Goal: Information Seeking & Learning: Compare options

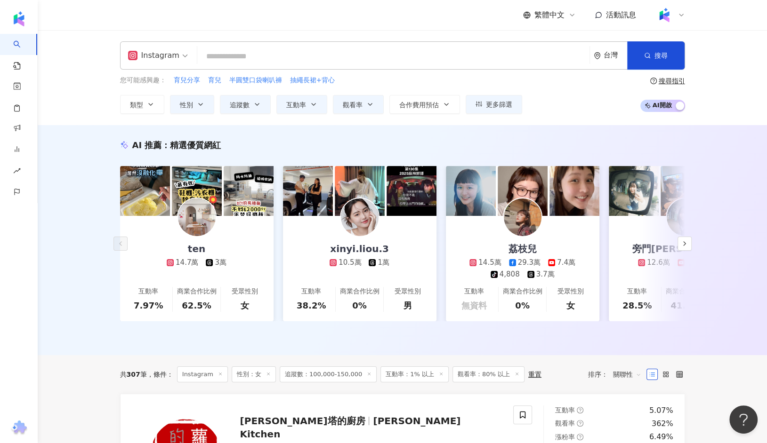
click at [241, 53] on input "search" at bounding box center [393, 57] width 385 height 18
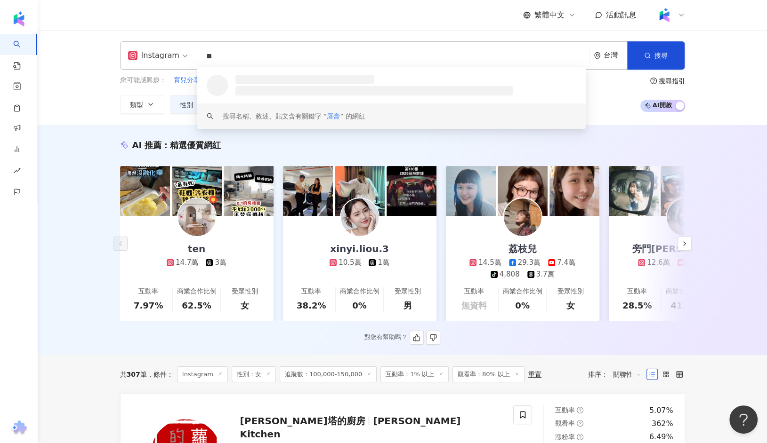
type input "**"
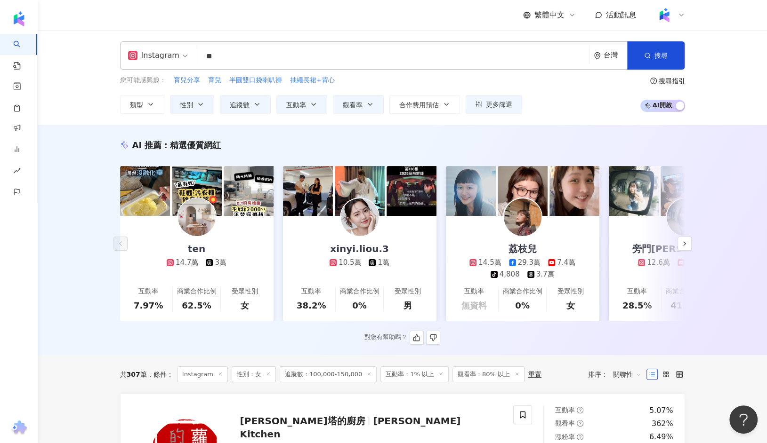
click at [241, 142] on div "AI 推薦 ： 精選優質網紅" at bounding box center [402, 145] width 565 height 12
click at [251, 109] on button "追蹤數" at bounding box center [245, 104] width 51 height 19
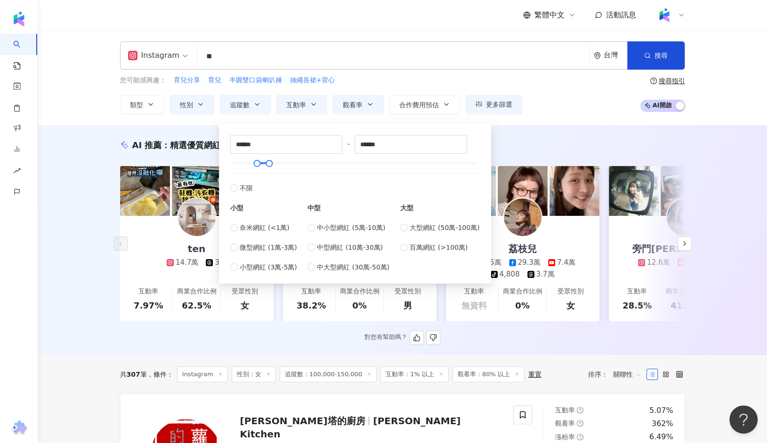
click at [110, 162] on div "AI 推薦 ： 精選優質網紅 ten 14.7萬 3萬 互動率 7.97% 商業合作比例 62.5% 受眾性別 女 xinyi.liou.3 10.5萬 1萬…" at bounding box center [402, 242] width 602 height 206
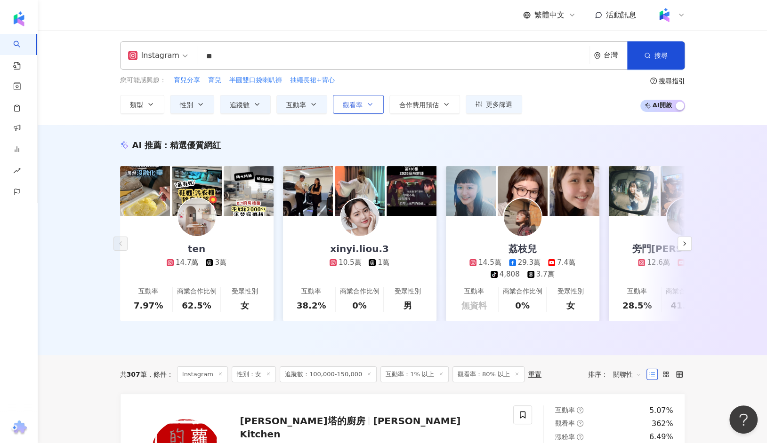
click at [369, 104] on icon "button" at bounding box center [370, 105] width 8 height 8
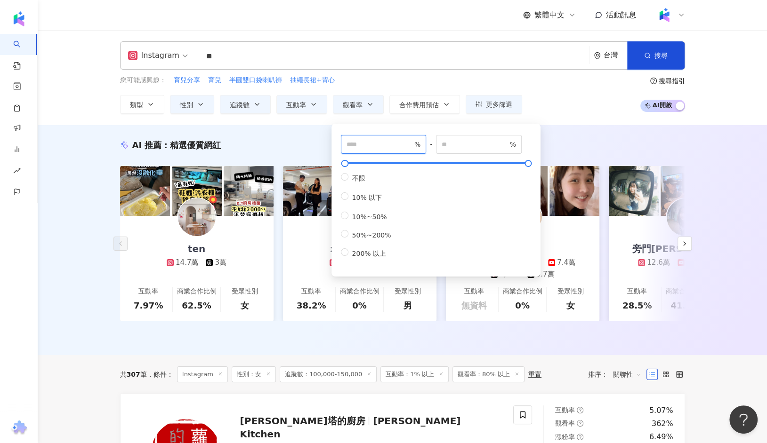
click at [382, 148] on input "**" at bounding box center [379, 144] width 66 height 10
type input "**"
click at [486, 144] on input "number" at bounding box center [475, 144] width 66 height 10
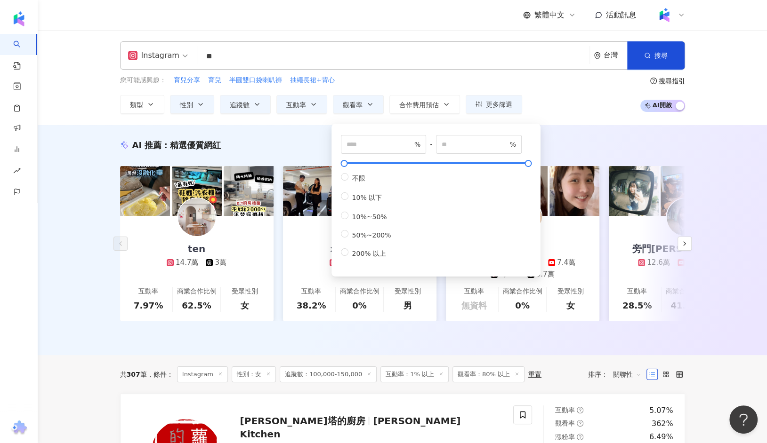
click at [562, 123] on div "Instagram ** 台灣 搜尋 loading keyword 搜尋名稱、敘述、貼文含有關鍵字 “ 唇膏 ” 的網紅 您可能感興趣： 育兒分享 育兒 半…" at bounding box center [402, 77] width 729 height 95
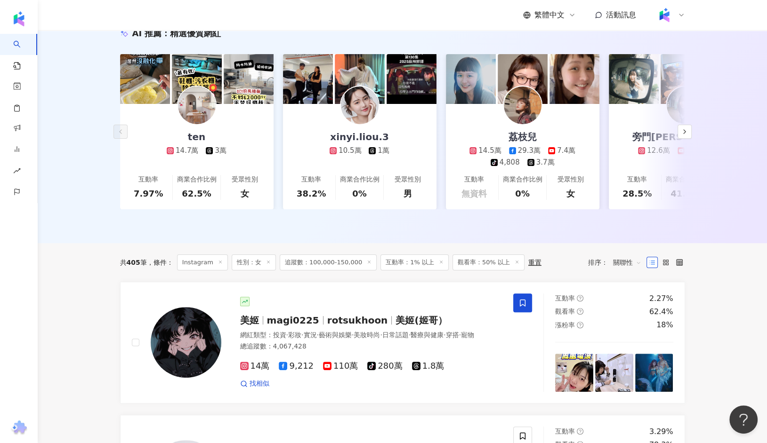
scroll to position [172, 0]
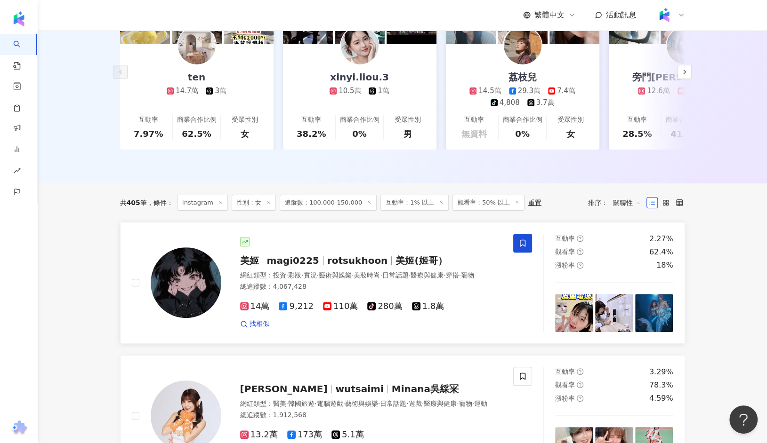
click at [303, 260] on span "magi0225" at bounding box center [293, 260] width 52 height 11
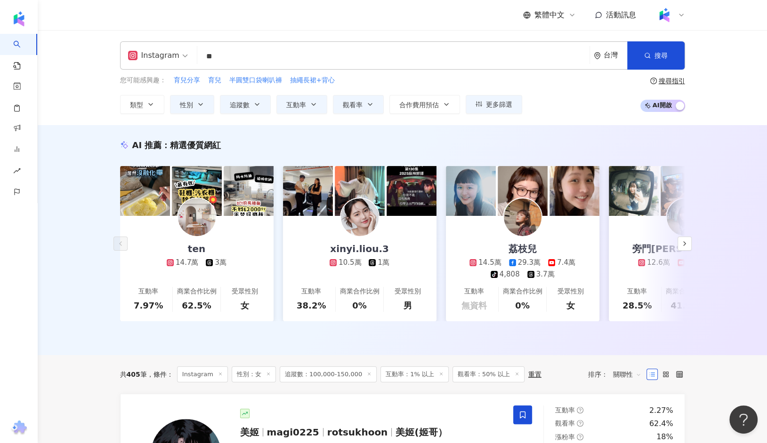
click at [237, 63] on input "**" at bounding box center [393, 57] width 385 height 18
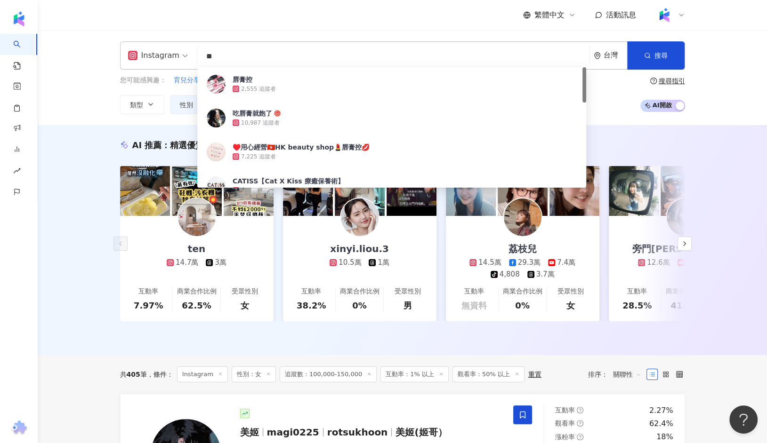
type input "*"
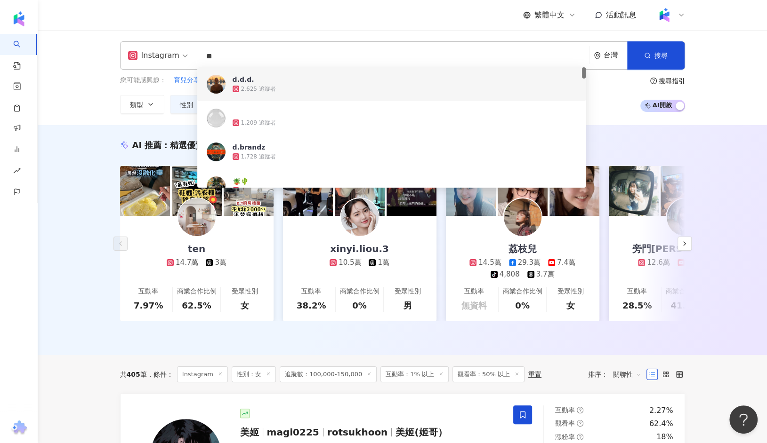
click at [277, 54] on input "**" at bounding box center [393, 57] width 385 height 18
type input "*"
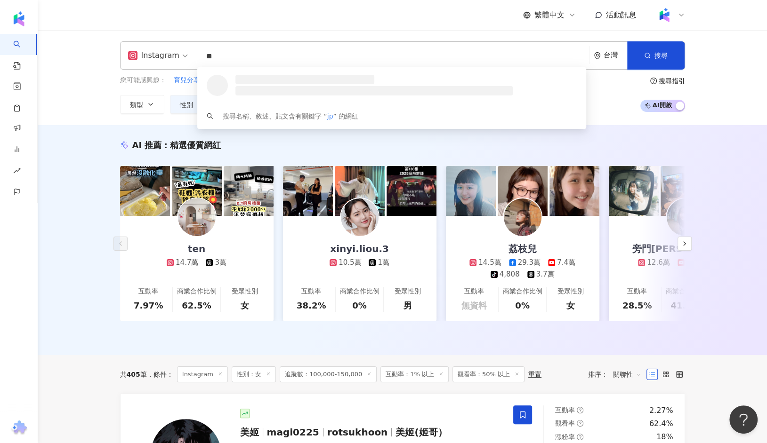
type input "*"
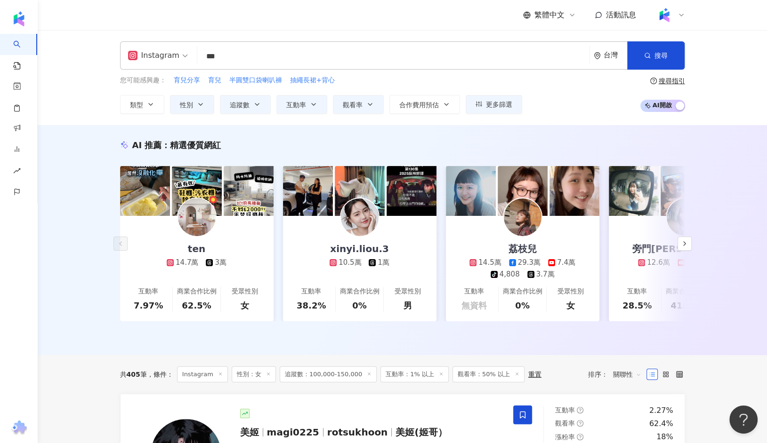
type input "*"
type input "**"
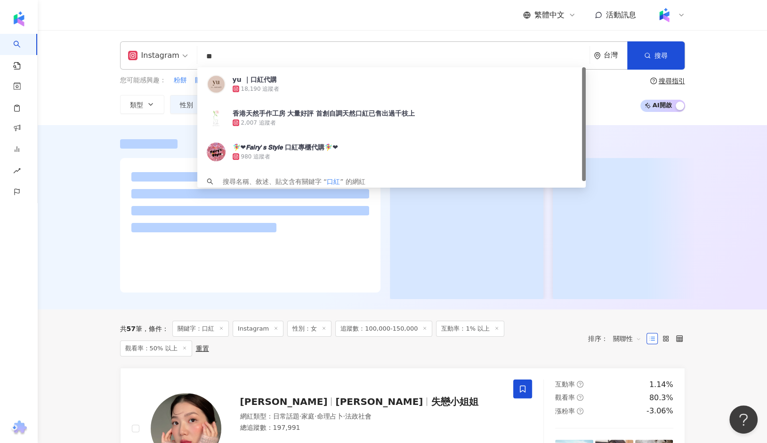
click at [98, 160] on div at bounding box center [402, 217] width 729 height 185
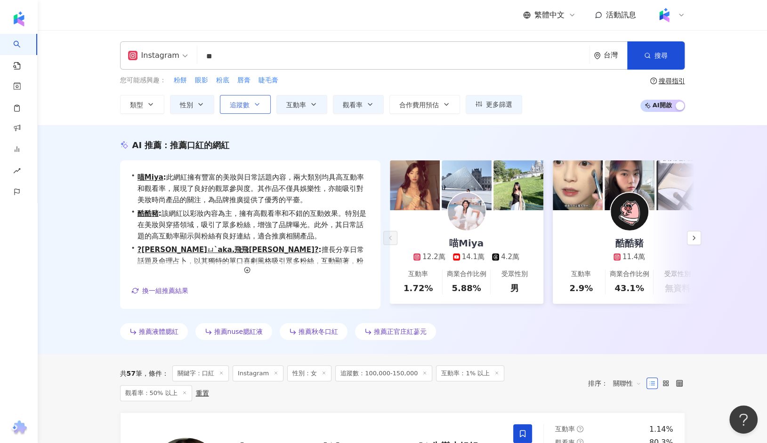
click at [254, 101] on icon "button" at bounding box center [257, 105] width 8 height 8
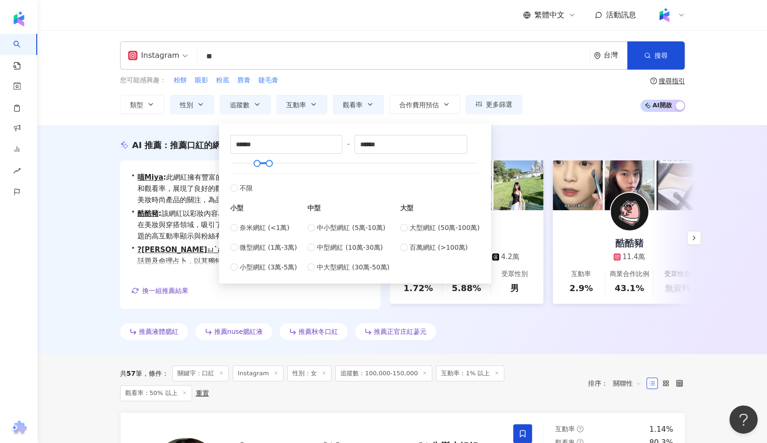
click at [68, 145] on div "AI 推薦 ： 推薦口紅的網紅 • 喵Miya : 此網紅擁有豐富的美妝與日常話題內容，兩大類別均具高互動率和觀看率，展現了良好的觀眾參與度。其作品不僅具娛樂…" at bounding box center [402, 239] width 729 height 229
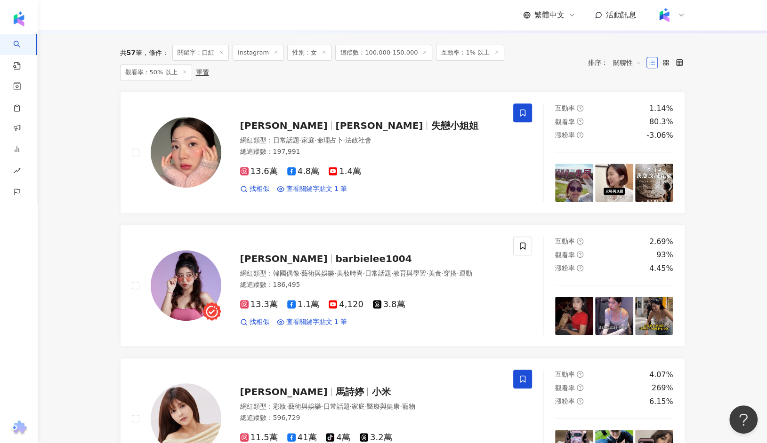
scroll to position [317, 0]
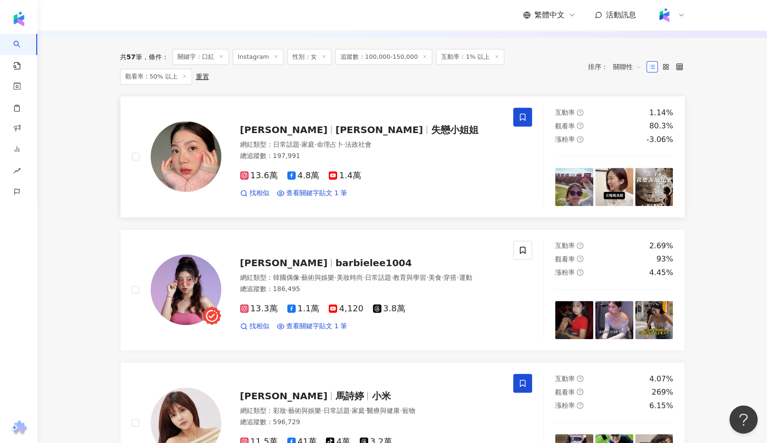
click at [201, 150] on img at bounding box center [186, 156] width 71 height 71
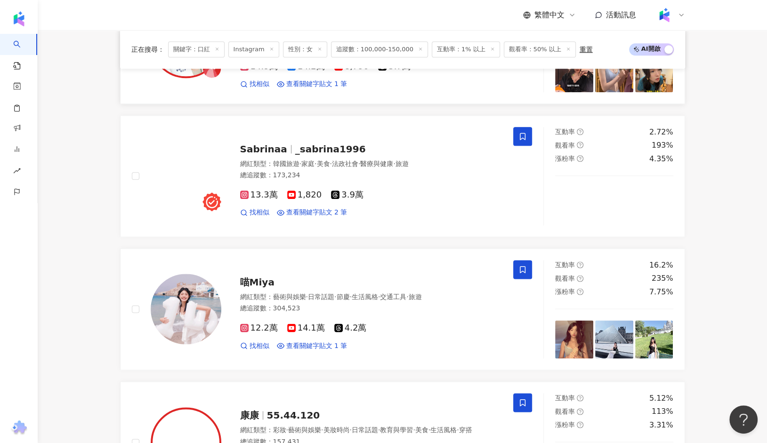
scroll to position [945, 0]
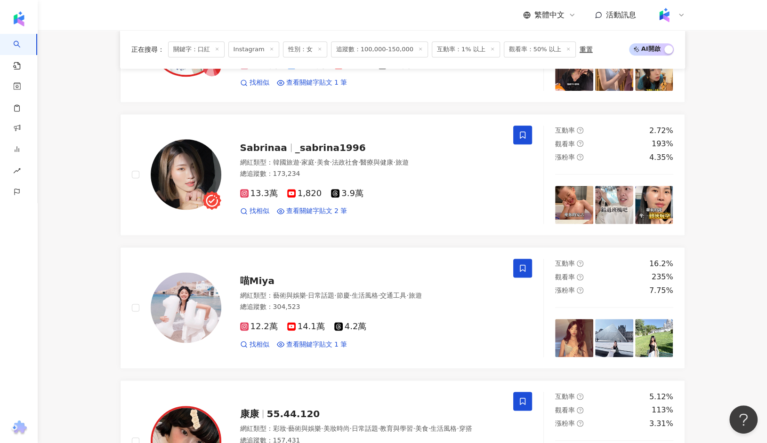
click at [215, 51] on span at bounding box center [217, 49] width 5 height 5
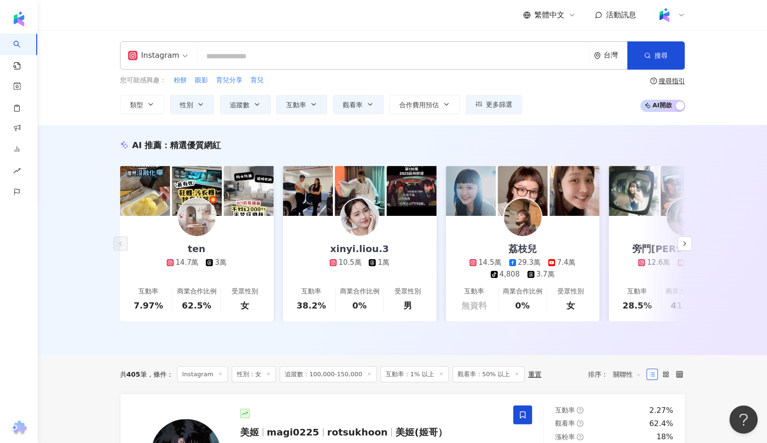
click at [234, 51] on input "search" at bounding box center [393, 57] width 385 height 18
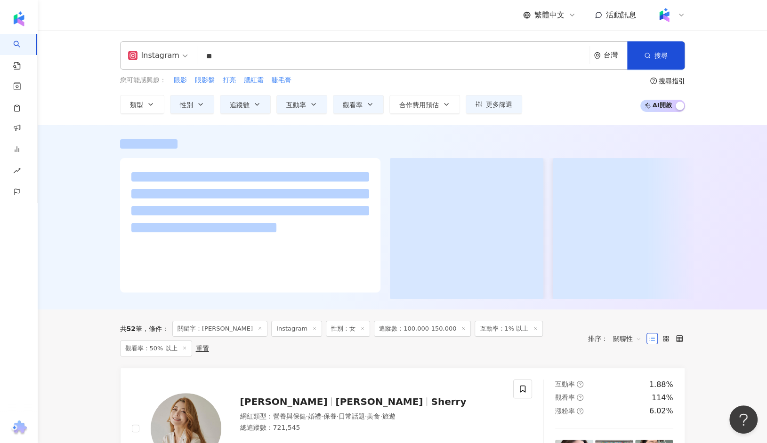
click at [78, 165] on div at bounding box center [402, 217] width 729 height 185
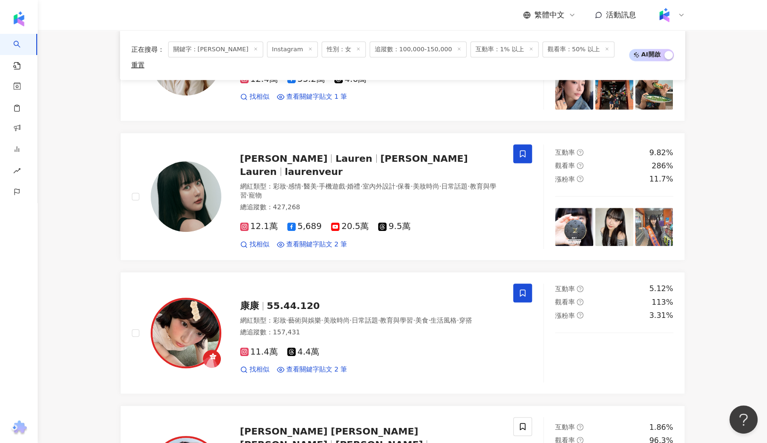
scroll to position [448, 0]
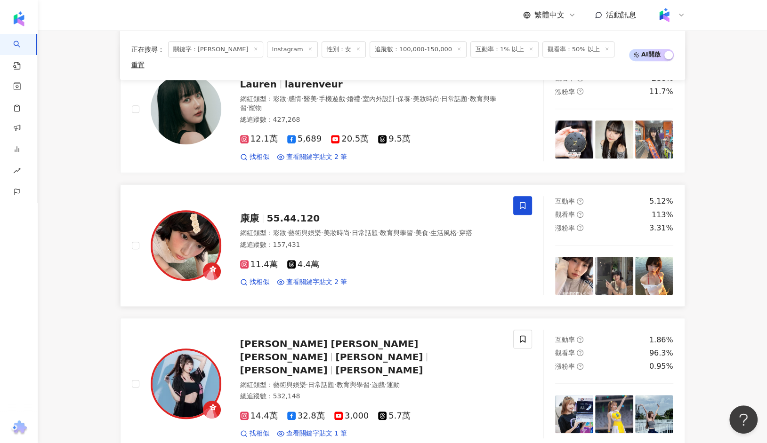
click at [281, 212] on div "康康 55.44.120" at bounding box center [371, 218] width 262 height 13
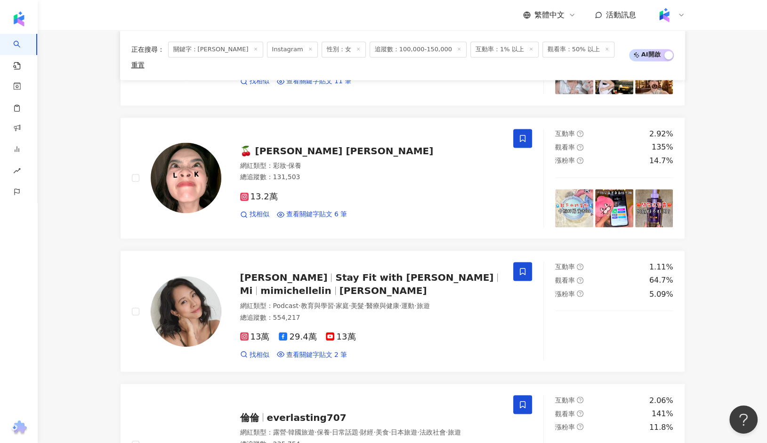
scroll to position [1241, 0]
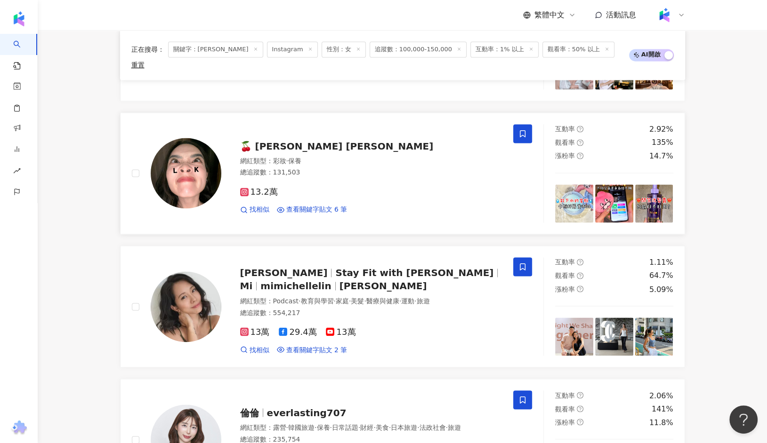
click at [257, 141] on span "🍒 蓓馨 yanna ᵔᴥᵔ" at bounding box center [336, 146] width 193 height 11
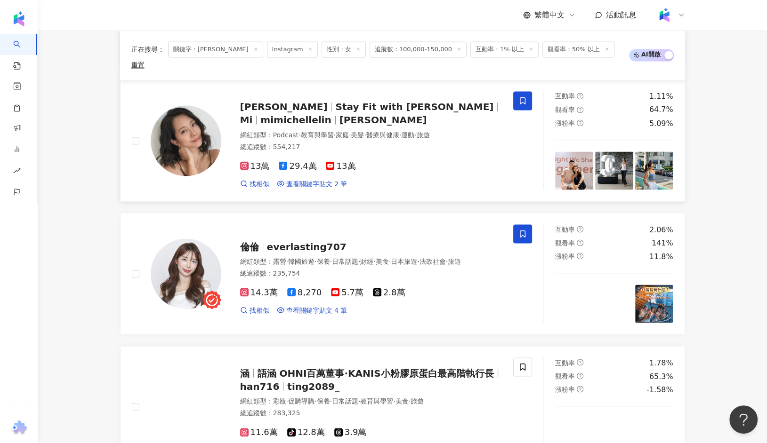
scroll to position [1408, 0]
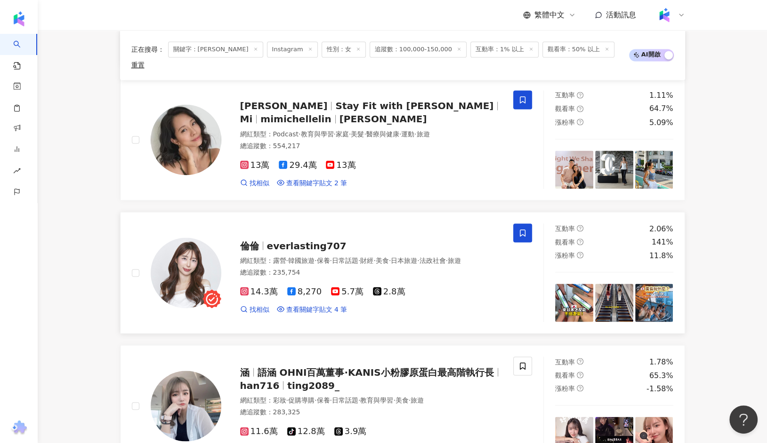
click at [285, 239] on div "倫倫 everlasting707" at bounding box center [371, 245] width 262 height 13
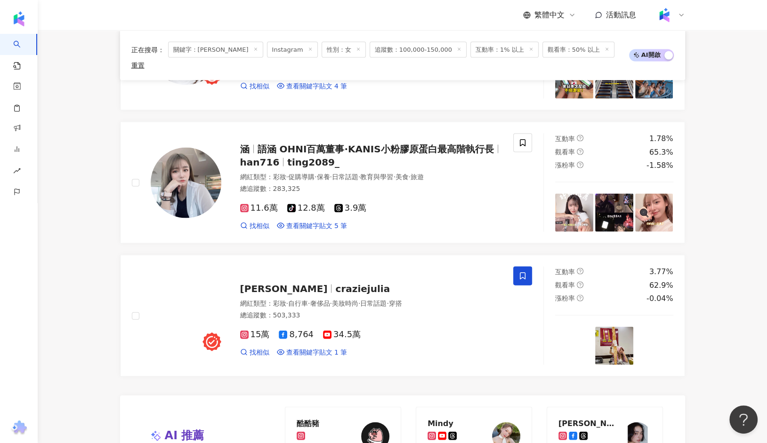
scroll to position [1634, 0]
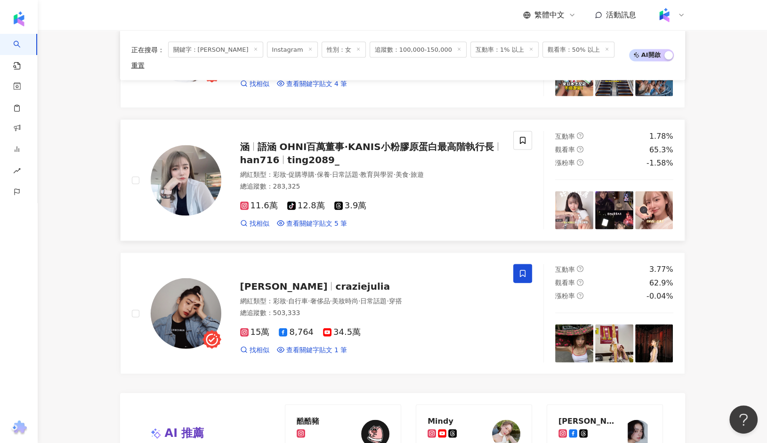
click at [301, 154] on span "ting2089_" at bounding box center [313, 159] width 52 height 11
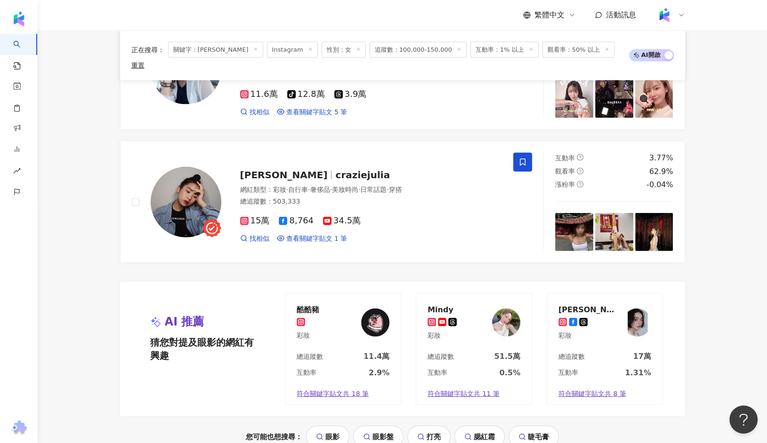
scroll to position [1929, 0]
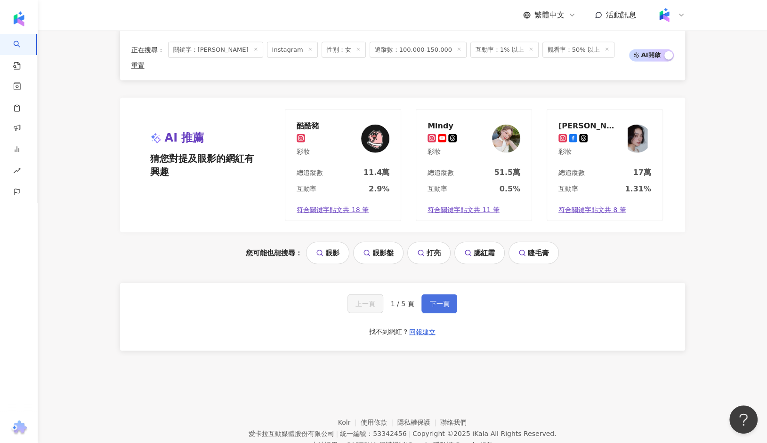
click at [443, 300] on span "下一頁" at bounding box center [439, 304] width 20 height 8
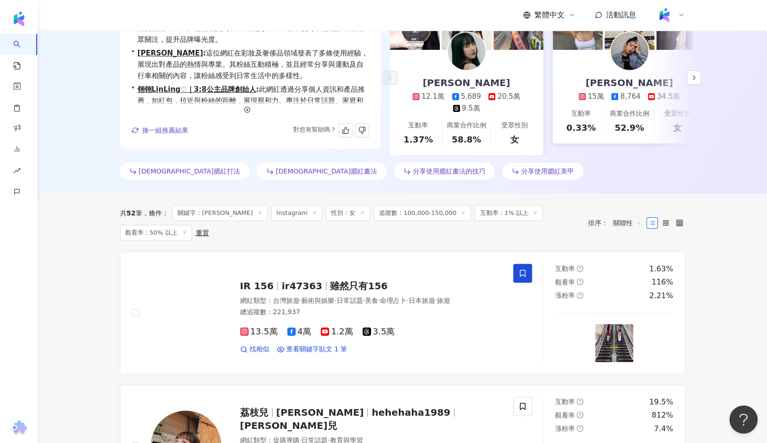
scroll to position [0, 0]
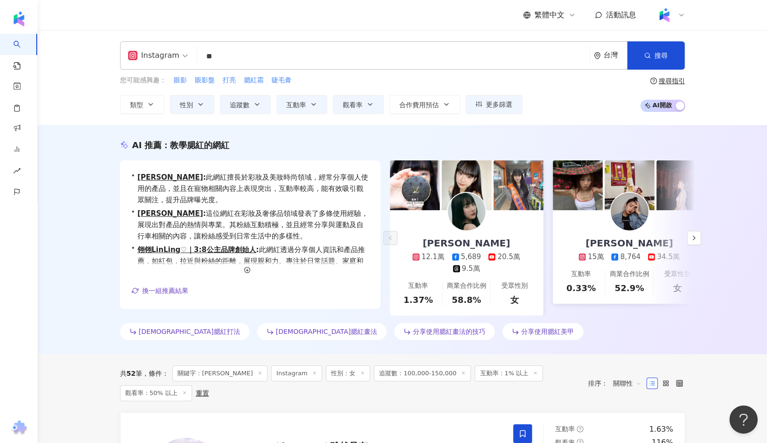
click at [251, 49] on input "**" at bounding box center [393, 57] width 385 height 18
click at [251, 50] on input "**" at bounding box center [393, 57] width 385 height 18
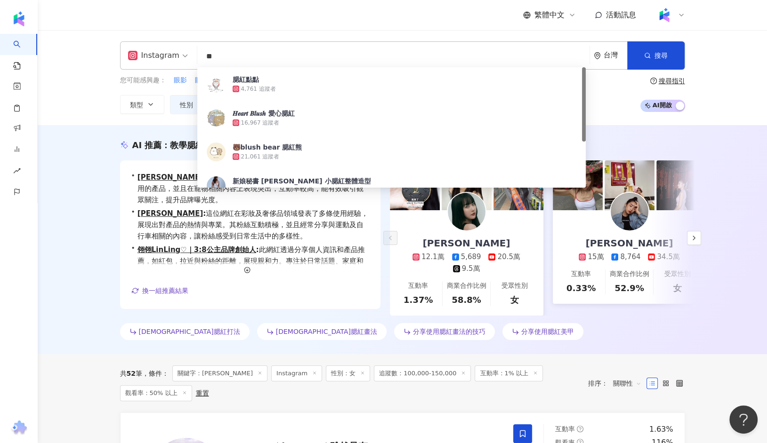
type input "*"
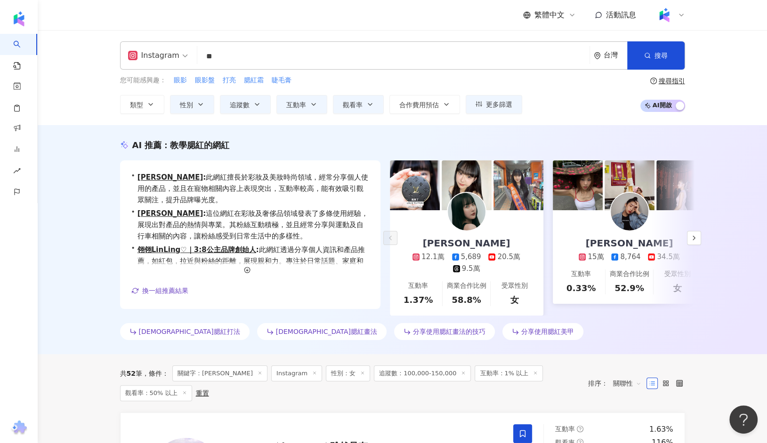
type input "*"
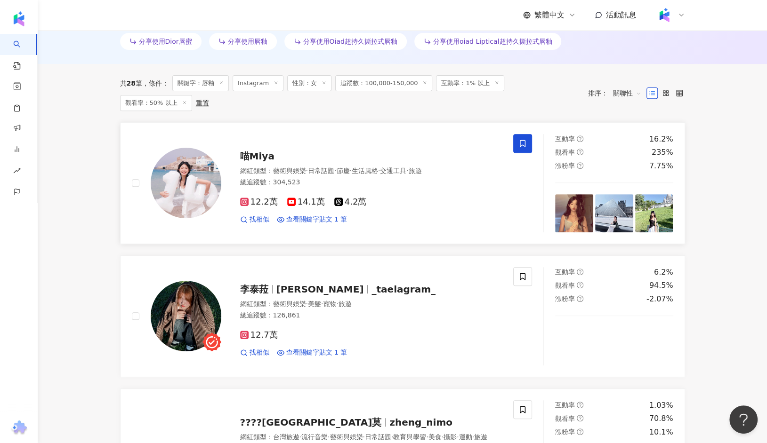
scroll to position [353, 0]
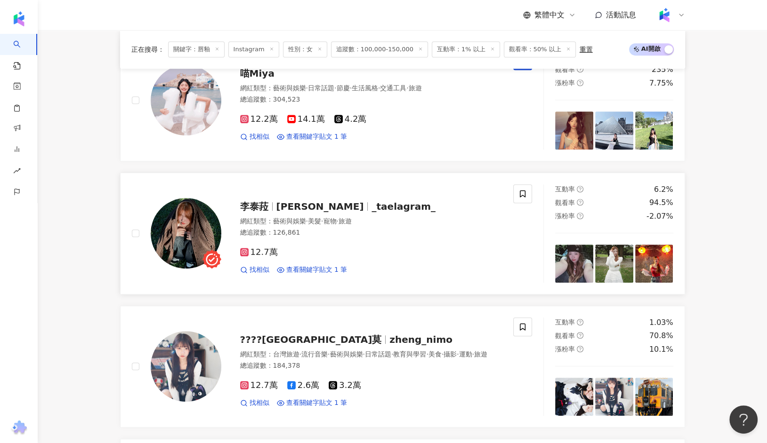
click at [294, 202] on span "이태라" at bounding box center [320, 206] width 88 height 11
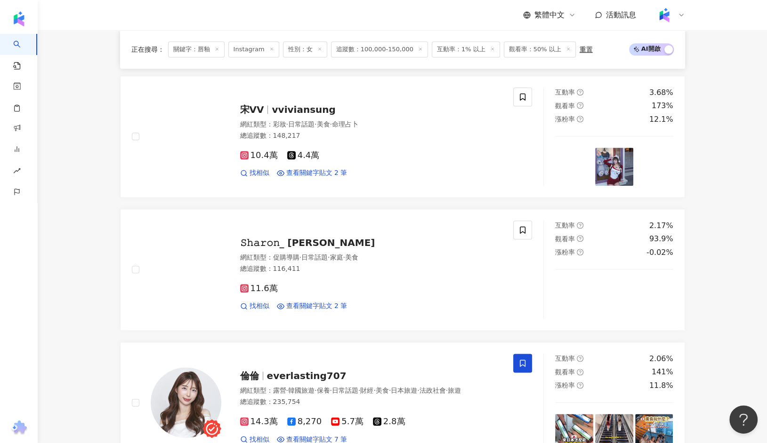
scroll to position [984, 0]
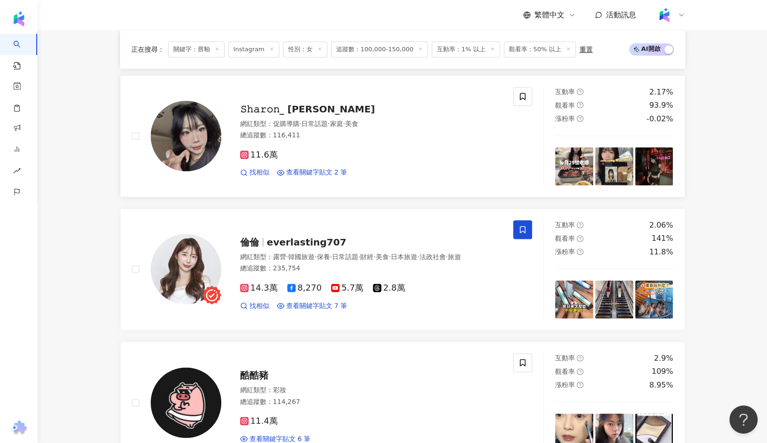
click at [284, 108] on span "𝚂𝚑𝚊𝚛𝚘𝚗_ 雪倫" at bounding box center [307, 109] width 135 height 11
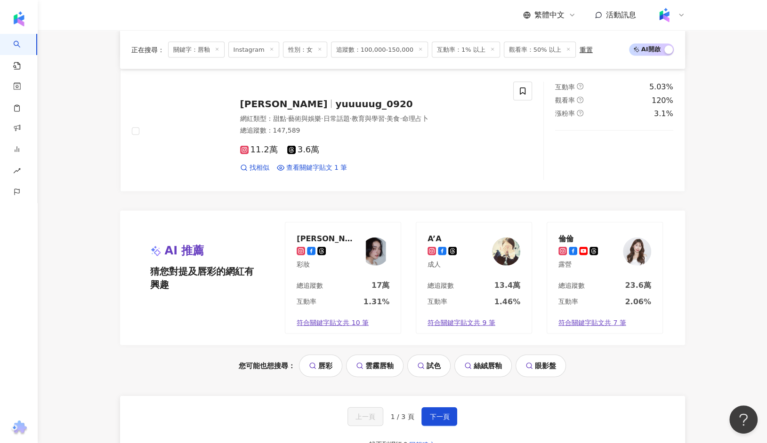
scroll to position [1788, 0]
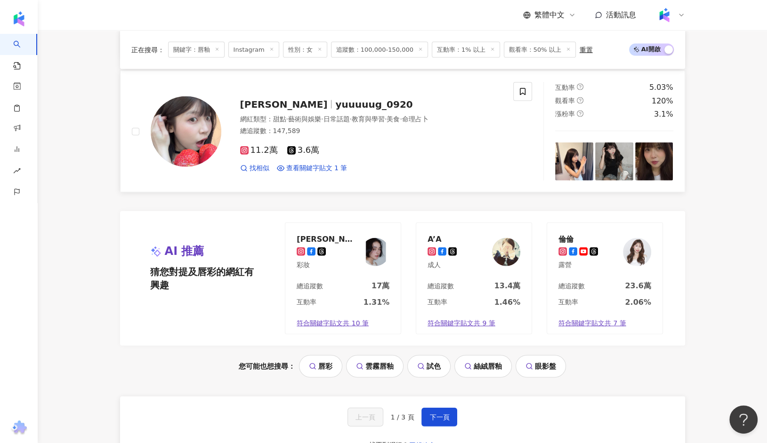
click at [267, 99] on span "小宇 婕" at bounding box center [284, 104] width 88 height 11
click at [428, 401] on div "上一頁 1 / 3 頁 下一頁 找不到網紅？ 回報建立" at bounding box center [402, 431] width 565 height 68
click at [430, 408] on button "下一頁" at bounding box center [439, 417] width 36 height 19
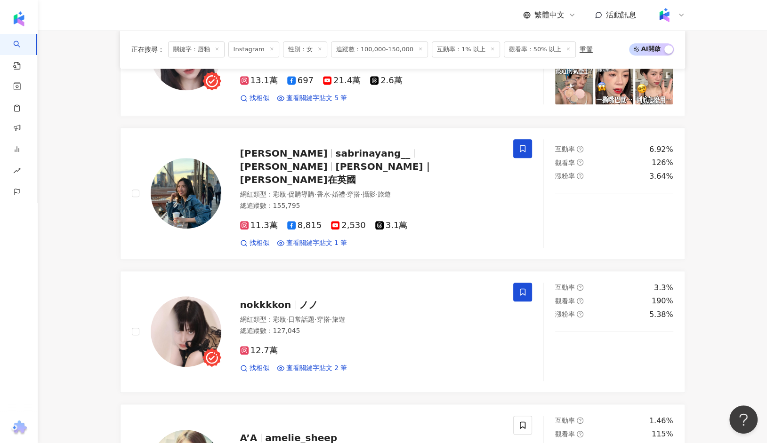
scroll to position [332, 0]
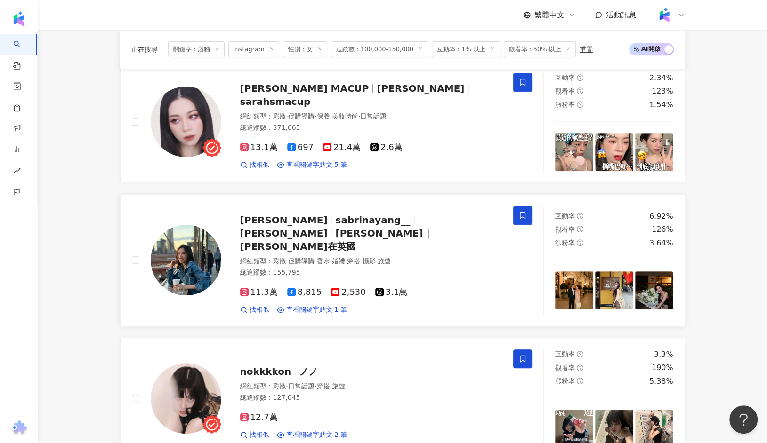
click at [298, 226] on span "Sabrina Yang" at bounding box center [284, 220] width 88 height 11
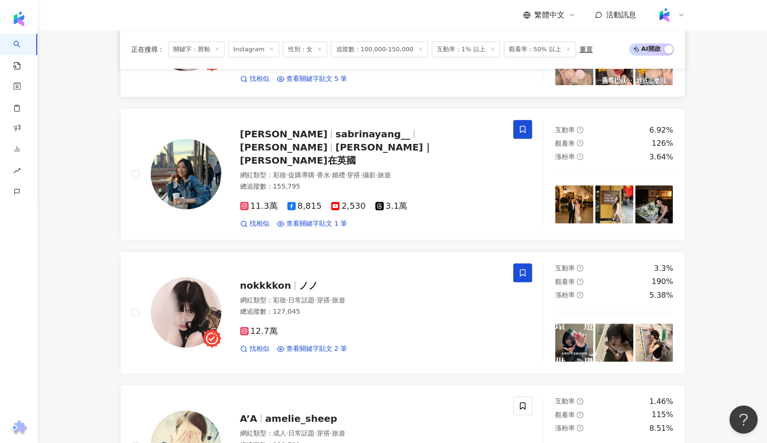
scroll to position [426, 0]
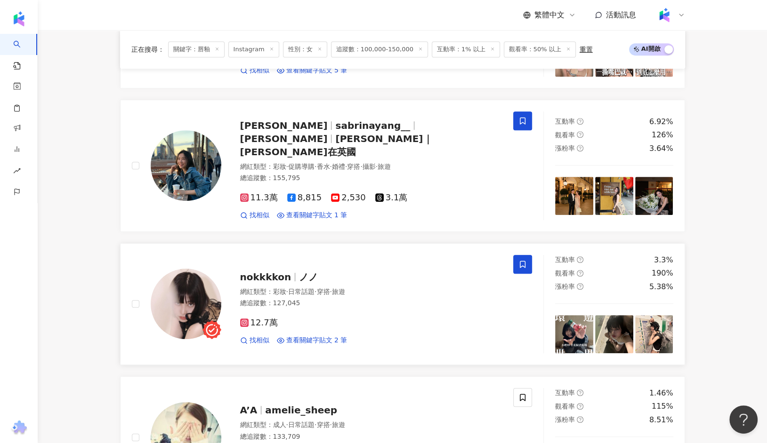
click at [263, 272] on span "nokkkkon" at bounding box center [265, 277] width 51 height 11
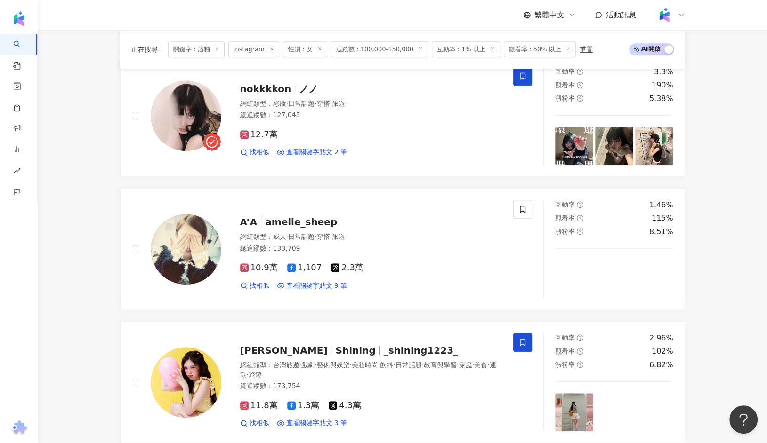
scroll to position [619, 0]
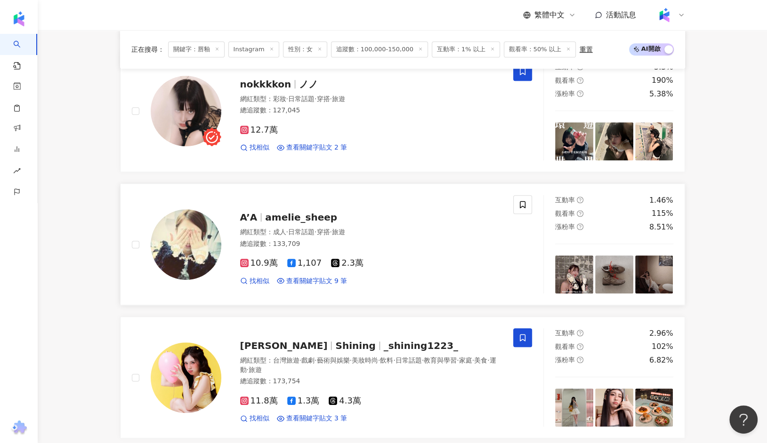
click at [263, 203] on div "A’A amelie_sheep 網紅類型 ： 成人 · 日常話題 · 穿搭 · 旅遊 總追蹤數 ： 133,709 10.9萬 1,107 2.3萬 找相似…" at bounding box center [361, 244] width 281 height 82
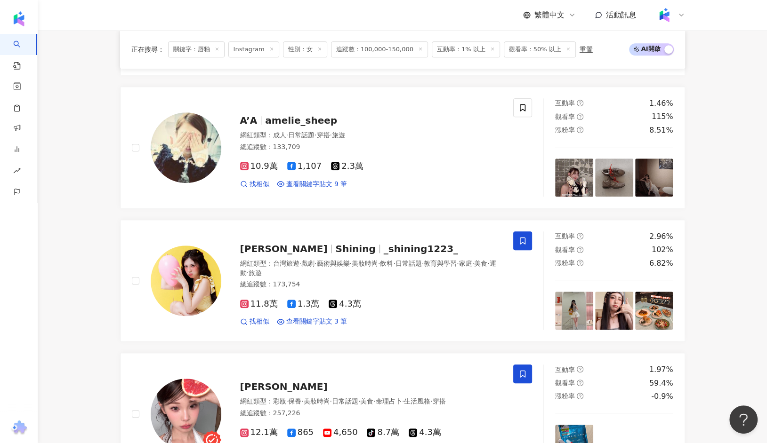
scroll to position [717, 0]
click at [335, 243] on span "Shining" at bounding box center [355, 248] width 40 height 11
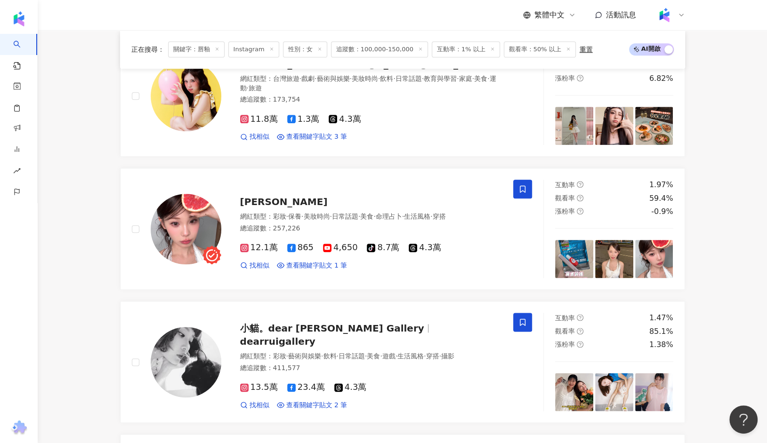
scroll to position [915, 0]
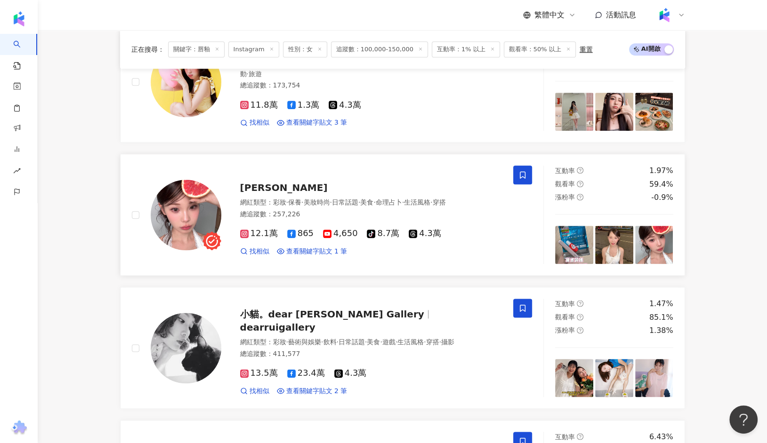
click at [252, 182] on span "[PERSON_NAME]" at bounding box center [284, 187] width 88 height 11
click at [272, 309] on span "小貓。dear Rui Gallery" at bounding box center [332, 314] width 184 height 11
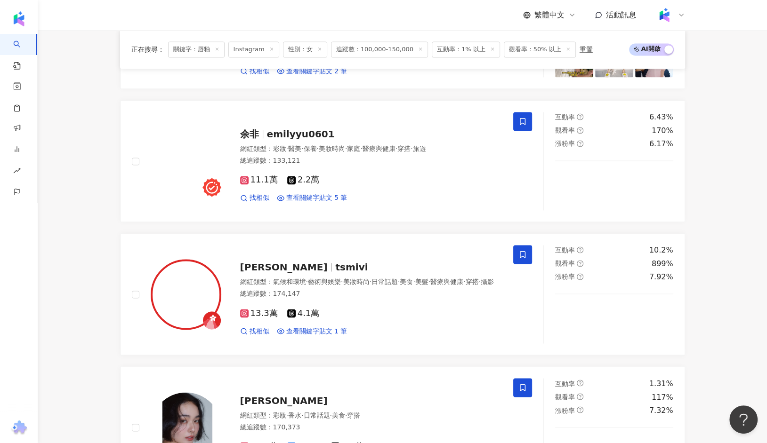
scroll to position [1245, 0]
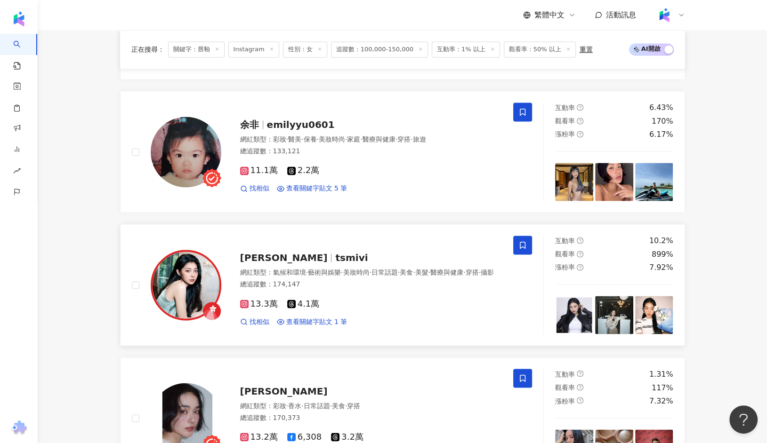
click at [261, 252] on span "蔡旻" at bounding box center [288, 257] width 96 height 11
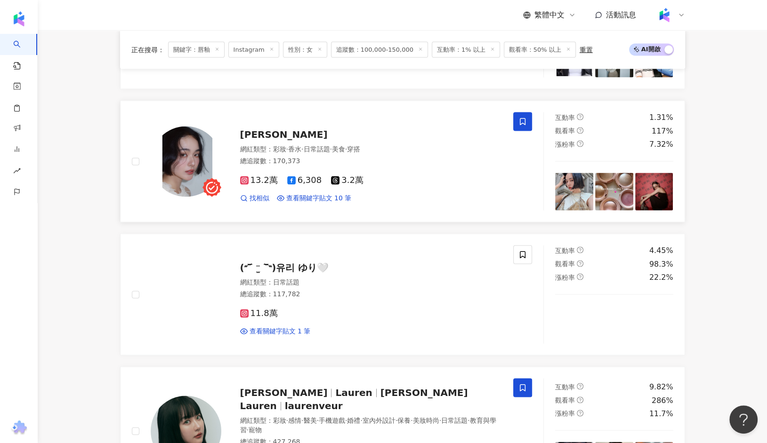
scroll to position [1509, 0]
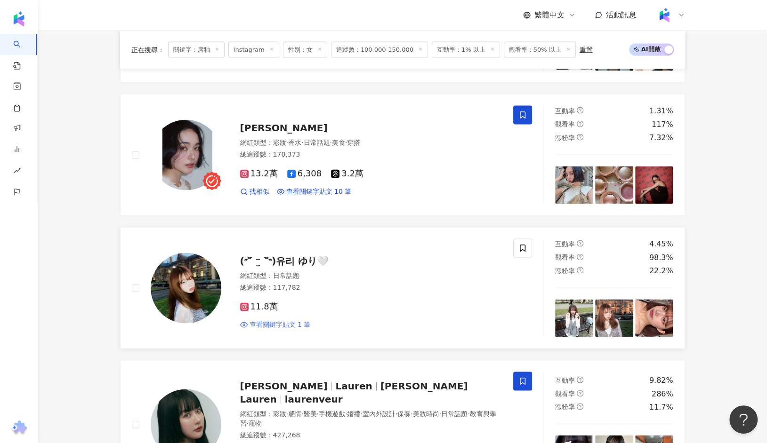
click at [292, 320] on span "查看關鍵字貼文 1 筆" at bounding box center [279, 324] width 61 height 9
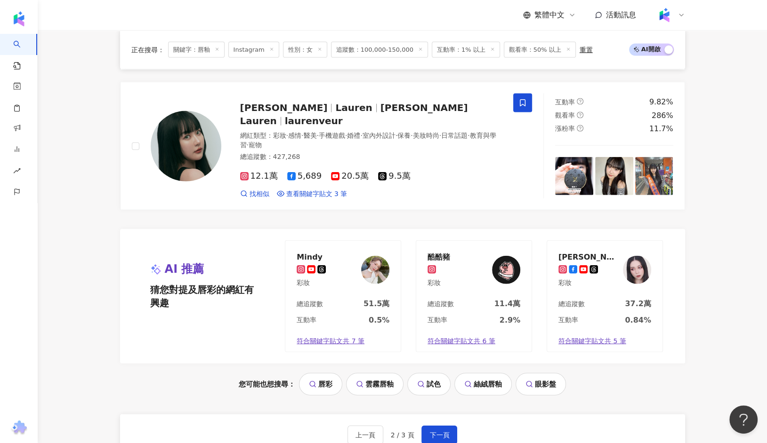
scroll to position [1787, 0]
click at [442, 431] on span "下一頁" at bounding box center [439, 435] width 20 height 8
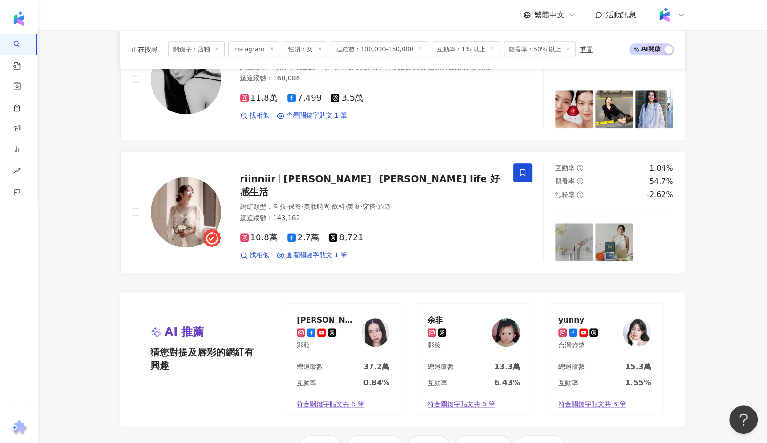
scroll to position [775, 0]
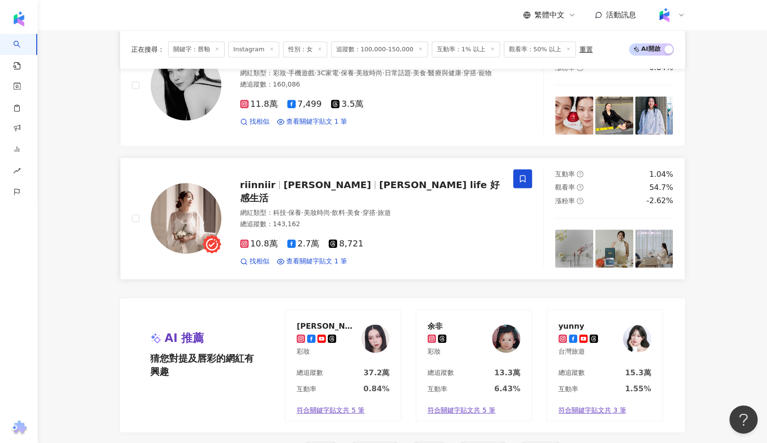
click at [247, 183] on span "riinniir" at bounding box center [258, 184] width 36 height 11
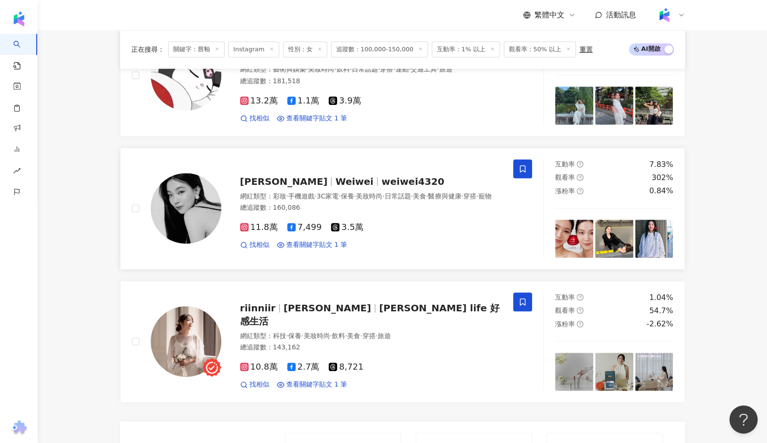
scroll to position [650, 0]
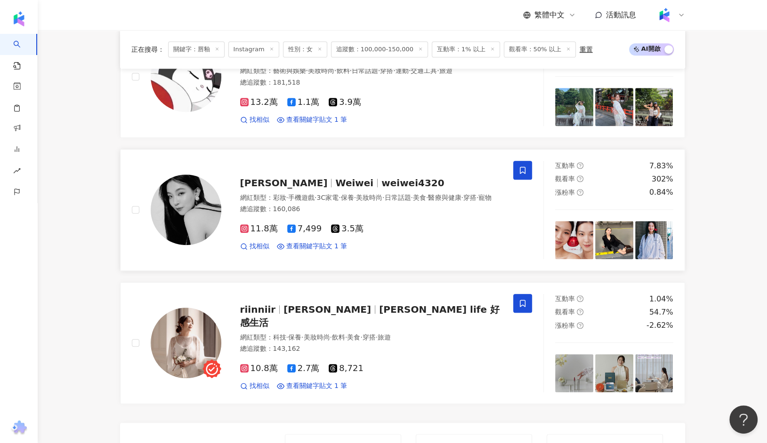
click at [274, 177] on span "方涵緯" at bounding box center [288, 182] width 96 height 11
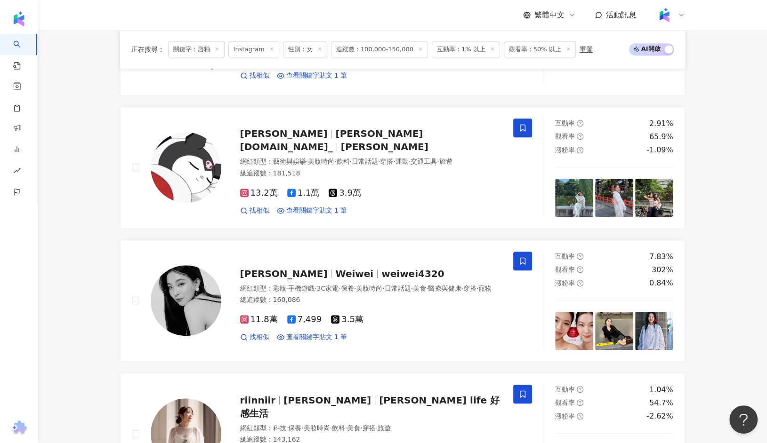
scroll to position [558, 0]
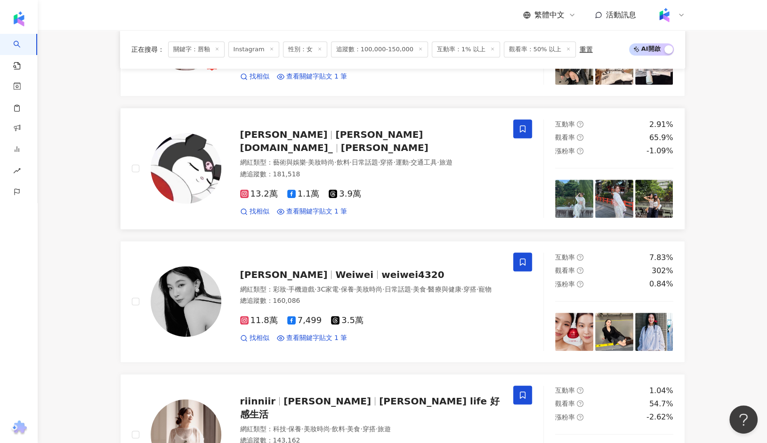
click at [304, 131] on span "jessie.wang_" at bounding box center [331, 141] width 183 height 24
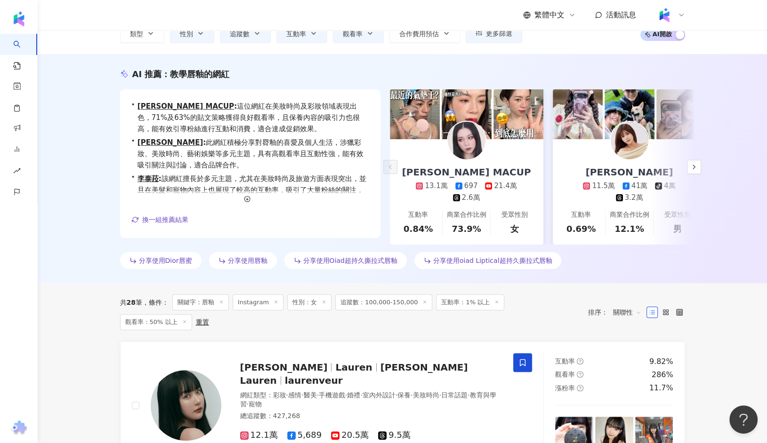
scroll to position [0, 0]
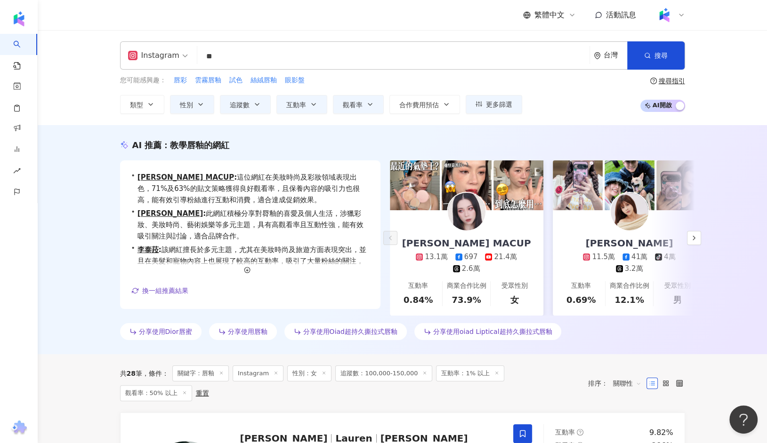
click at [219, 56] on input "**" at bounding box center [393, 57] width 385 height 18
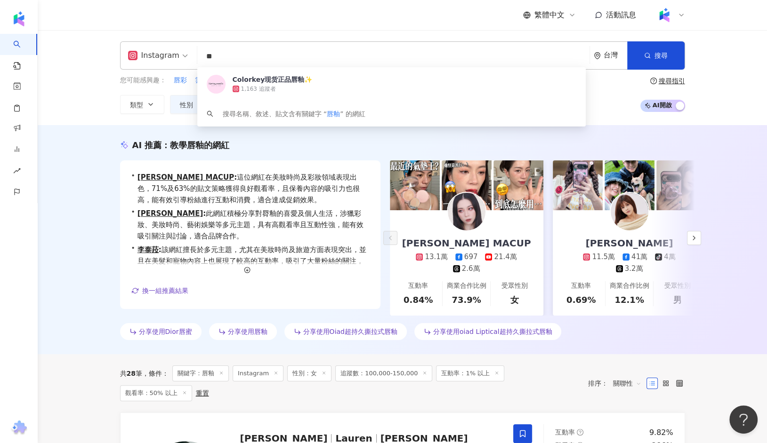
type input "*"
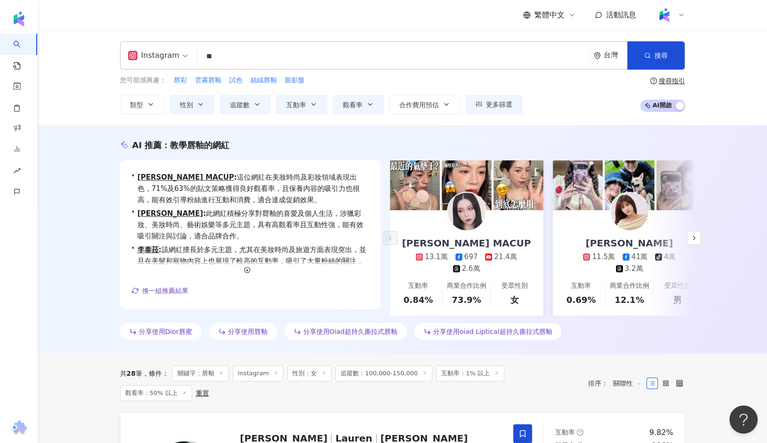
type input "*"
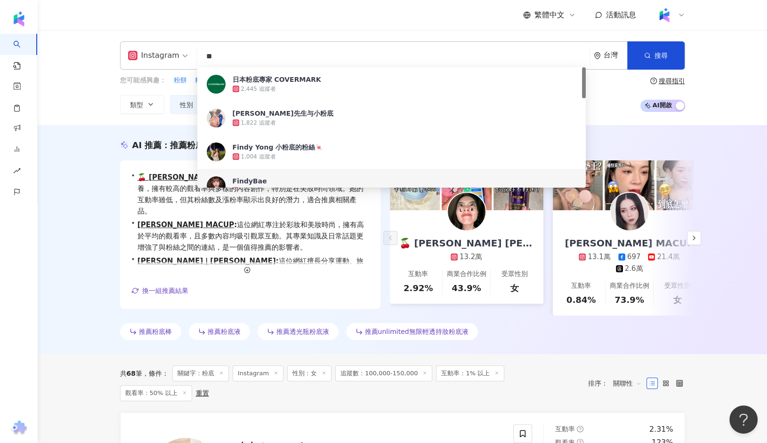
click at [75, 202] on div "AI 推薦 ： 推薦粉底的網紅 • 🍒 蓓馨 yanna ᵔᴥᵔ : 此網紅專注於彩妝和保養，擁有較高的觀看率與多樣的內容創作，特別是在美妝時尚領域。她的互動…" at bounding box center [402, 239] width 729 height 229
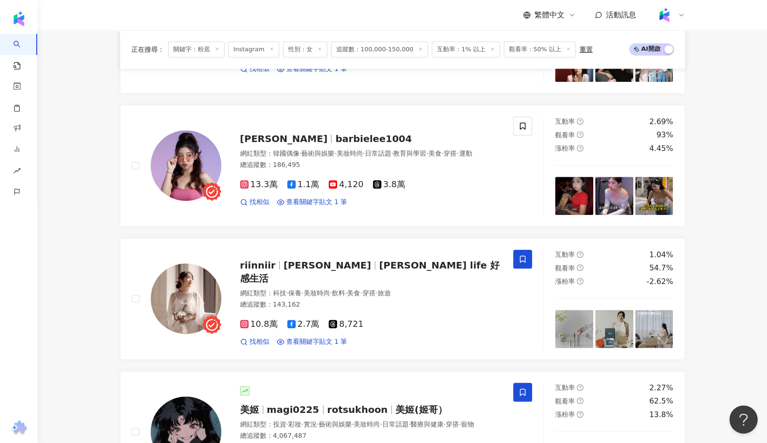
scroll to position [428, 0]
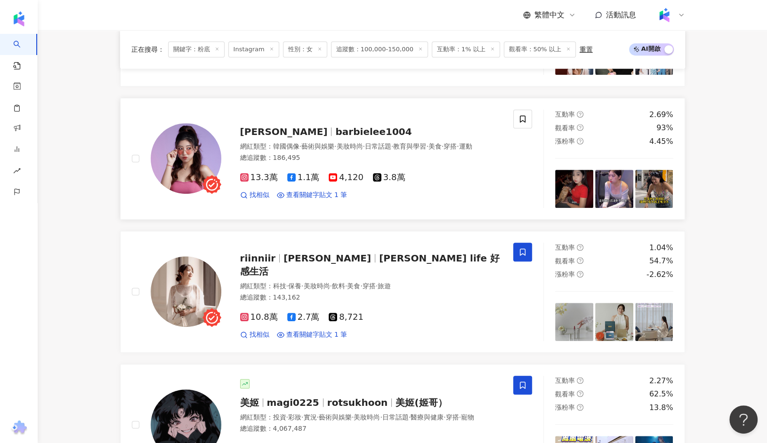
click at [296, 133] on span "Barbie Lee" at bounding box center [288, 131] width 96 height 11
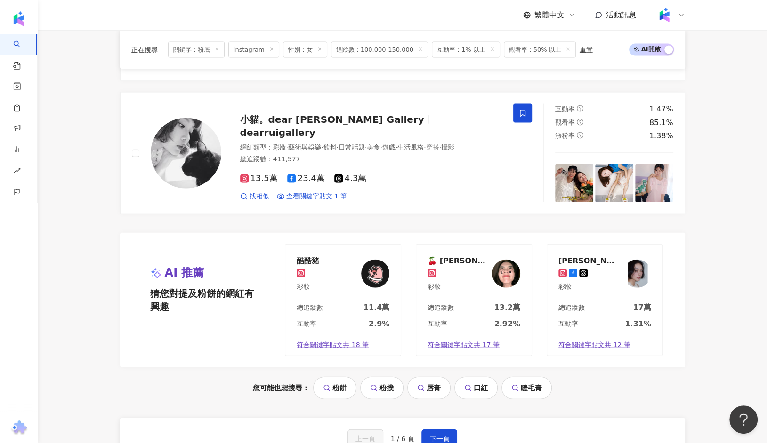
scroll to position [1951, 0]
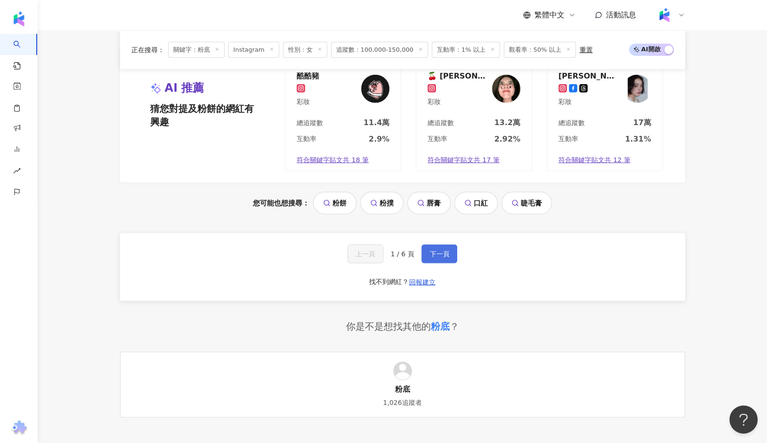
click at [436, 250] on span "下一頁" at bounding box center [439, 254] width 20 height 8
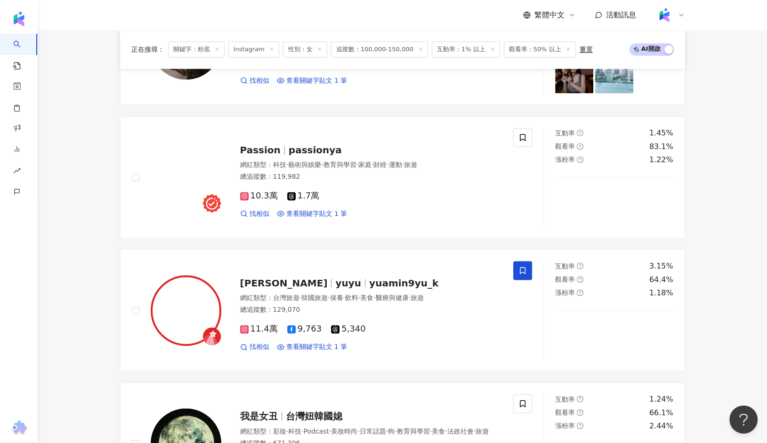
scroll to position [1099, 0]
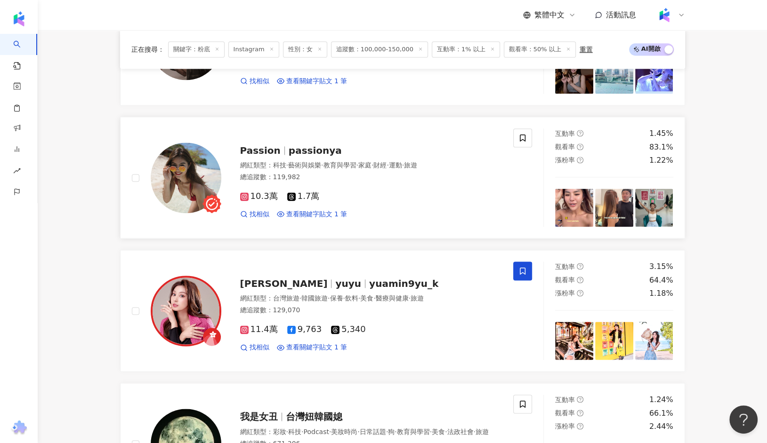
click at [282, 145] on span "Passion" at bounding box center [264, 150] width 48 height 11
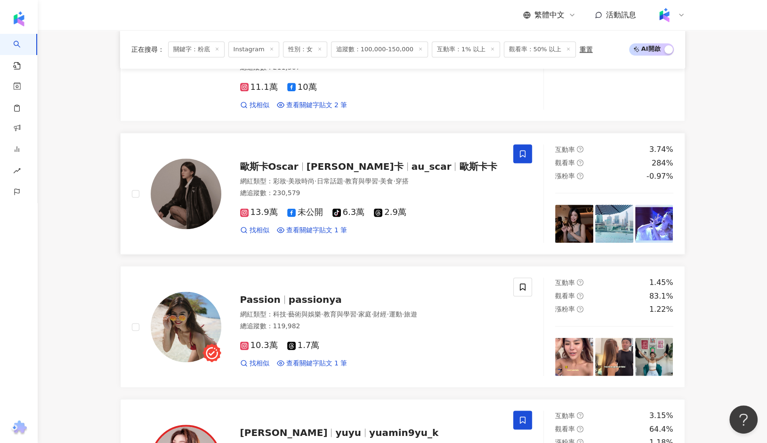
scroll to position [944, 0]
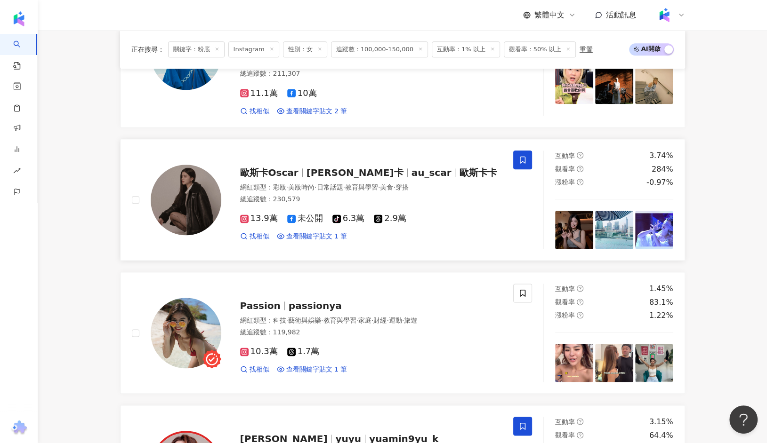
click at [297, 167] on span "歐斯卡Oscar" at bounding box center [273, 172] width 66 height 11
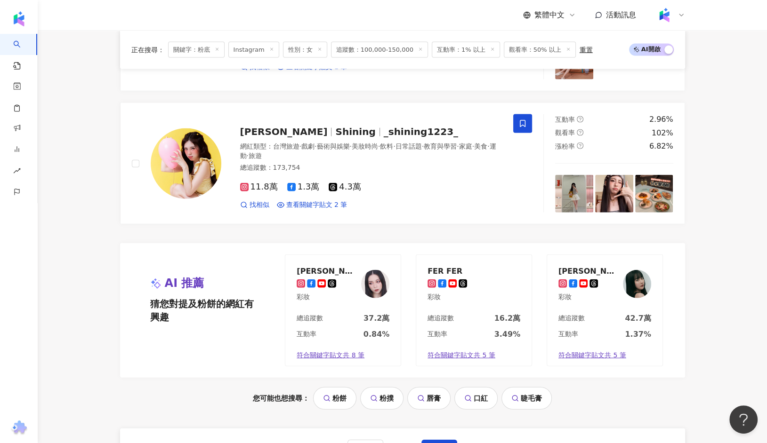
scroll to position [2046, 0]
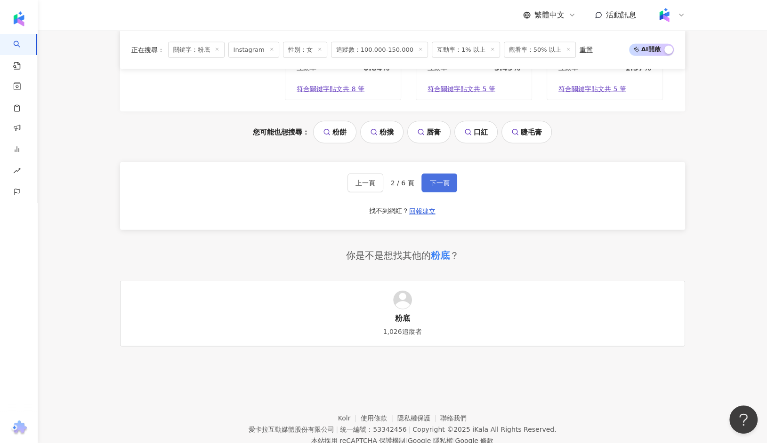
click at [444, 174] on button "下一頁" at bounding box center [439, 183] width 36 height 19
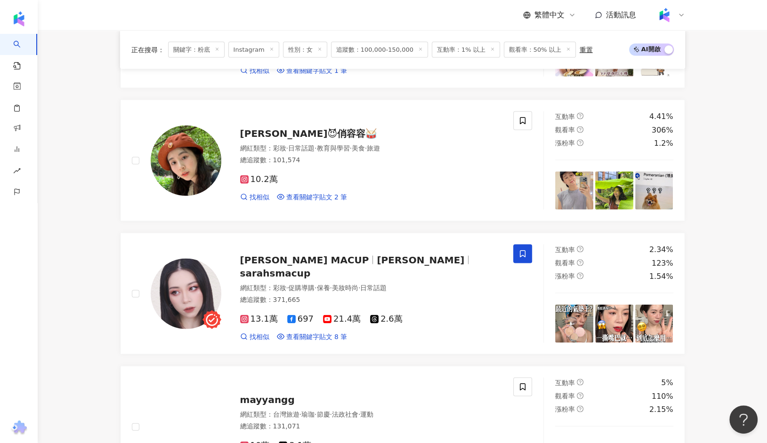
scroll to position [1357, 0]
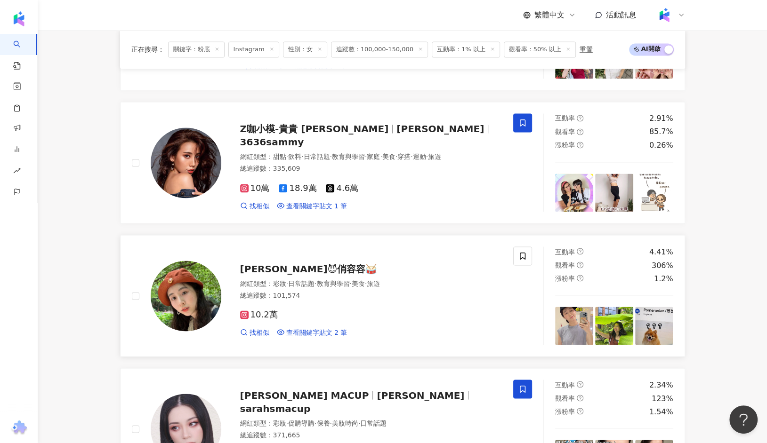
click at [322, 263] on span "Chill Yung Yung😈俏容容🥁" at bounding box center [308, 268] width 137 height 11
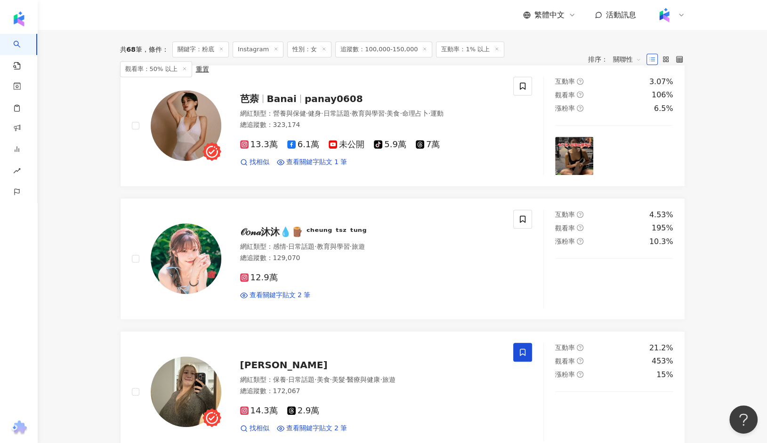
scroll to position [263, 0]
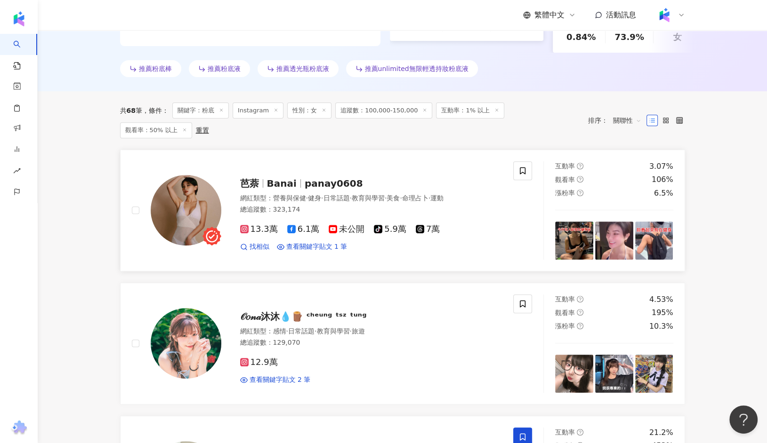
click at [288, 178] on span "Banai" at bounding box center [282, 183] width 30 height 11
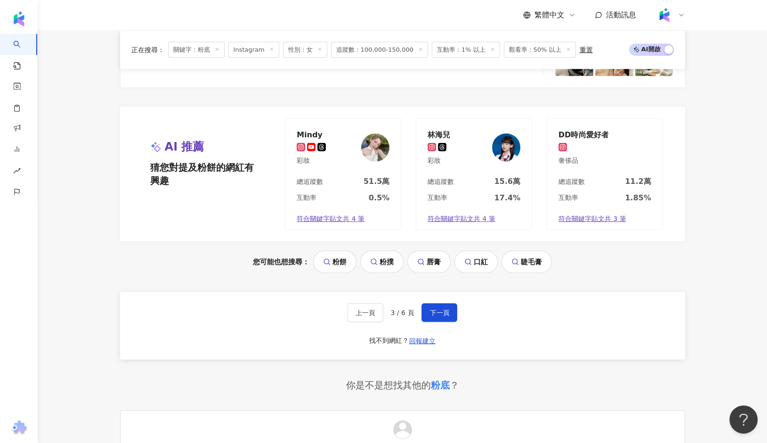
scroll to position [2046, 0]
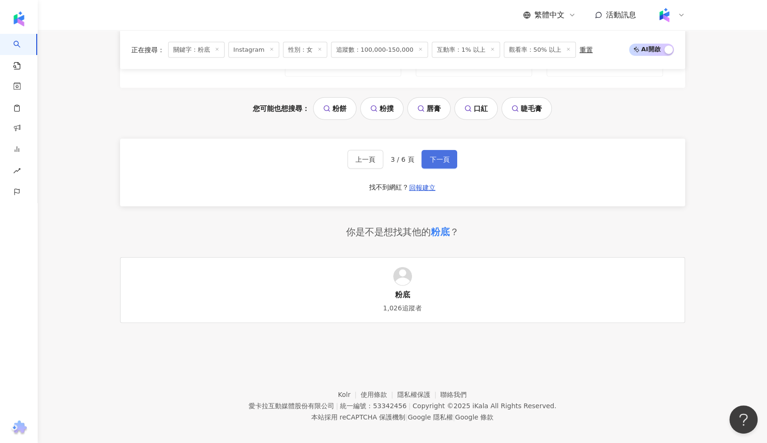
click at [450, 154] on button "下一頁" at bounding box center [439, 159] width 36 height 19
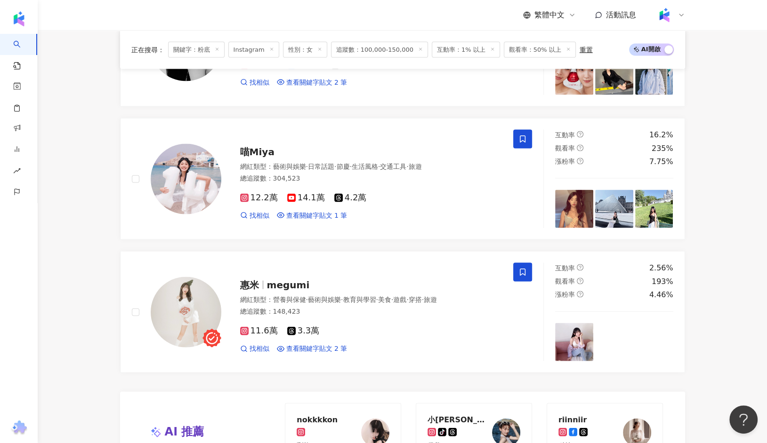
scroll to position [1606, 0]
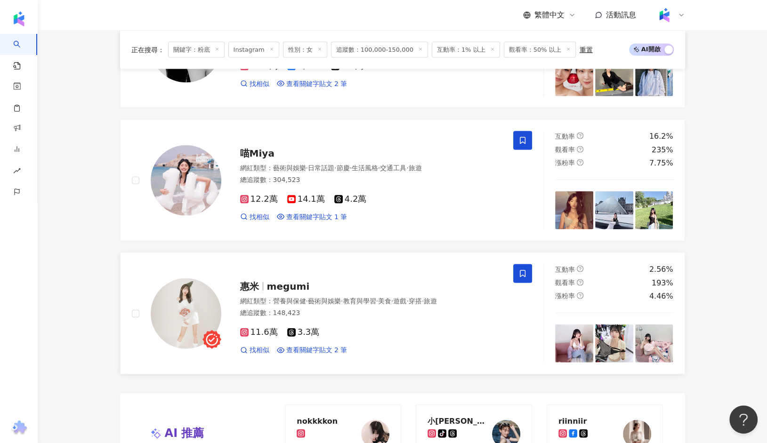
click at [267, 281] on span "megumi" at bounding box center [288, 286] width 43 height 11
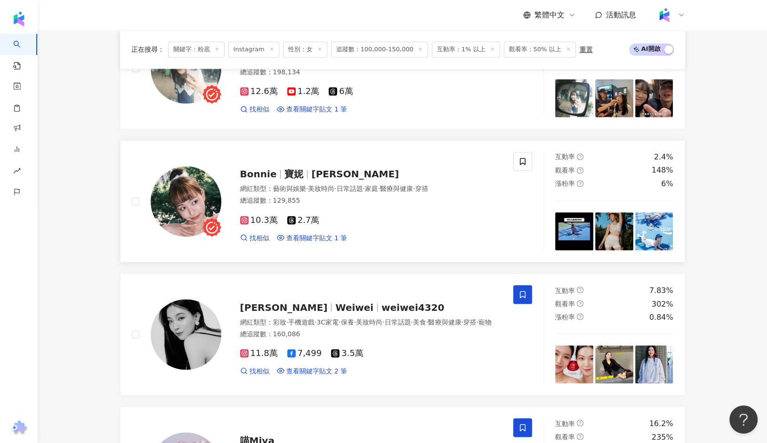
scroll to position [1185, 0]
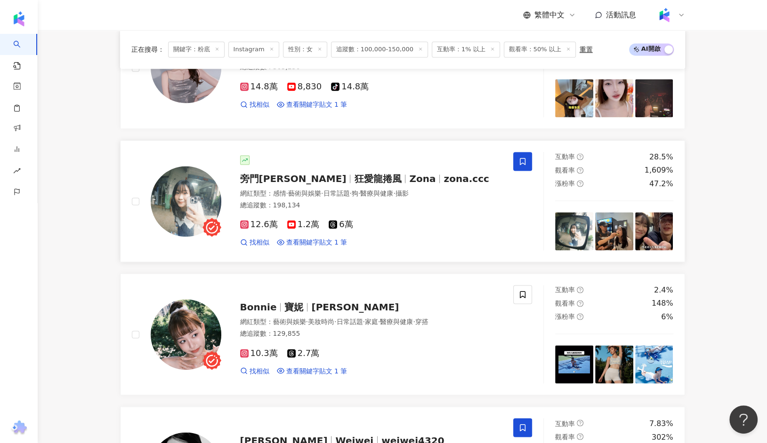
click at [277, 167] on div "旁門佐娜 狂愛龍捲風 Zona zona.ccc 網紅類型 ： 感情 · 藝術與娛樂 · 日常話題 · 狗 · 醫療與健康 · 攝影 總追蹤數 ： 198,1…" at bounding box center [361, 201] width 281 height 92
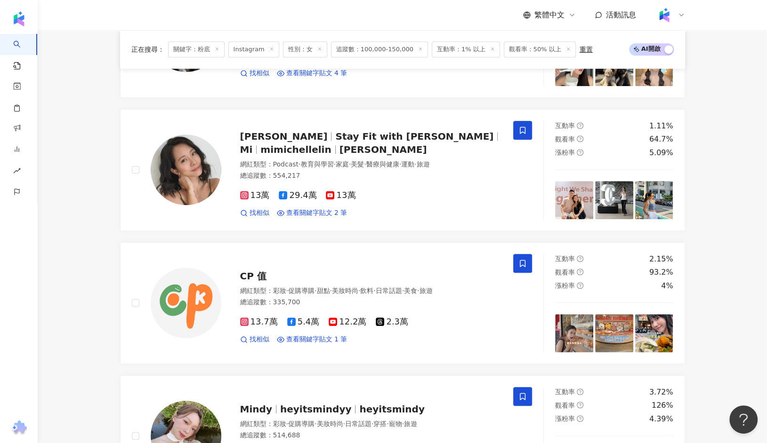
scroll to position [543, 0]
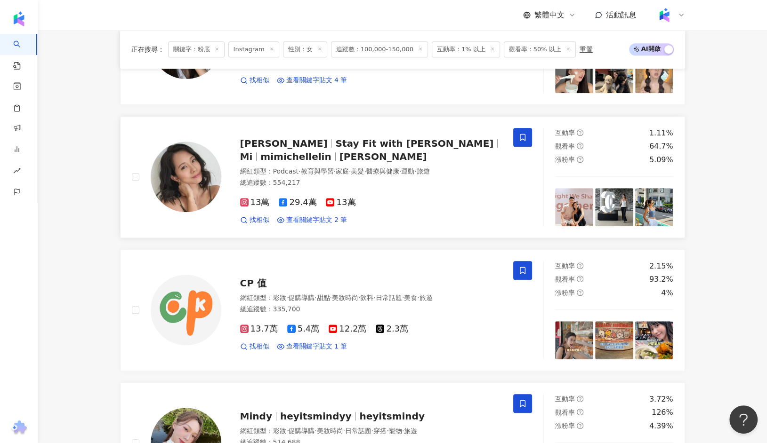
click at [276, 149] on span "Michelle Lin" at bounding box center [284, 143] width 88 height 11
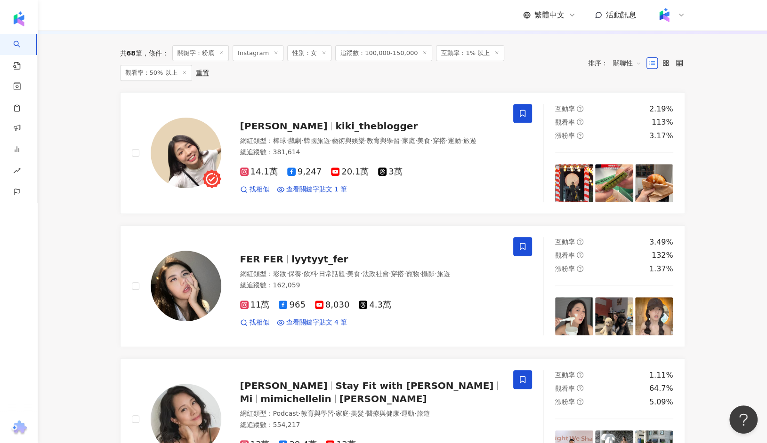
scroll to position [308, 0]
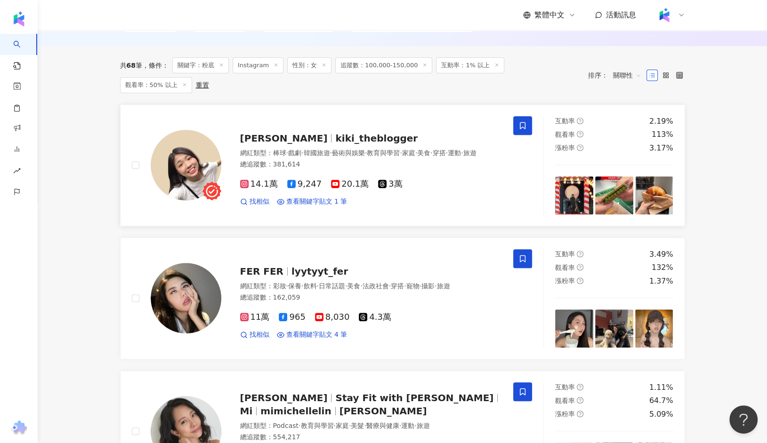
click at [274, 133] on span "Kiki Wang" at bounding box center [284, 138] width 88 height 11
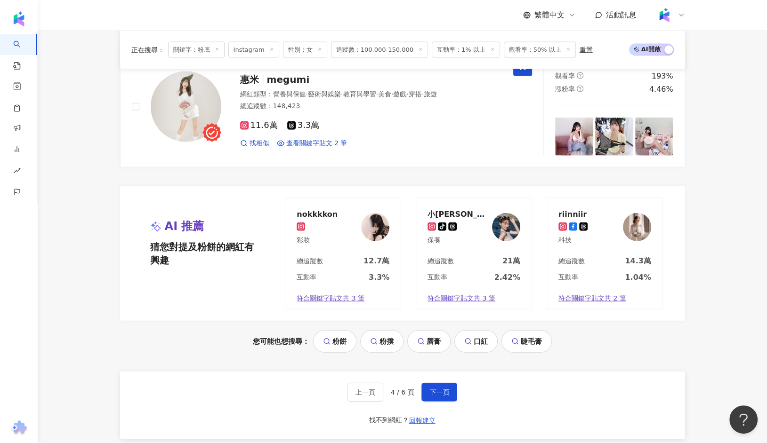
scroll to position [2046, 0]
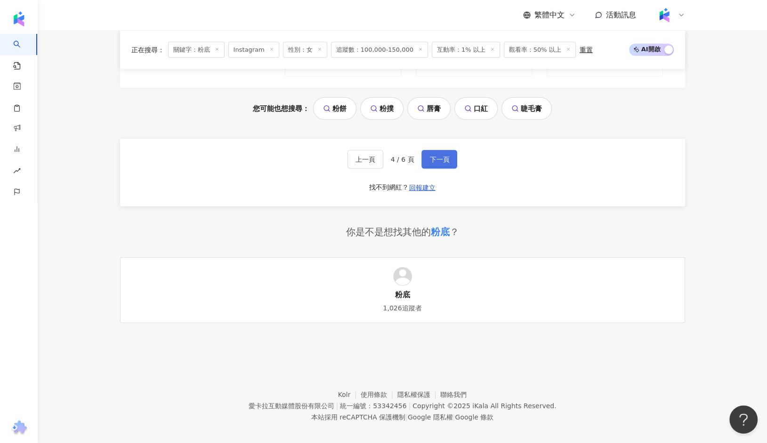
click at [433, 150] on button "下一頁" at bounding box center [439, 159] width 36 height 19
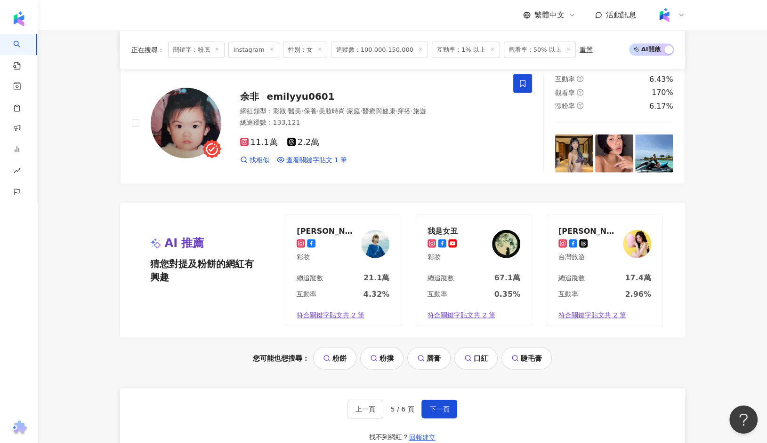
scroll to position [1929, 0]
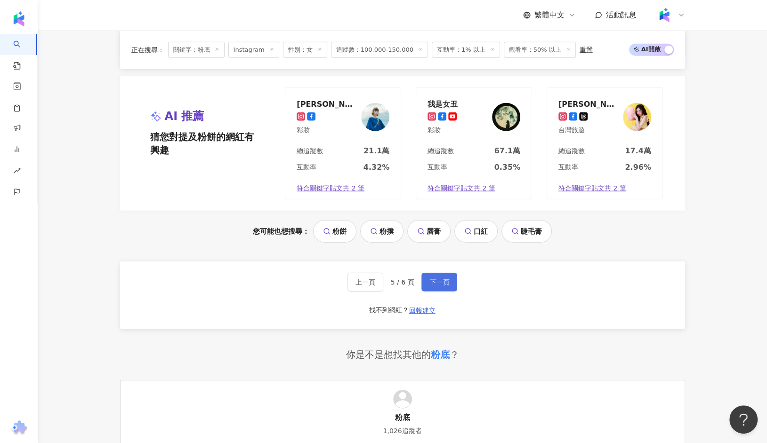
click at [455, 273] on button "下一頁" at bounding box center [439, 282] width 36 height 19
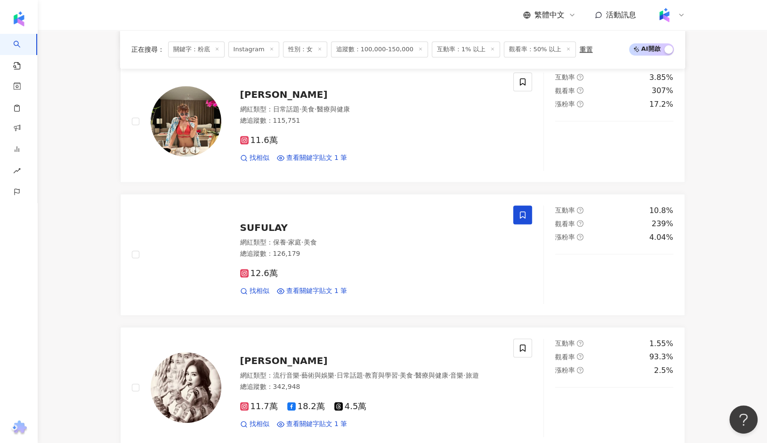
scroll to position [731, 0]
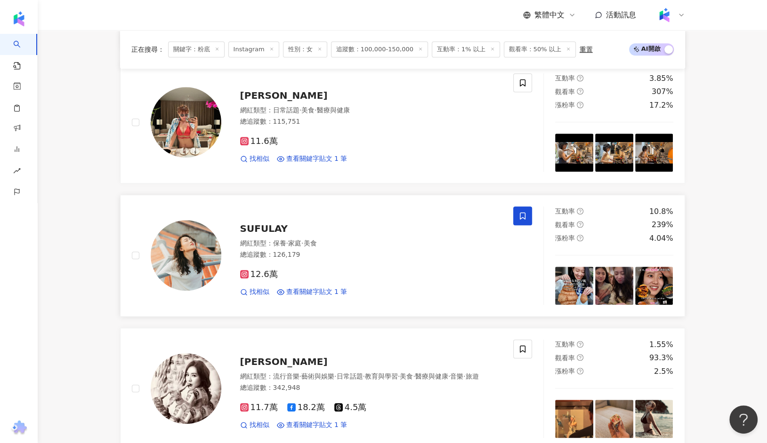
click at [259, 225] on span "SUFULAY" at bounding box center [264, 228] width 48 height 11
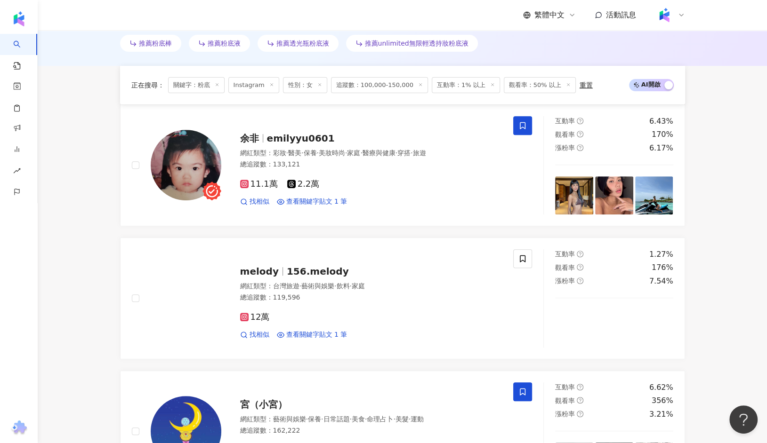
scroll to position [0, 0]
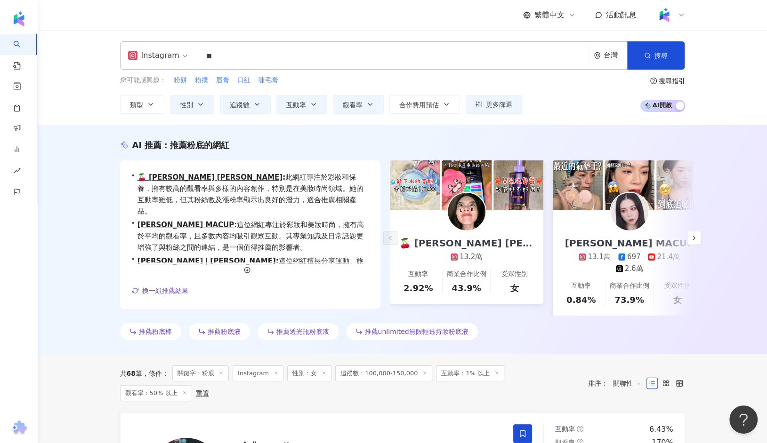
click at [232, 52] on input "**" at bounding box center [393, 57] width 385 height 18
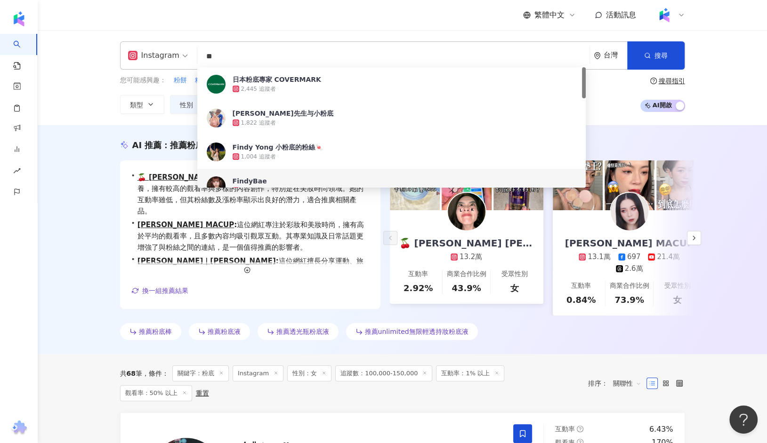
type input "*"
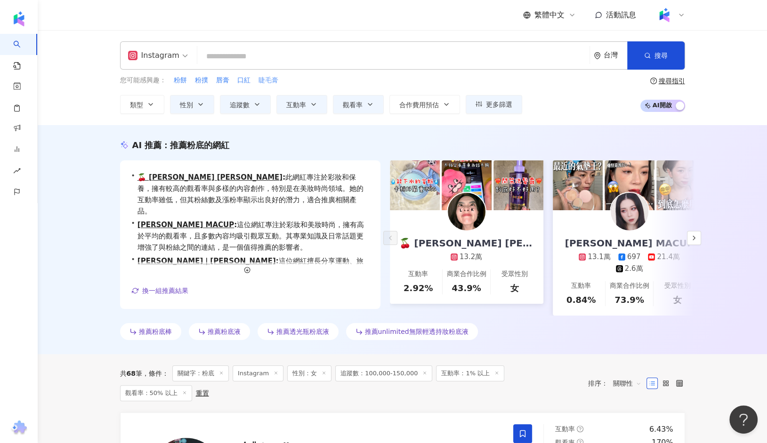
click at [262, 81] on span "睫毛膏" at bounding box center [268, 80] width 20 height 9
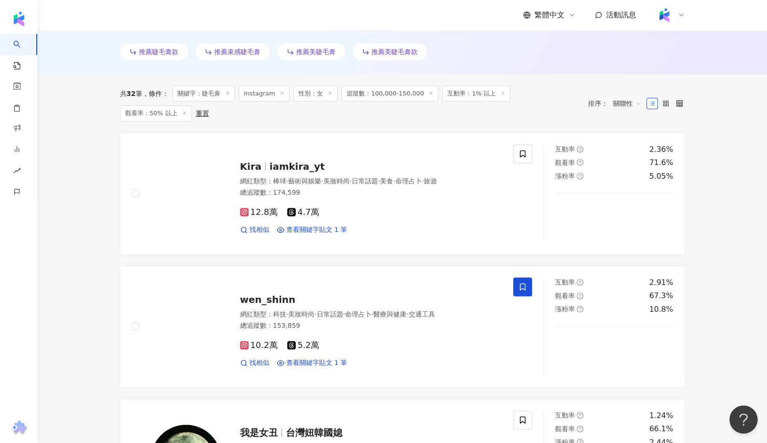
scroll to position [289, 0]
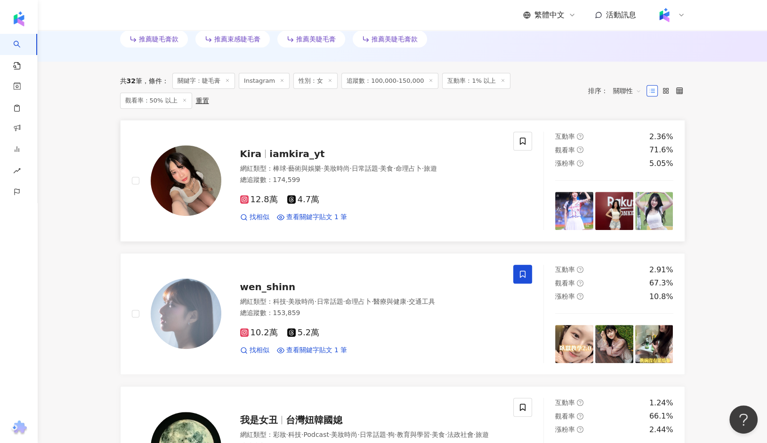
click at [280, 148] on span "iamkira_yt" at bounding box center [296, 153] width 55 height 11
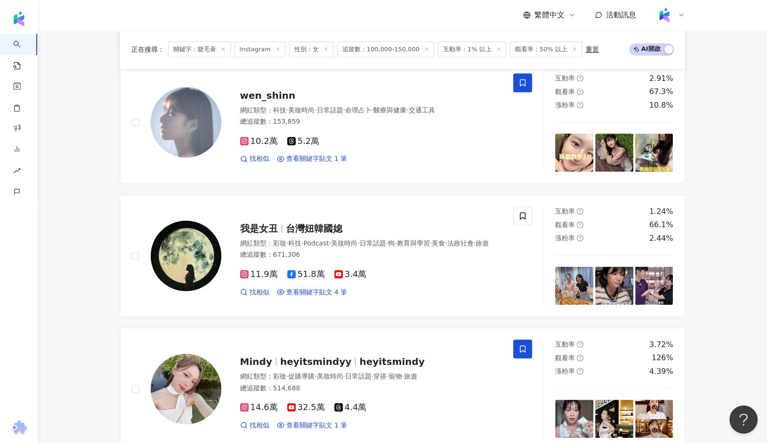
scroll to position [463, 0]
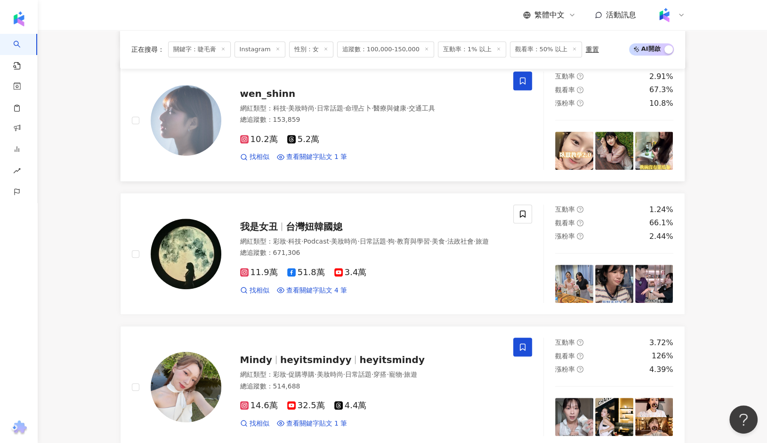
click at [273, 96] on span "wen_shinn" at bounding box center [268, 93] width 56 height 11
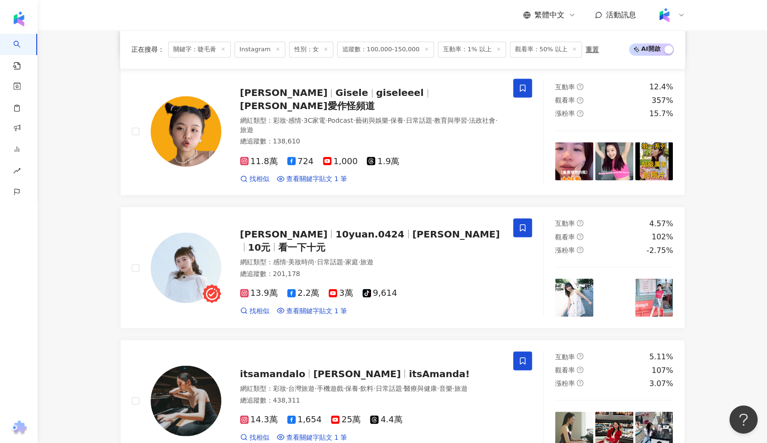
scroll to position [1396, 0]
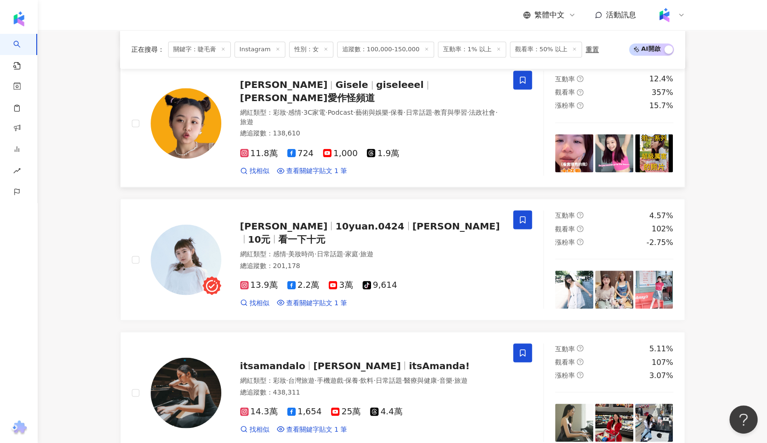
click at [282, 86] on span "Gisele Lai" at bounding box center [284, 84] width 88 height 11
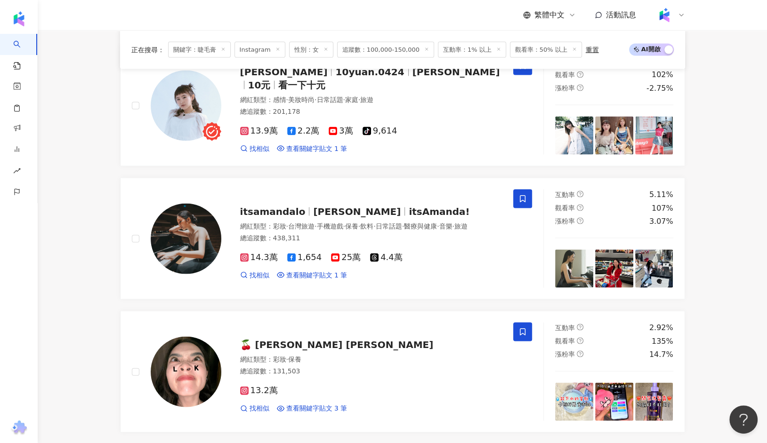
scroll to position [1882, 0]
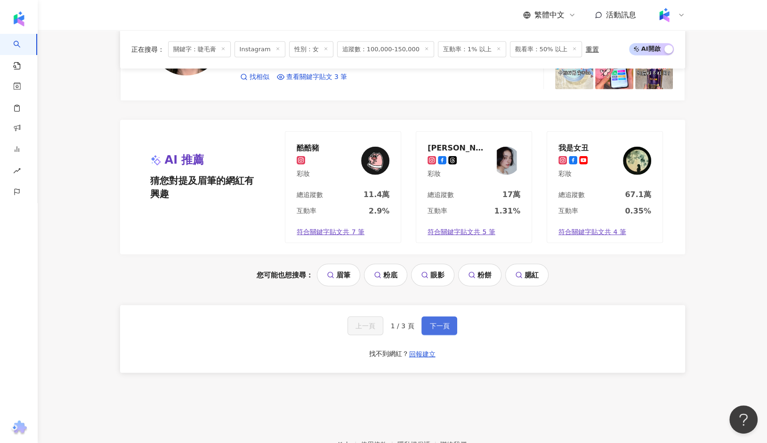
click at [434, 322] on span "下一頁" at bounding box center [439, 326] width 20 height 8
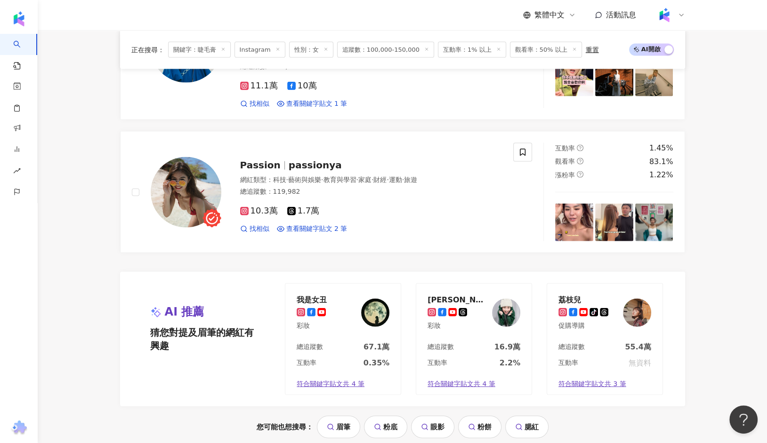
scroll to position [1864, 0]
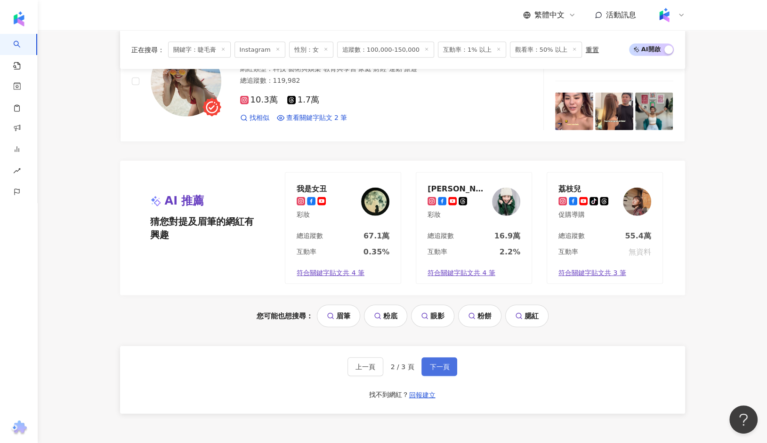
click at [443, 363] on span "下一頁" at bounding box center [439, 367] width 20 height 8
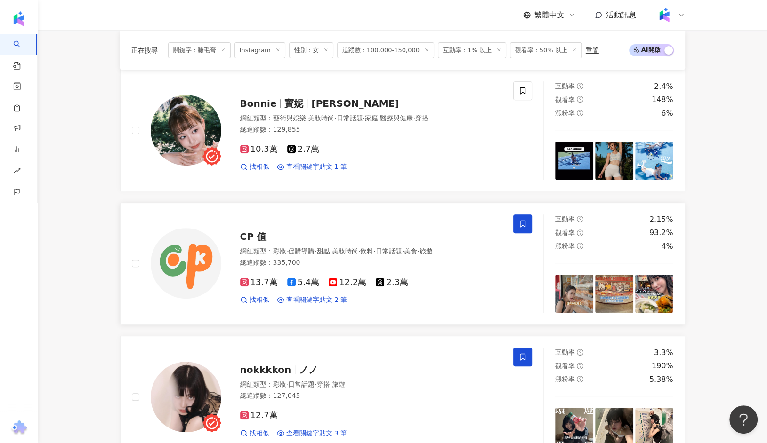
scroll to position [0, 0]
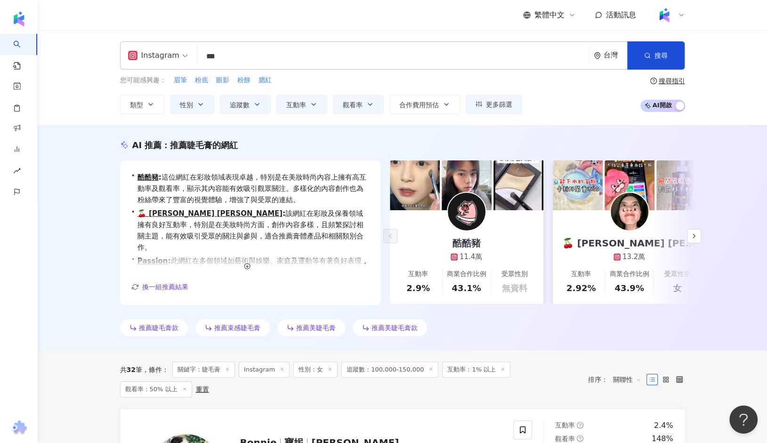
click at [233, 64] on input "***" at bounding box center [393, 57] width 385 height 18
click at [98, 136] on div "AI 推薦 ： 推薦睫毛膏的網紅 • 酷酷豬 : 這位網紅在彩妝領域表現卓越，特別是在美妝時尚內容上擁有高互動率及觀看率，顯示其內容能有效吸引觀眾關注。多樣化…" at bounding box center [402, 237] width 729 height 225
click at [245, 62] on input "***" at bounding box center [393, 57] width 385 height 18
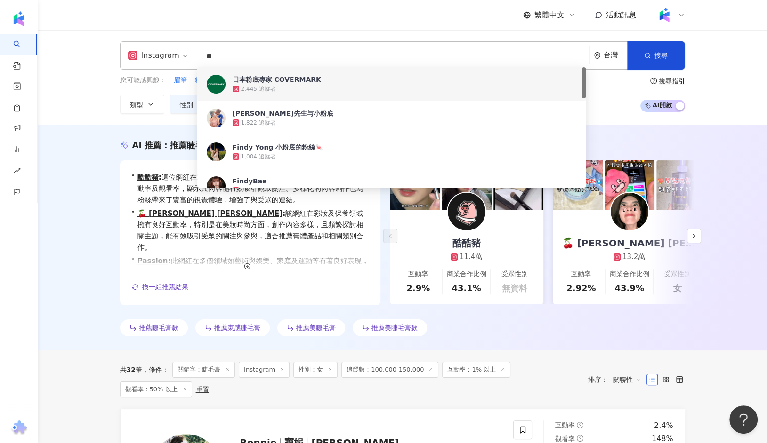
type input "*"
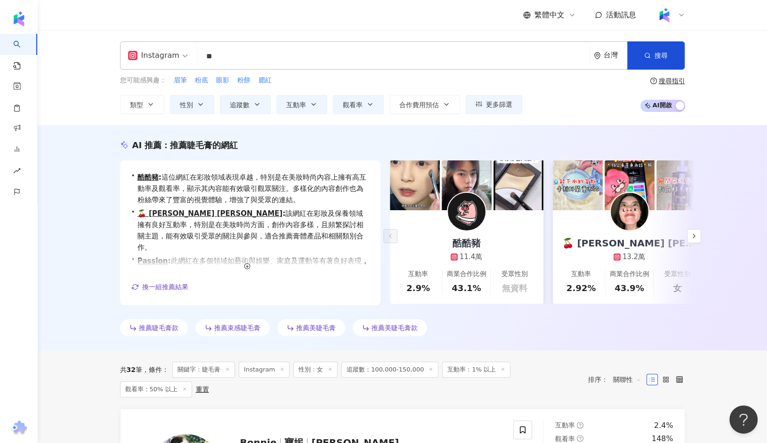
type input "*"
type input "**"
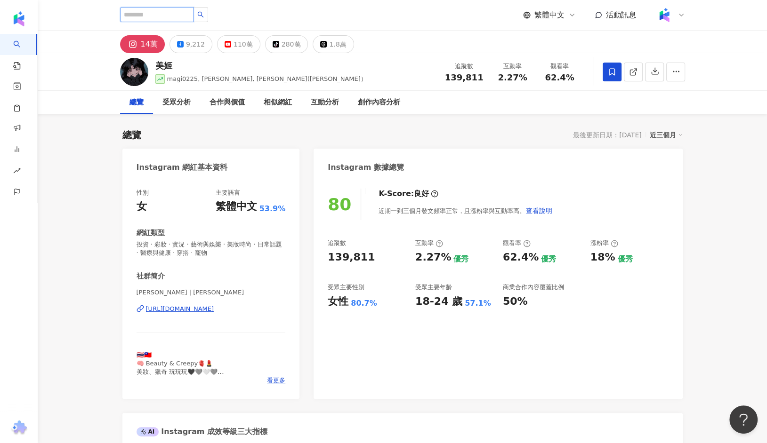
click at [171, 17] on input "search" at bounding box center [156, 14] width 73 height 15
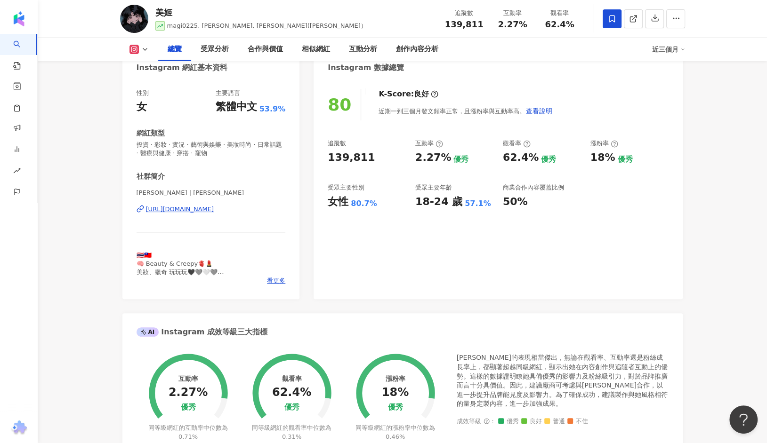
scroll to position [40, 0]
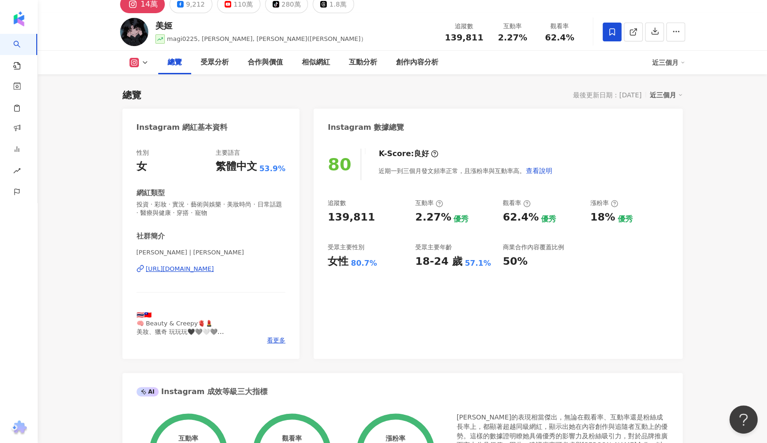
click at [183, 270] on div "https://www.instagram.com/rotsukhoon/" at bounding box center [180, 269] width 68 height 8
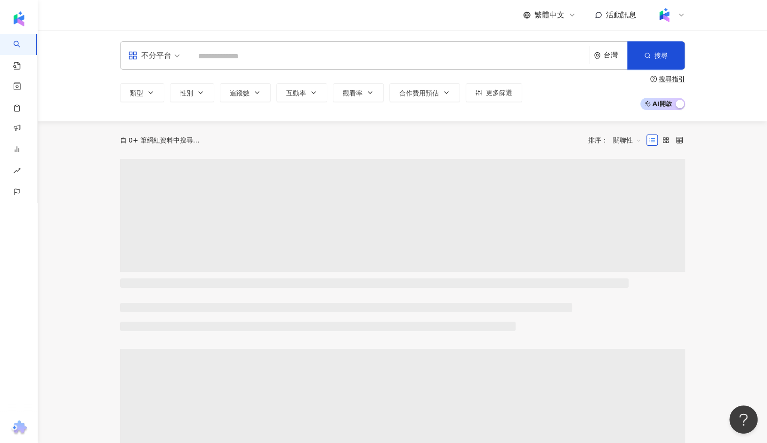
click at [230, 53] on input "search" at bounding box center [389, 57] width 393 height 18
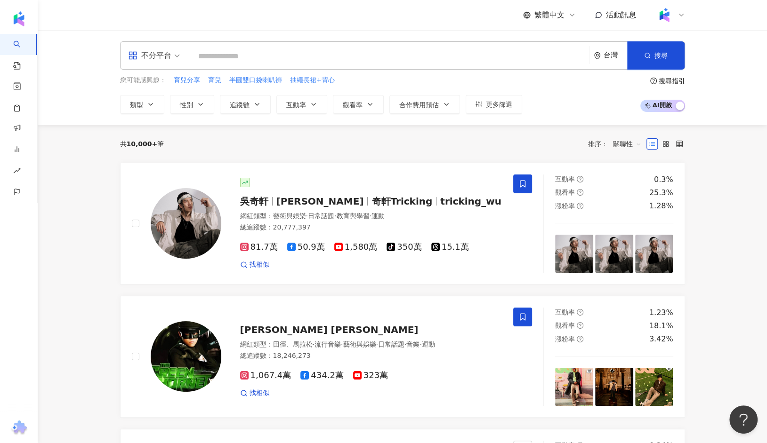
click at [324, 56] on input "search" at bounding box center [389, 57] width 393 height 18
paste input "***"
type input "***"
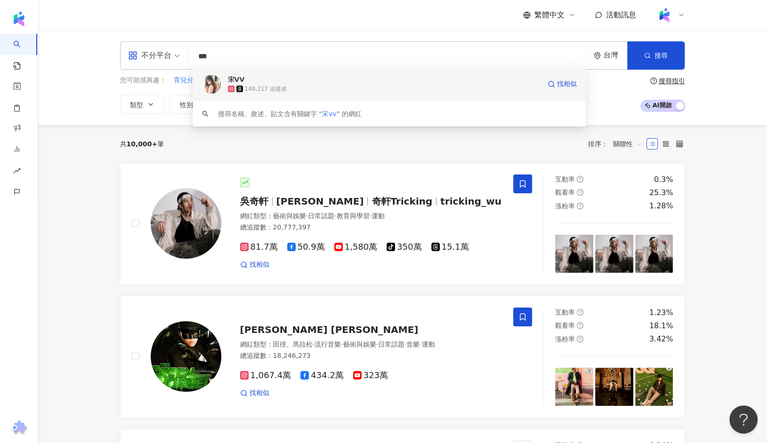
click at [298, 100] on div "宋VV 148,217 追蹤者 找相似" at bounding box center [389, 84] width 393 height 34
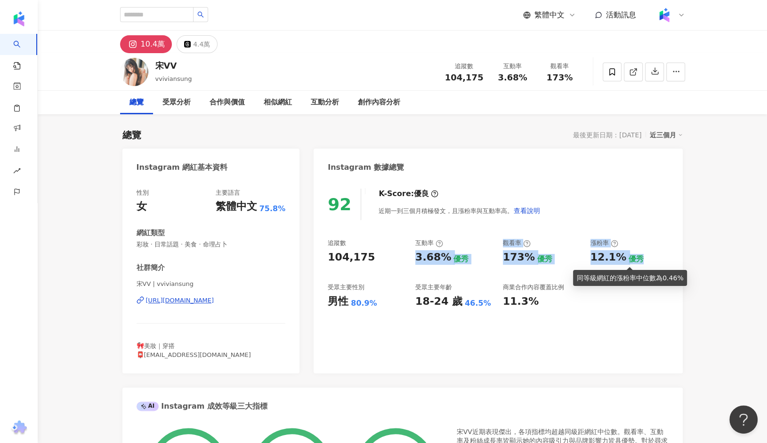
drag, startPoint x: 470, startPoint y: 262, endPoint x: 634, endPoint y: 260, distance: 164.3
click at [634, 260] on div "追蹤數 104,175 互動率 3.68% 優秀 觀看率 173% 優秀 漲粉率 12.1% 優秀 受眾主要性別 男性 80.9% 受眾主要年齡 18-24 …" at bounding box center [498, 274] width 340 height 70
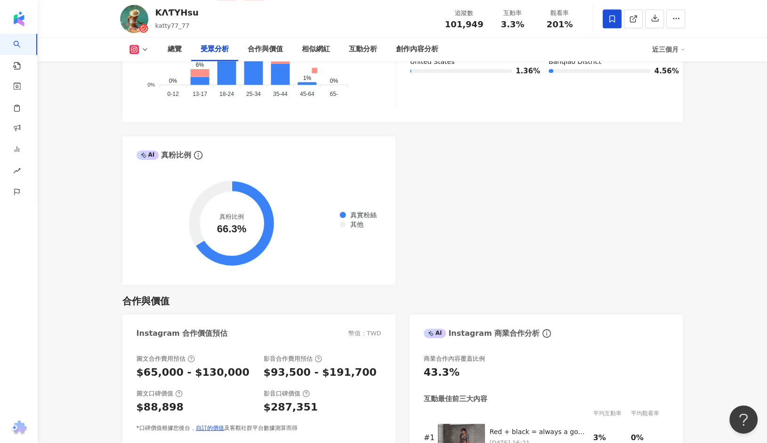
scroll to position [1036, 0]
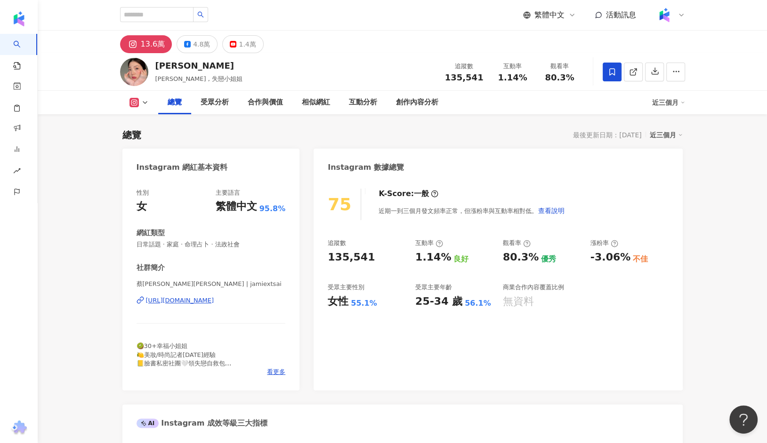
click at [214, 299] on div "https://www.instagram.com/jamiextsai/" at bounding box center [180, 301] width 68 height 8
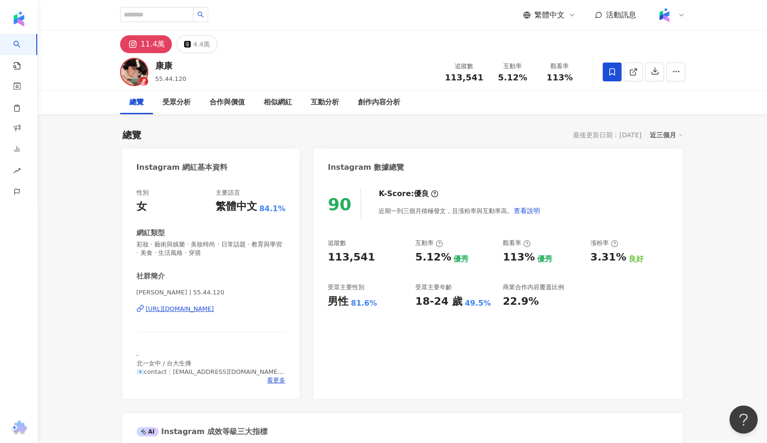
click at [170, 304] on div "康康 | 55.44.120 https://www.instagram.com/55.44.120/" at bounding box center [210, 316] width 149 height 55
click at [169, 313] on div "https://www.instagram.com/55.44.120/" at bounding box center [180, 309] width 68 height 8
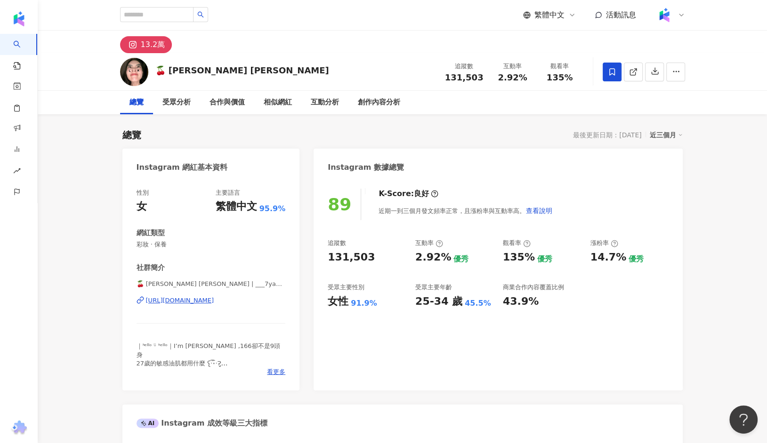
click at [201, 296] on div "🍒 蓓馨 yanna ᵔᴥᵔ | ___7yanna22___ https://www.instagram.com/___7yanna22___/" at bounding box center [210, 307] width 149 height 55
click at [208, 304] on div "https://www.instagram.com/___7yanna22___/" at bounding box center [180, 301] width 68 height 8
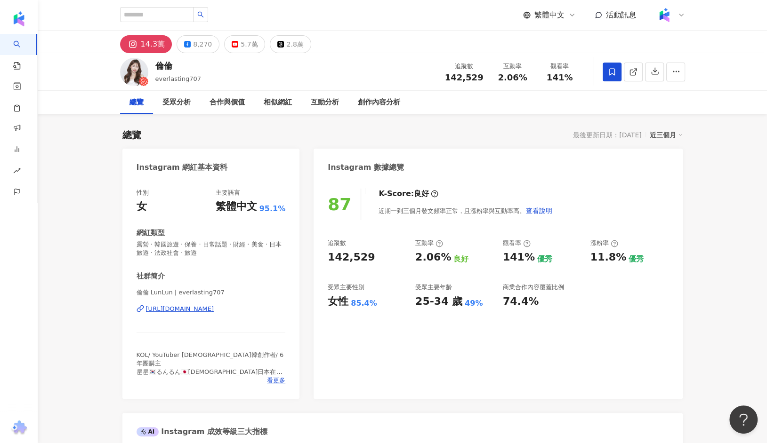
click at [169, 311] on div "https://www.instagram.com/everlasting707/" at bounding box center [180, 309] width 68 height 8
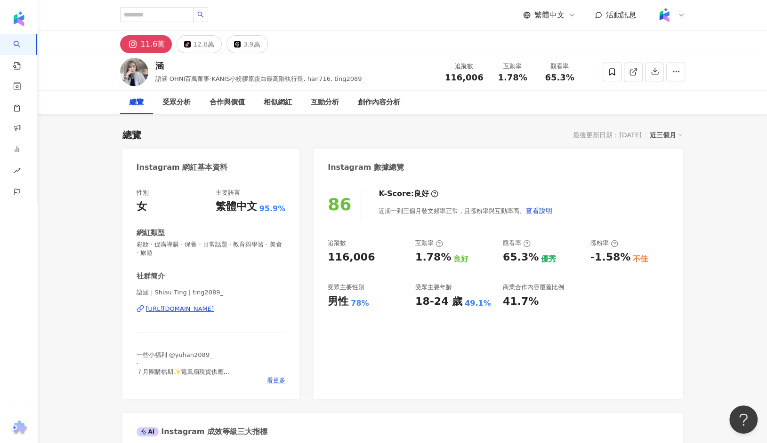
click at [165, 309] on div "[URL][DOMAIN_NAME]" at bounding box center [180, 309] width 68 height 8
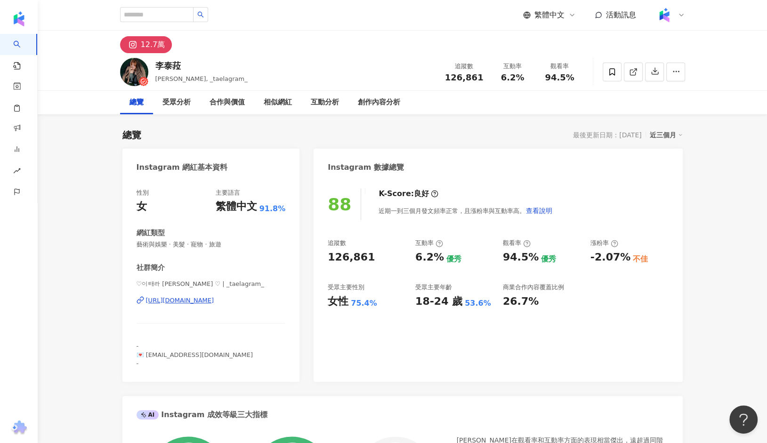
click at [192, 292] on div "♡이태라 李泰菈 TAELA ♡ | _taelagram_ https://www.instagram.com/_taelagram_/" at bounding box center [210, 307] width 149 height 55
click at [192, 303] on div "https://www.instagram.com/_taelagram_/" at bounding box center [180, 301] width 68 height 8
drag, startPoint x: 200, startPoint y: 285, endPoint x: 178, endPoint y: 284, distance: 22.1
click at [178, 284] on span "♡이태라 李泰菈 TAELA ♡ | _taelagram_" at bounding box center [210, 284] width 149 height 8
copy span "TAELA"
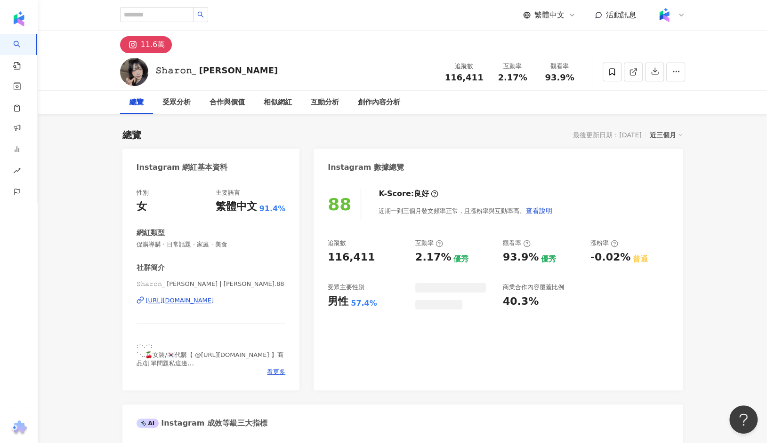
click at [183, 302] on div "https://www.instagram.com/sharonn.88/" at bounding box center [180, 301] width 68 height 8
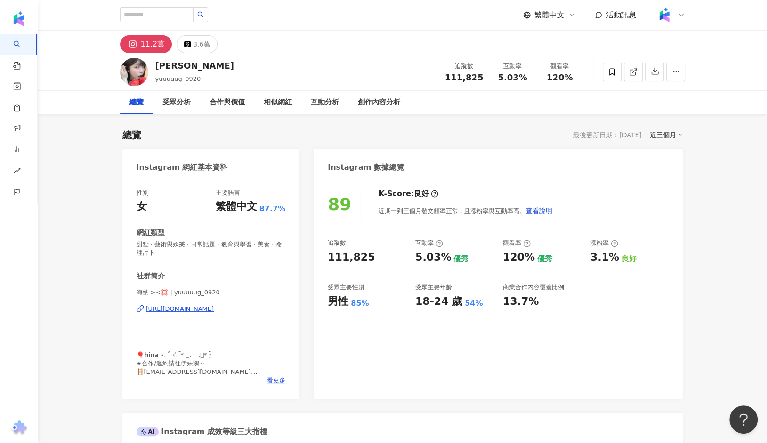
click at [194, 308] on div "https://www.instagram.com/yuuuuug_0920/" at bounding box center [180, 309] width 68 height 8
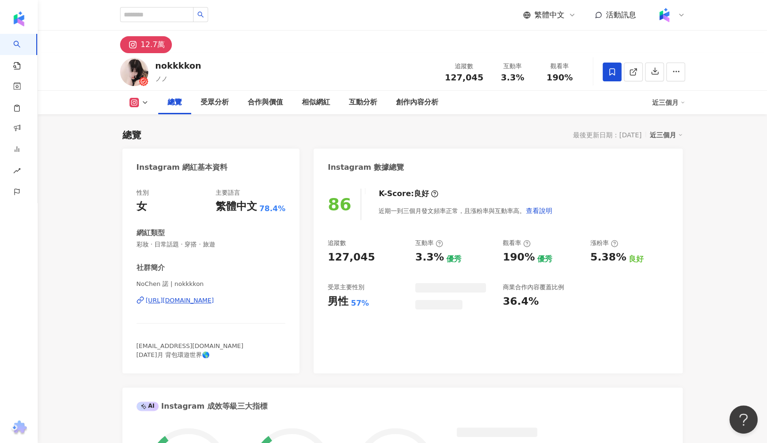
click at [174, 300] on div "https://www.instagram.com/nokkkkon/" at bounding box center [180, 301] width 68 height 8
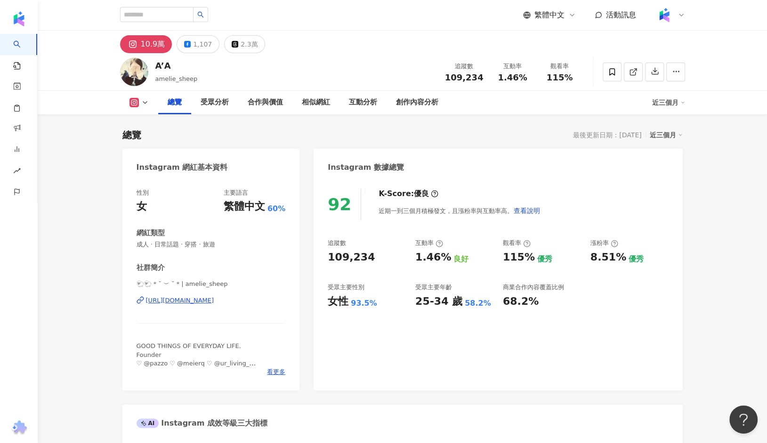
click at [173, 301] on div "https://www.instagram.com/amelie_sheep/" at bounding box center [180, 301] width 68 height 8
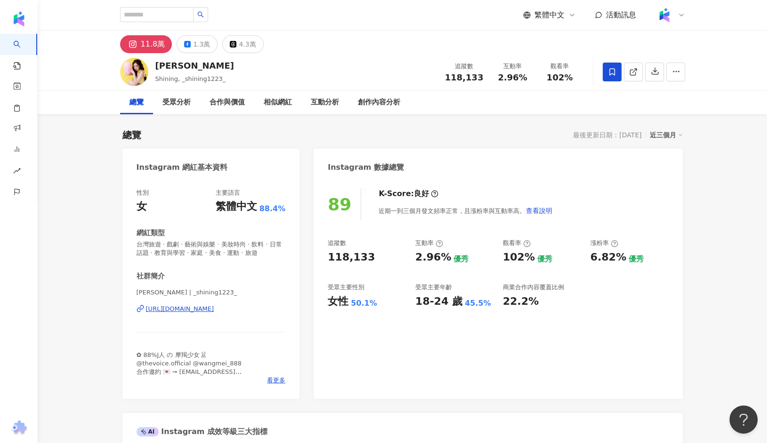
click at [199, 308] on div "https://www.instagram.com/_shining1223_/" at bounding box center [180, 309] width 68 height 8
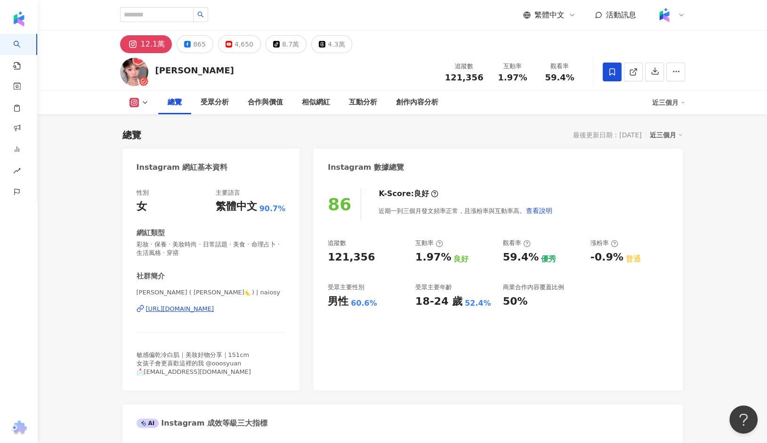
click at [214, 308] on div "https://www.instagram.com/naiosy/" at bounding box center [180, 309] width 68 height 8
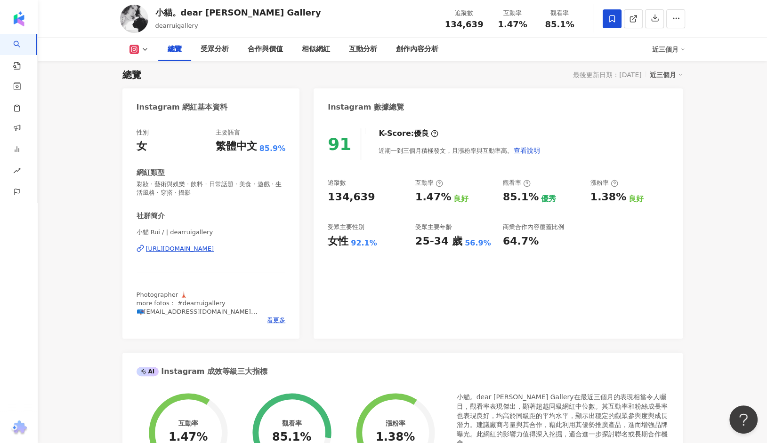
scroll to position [63, 0]
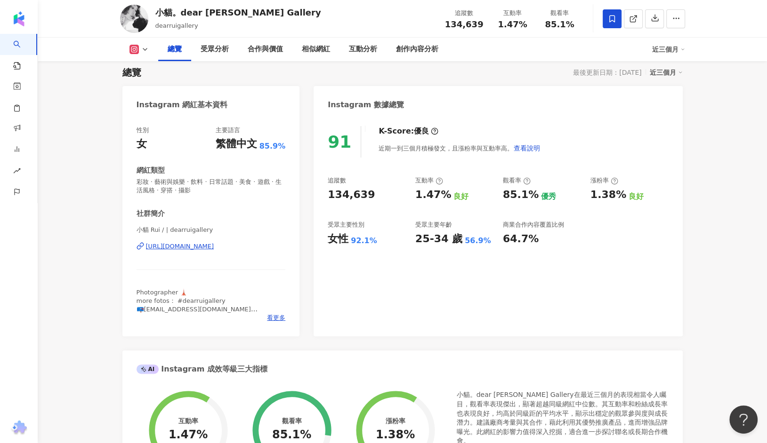
click at [204, 251] on div "小貓 Rui / | dearruigallery https://www.instagram.com/dearruigallery/" at bounding box center [210, 253] width 149 height 55
click at [205, 249] on div "https://www.instagram.com/dearruigallery/" at bounding box center [180, 246] width 68 height 8
drag, startPoint x: 484, startPoint y: 25, endPoint x: 448, endPoint y: 26, distance: 35.8
click at [448, 26] on div "追蹤數 134,639" at bounding box center [464, 18] width 50 height 20
copy span "134,639"
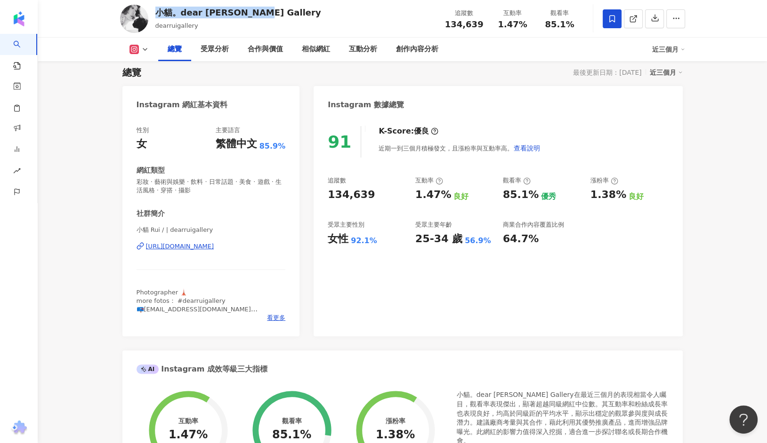
drag, startPoint x: 249, startPoint y: 20, endPoint x: 157, endPoint y: 16, distance: 92.4
click at [157, 16] on div "小貓。dear Rui Gallery dearruigallery 追蹤數 134,639 互動率 1.47% 觀看率 85.1%" at bounding box center [402, 18] width 602 height 37
copy div "小貓。dear Rui Gallery"
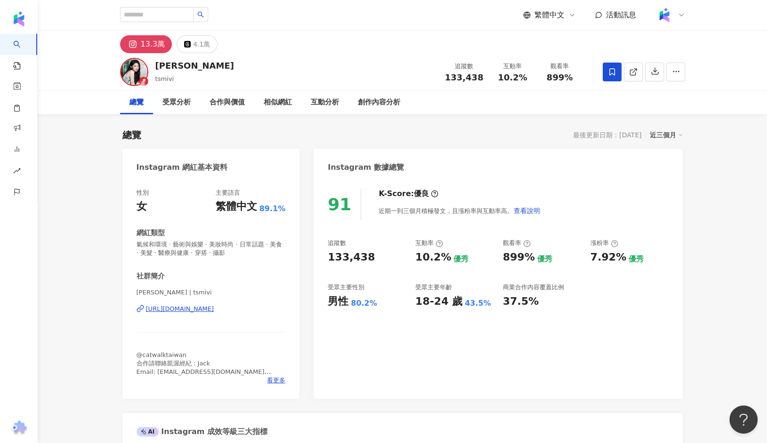
click at [182, 315] on div "[PERSON_NAME] | [PERSON_NAME] [URL][DOMAIN_NAME]" at bounding box center [210, 316] width 149 height 55
click at [182, 307] on div "https://www.instagram.com/tsmivi/" at bounding box center [180, 309] width 68 height 8
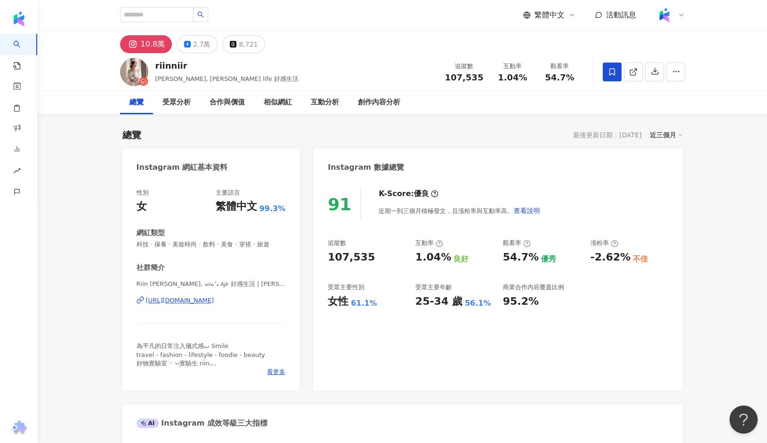
click at [196, 295] on div "𝖱𝗂𝗂𝗇 𝖢𝗁𝖾𝗇, 𝓇𝒾𝒾𝓃’𝓈 𝓁𝒾𝒻𝑒 好感生活 | riinniir https://www.instagram.com/riinniir/" at bounding box center [210, 307] width 149 height 55
click at [196, 299] on div "https://www.instagram.com/riinniir/" at bounding box center [180, 301] width 68 height 8
drag, startPoint x: 184, startPoint y: 67, endPoint x: 152, endPoint y: 66, distance: 32.0
click at [152, 66] on div "riinniir Riin Chen, Riin’s life 好感生活 追蹤數 107,535 互動率 1.04% 觀看率 54.7%" at bounding box center [402, 71] width 602 height 37
click at [202, 62] on div "riinniir" at bounding box center [226, 66] width 143 height 12
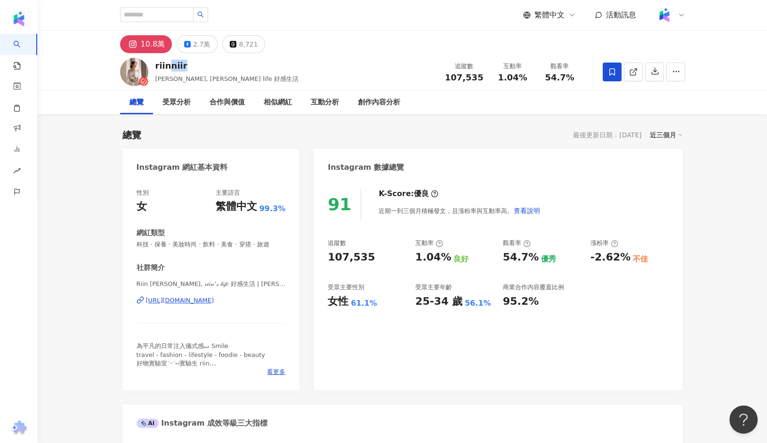
drag, startPoint x: 190, startPoint y: 64, endPoint x: 169, endPoint y: 67, distance: 21.8
click at [169, 67] on div "riinniir" at bounding box center [226, 66] width 143 height 12
click at [196, 61] on div "riinniir" at bounding box center [226, 66] width 143 height 12
drag, startPoint x: 196, startPoint y: 61, endPoint x: 150, endPoint y: 60, distance: 45.7
click at [150, 60] on div "riinniir Riin Chen, Riin’s life 好感生活 追蹤數 107,535 互動率 1.04% 觀看率 54.7%" at bounding box center [402, 71] width 602 height 37
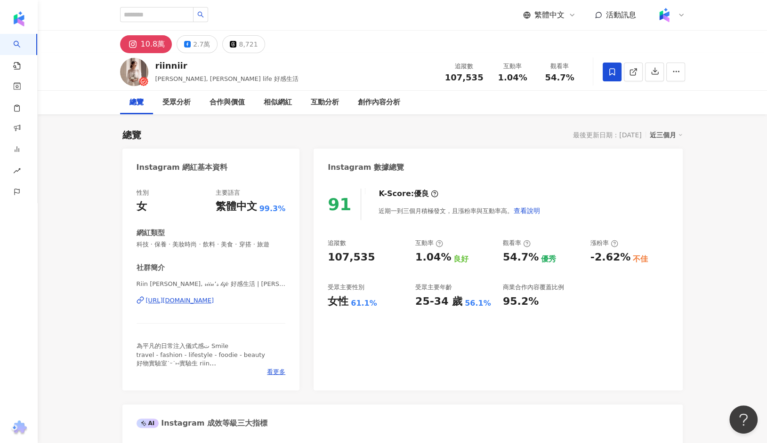
click at [197, 67] on div "riinniir" at bounding box center [226, 66] width 143 height 12
drag, startPoint x: 192, startPoint y: 67, endPoint x: 158, endPoint y: 67, distance: 33.4
click at [158, 67] on div "riinniir" at bounding box center [226, 66] width 143 height 12
copy div "riinniir"
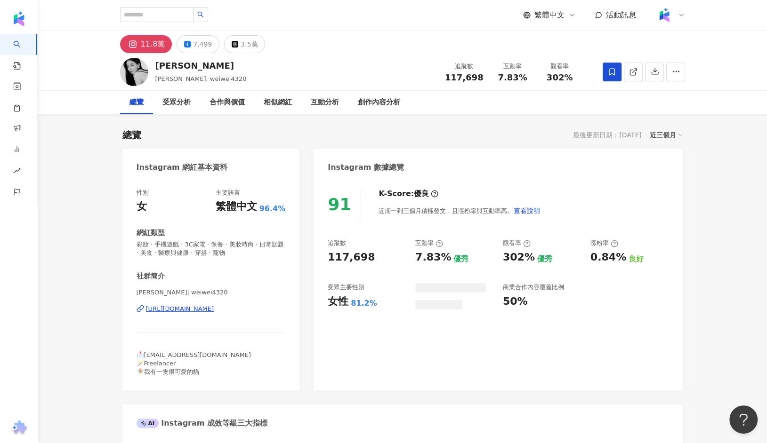
click at [193, 309] on div "[URL][DOMAIN_NAME]" at bounding box center [180, 309] width 68 height 8
drag, startPoint x: 188, startPoint y: 64, endPoint x: 157, endPoint y: 64, distance: 31.1
click at [157, 64] on div "方涵緯" at bounding box center [200, 66] width 91 height 12
copy div "方涵緯"
click at [185, 66] on div "方涵緯" at bounding box center [200, 66] width 91 height 12
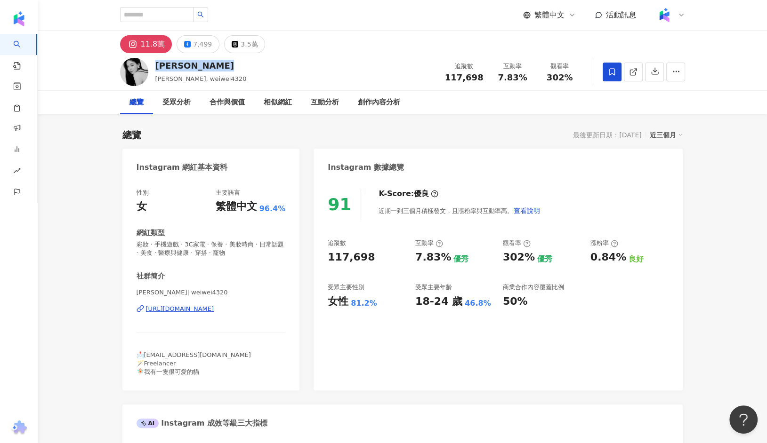
drag, startPoint x: 185, startPoint y: 66, endPoint x: 158, endPoint y: 66, distance: 26.4
click at [158, 66] on div "方涵緯" at bounding box center [200, 66] width 91 height 12
copy div "方涵緯"
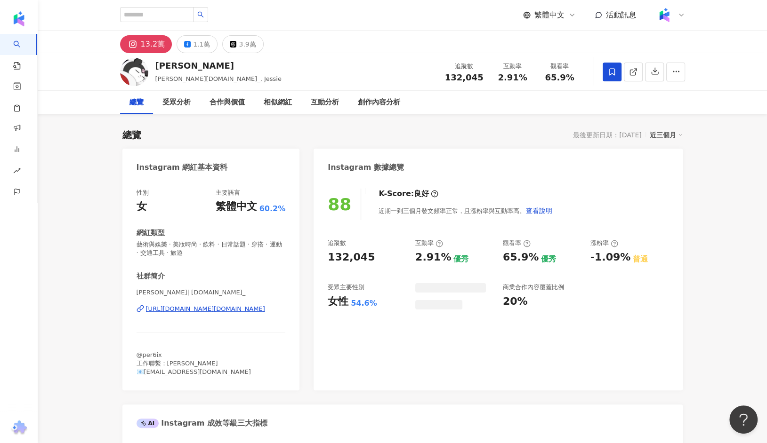
click at [194, 309] on div "[URL][DOMAIN_NAME][DOMAIN_NAME]" at bounding box center [205, 309] width 119 height 8
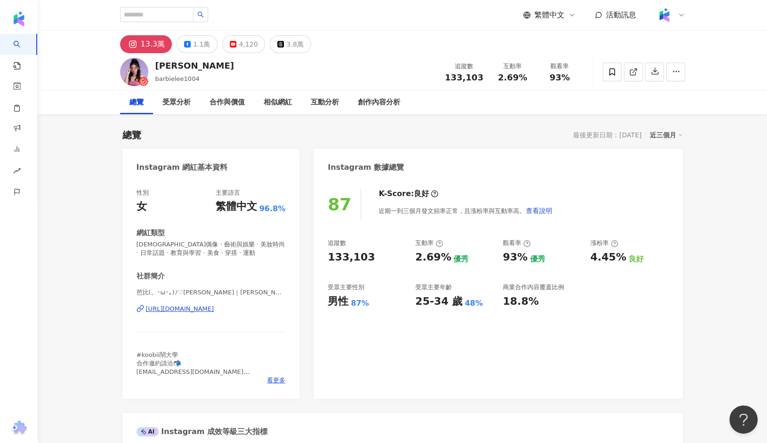
click at [214, 311] on div "https://www.instagram.com/barbielee1004/" at bounding box center [180, 309] width 68 height 8
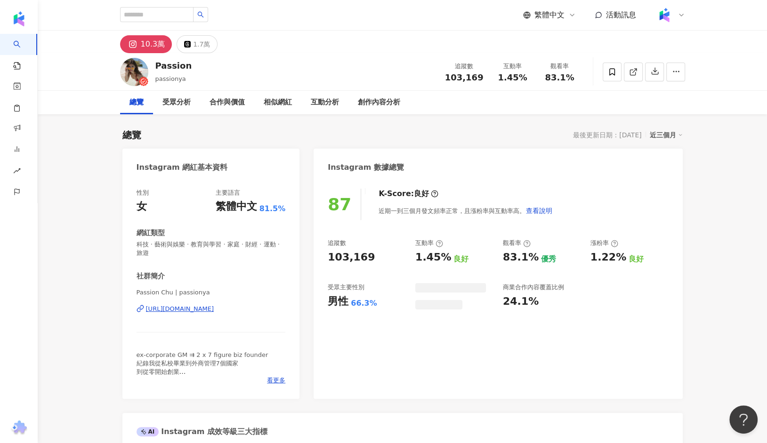
click at [190, 309] on div "https://www.instagram.com/passionya/" at bounding box center [180, 309] width 68 height 8
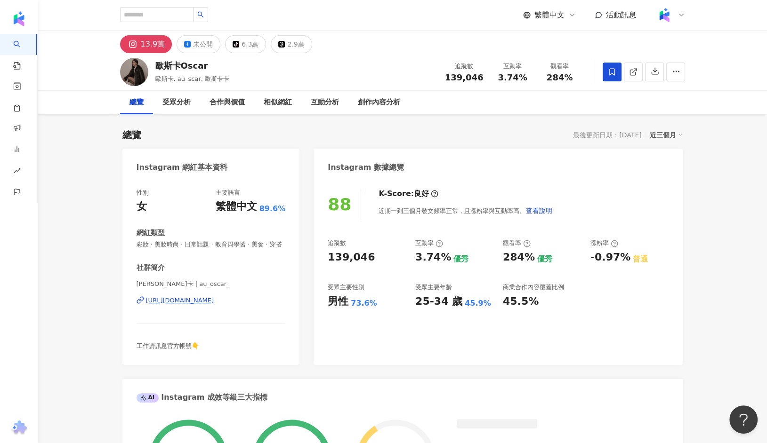
click at [165, 302] on div "https://www.instagram.com/au_oscar_/" at bounding box center [180, 301] width 68 height 8
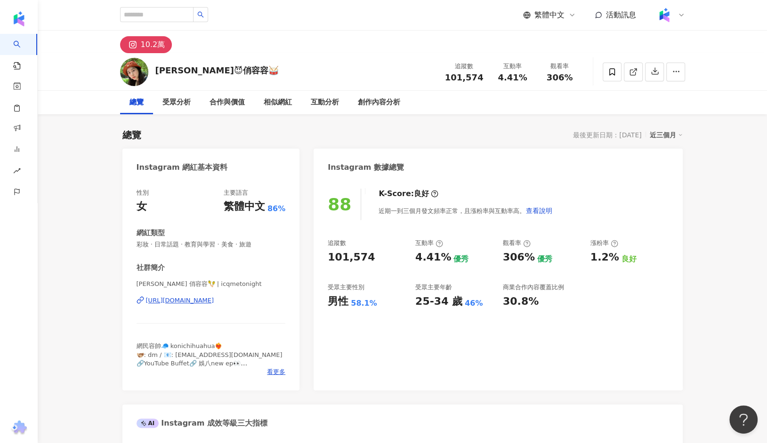
click at [189, 304] on div "https://www.instagram.com/icqmetonight/" at bounding box center [180, 301] width 68 height 8
drag, startPoint x: 154, startPoint y: 70, endPoint x: 265, endPoint y: 73, distance: 111.1
click at [266, 74] on div "Chill Yung Yung😈俏容容🥁 追蹤數 101,574 互動率 4.41% 觀看率 306%" at bounding box center [402, 71] width 602 height 37
copy div "Chill Yung Yung😈俏容容🥁"
click at [260, 11] on div "繁體中文 活動訊息" at bounding box center [402, 15] width 565 height 30
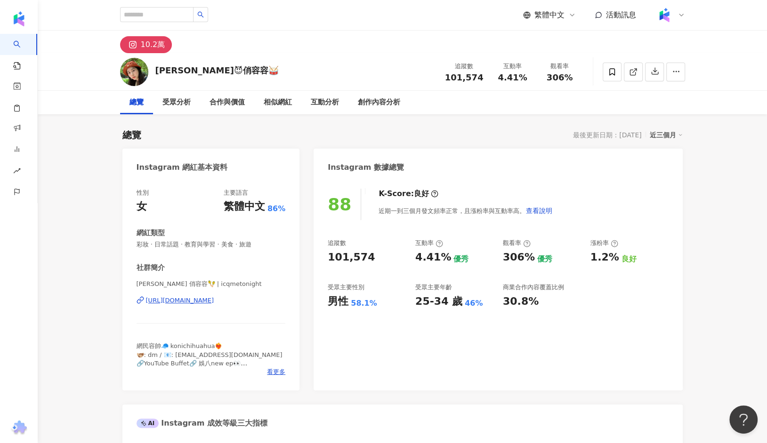
drag, startPoint x: 266, startPoint y: 72, endPoint x: 156, endPoint y: 71, distance: 109.7
click at [156, 71] on div "Chill Yung Yung😈俏容容🥁 追蹤數 101,574 互動率 4.41% 觀看率 306%" at bounding box center [402, 71] width 602 height 37
copy div "Chill Yung Yung😈俏容容🥁"
click at [249, 36] on div "10.2萬" at bounding box center [402, 42] width 602 height 23
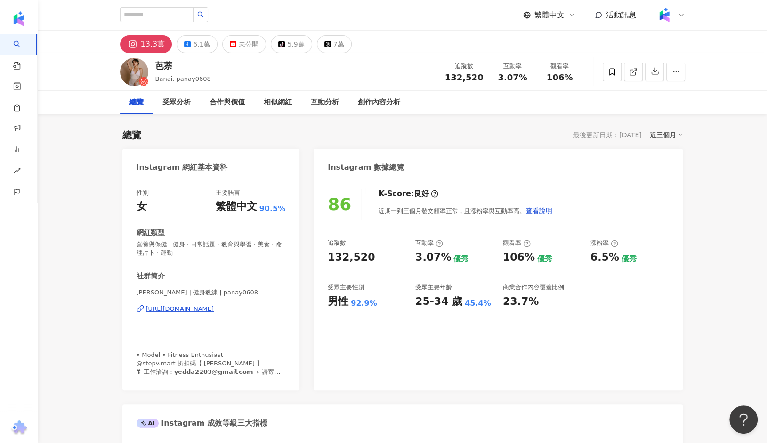
click at [191, 305] on div "https://www.instagram.com/panay0608/" at bounding box center [180, 309] width 68 height 8
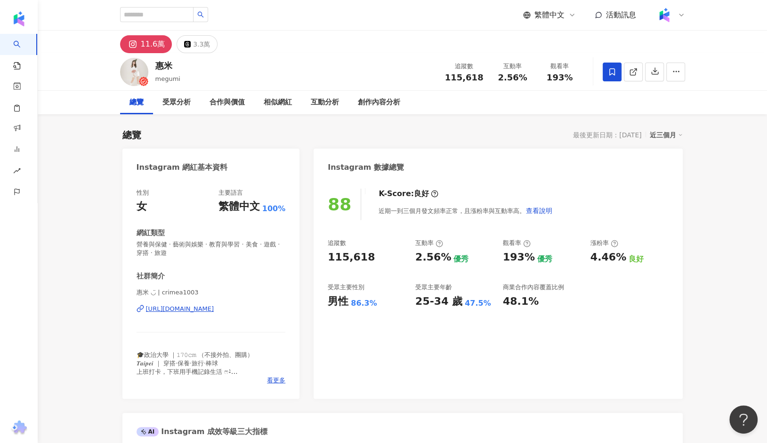
click at [189, 311] on div "[URL][DOMAIN_NAME]" at bounding box center [180, 309] width 68 height 8
drag, startPoint x: 173, startPoint y: 65, endPoint x: 156, endPoint y: 65, distance: 17.4
click at [156, 65] on div "惠米" at bounding box center [167, 66] width 25 height 12
copy div "惠米"
click at [96, 62] on div "惠米 megumi 追蹤數 115,618 互動率 2.56% 觀看率 193%" at bounding box center [402, 72] width 729 height 38
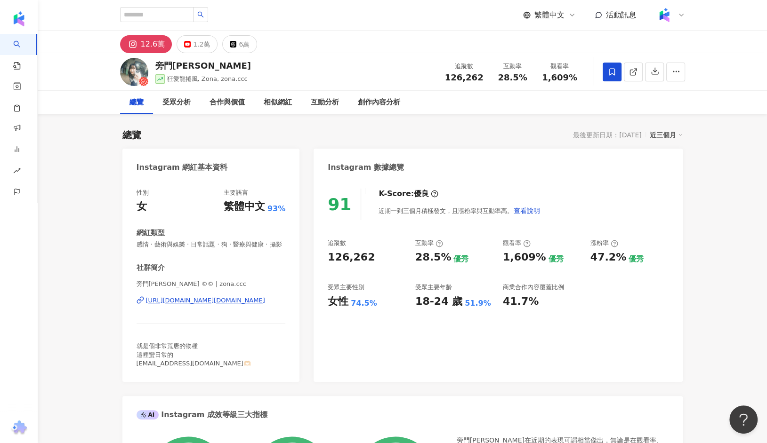
click at [182, 301] on div "https://www.instagram.com/zona.ccc/" at bounding box center [205, 301] width 119 height 8
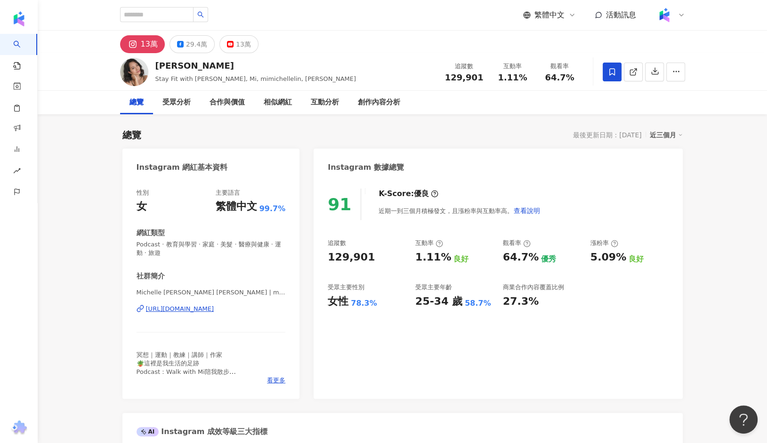
click at [177, 311] on div "https://www.instagram.com/mimichellelin/" at bounding box center [180, 309] width 68 height 8
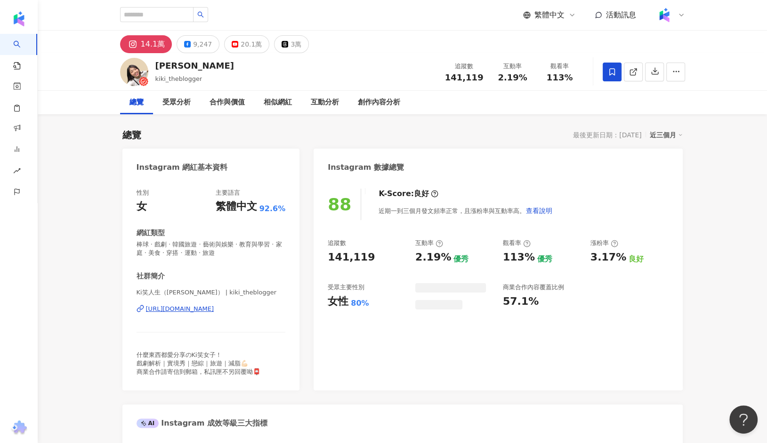
click at [197, 310] on div "https://www.instagram.com/kiki_theblogger/" at bounding box center [180, 309] width 68 height 8
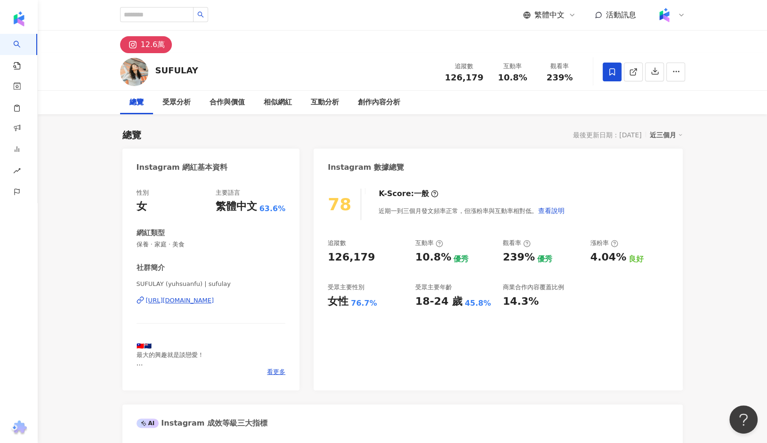
click at [183, 297] on div "https://www.instagram.com/sufulay/" at bounding box center [180, 301] width 68 height 8
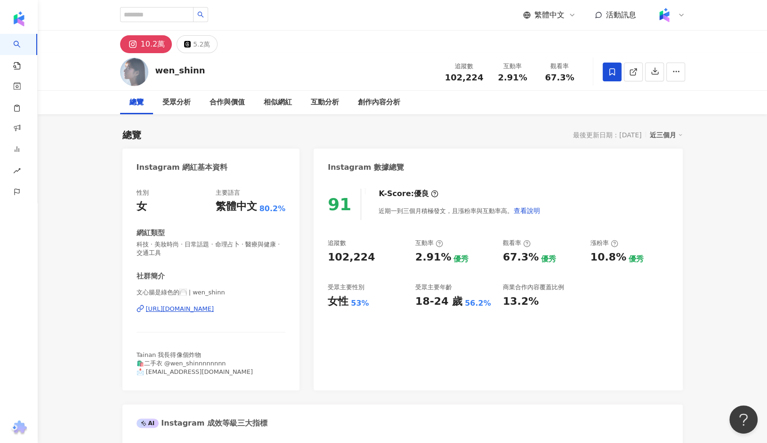
click at [178, 307] on div "https://www.instagram.com/wen_shinn/" at bounding box center [180, 309] width 68 height 8
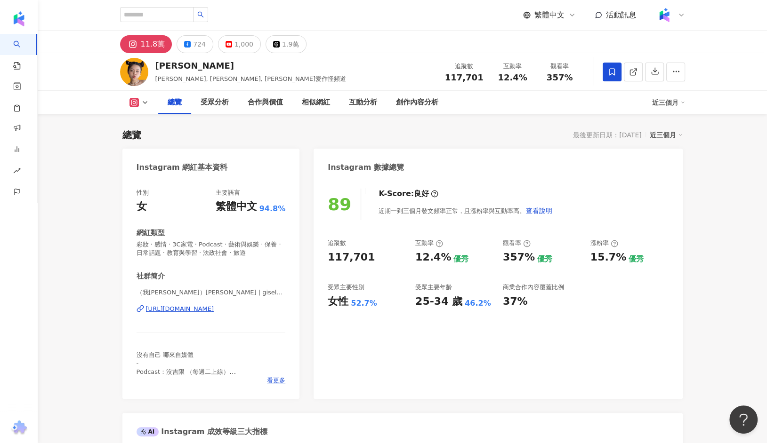
click at [171, 310] on div "[URL][DOMAIN_NAME]" at bounding box center [180, 309] width 68 height 8
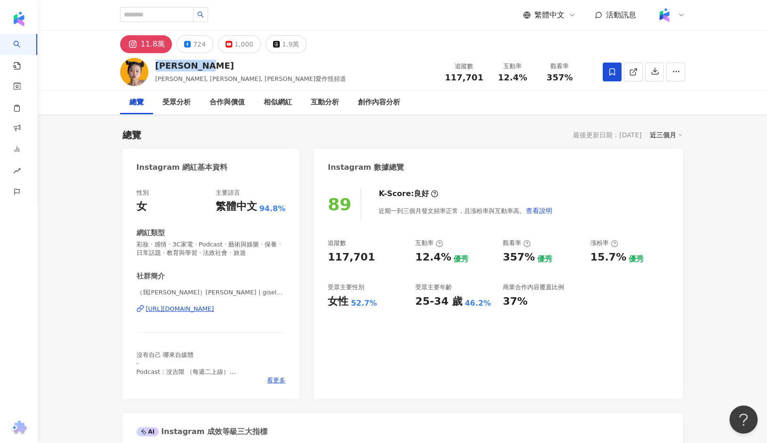
drag, startPoint x: 199, startPoint y: 63, endPoint x: 154, endPoint y: 63, distance: 45.2
click at [154, 63] on div "Gisele Lai Gisele, giseleeel, Gisele愛作怪頻道 追蹤數 117,701 互動率 12.4% 觀看率 357%" at bounding box center [402, 71] width 602 height 37
click at [216, 58] on div "Gisele Lai Gisele, giseleeel, Gisele愛作怪頻道 追蹤數 117,701 互動率 12.4% 觀看率 357%" at bounding box center [402, 71] width 602 height 37
drag, startPoint x: 208, startPoint y: 69, endPoint x: 156, endPoint y: 67, distance: 51.8
click at [156, 67] on div "Gisele Lai" at bounding box center [250, 66] width 191 height 12
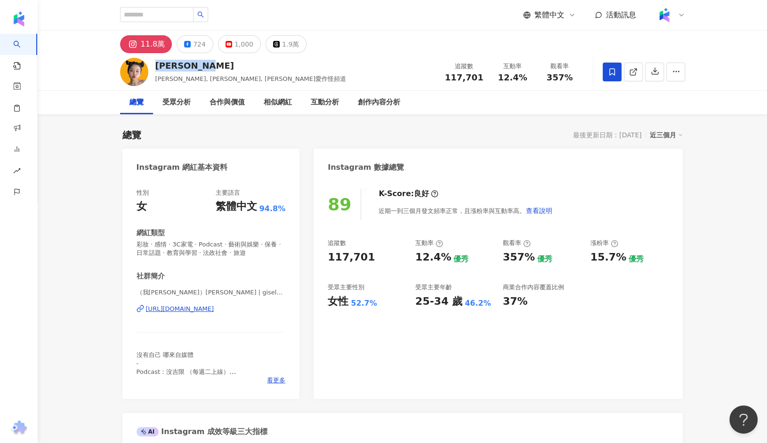
copy div "Gisele Lai"
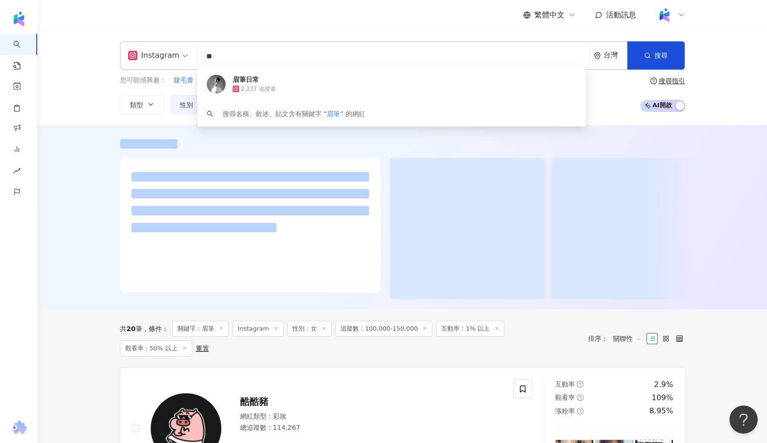
click at [96, 158] on div at bounding box center [402, 217] width 729 height 185
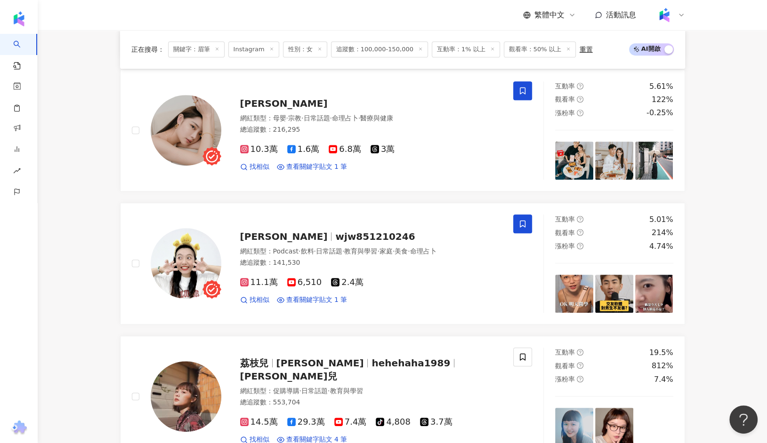
scroll to position [388, 0]
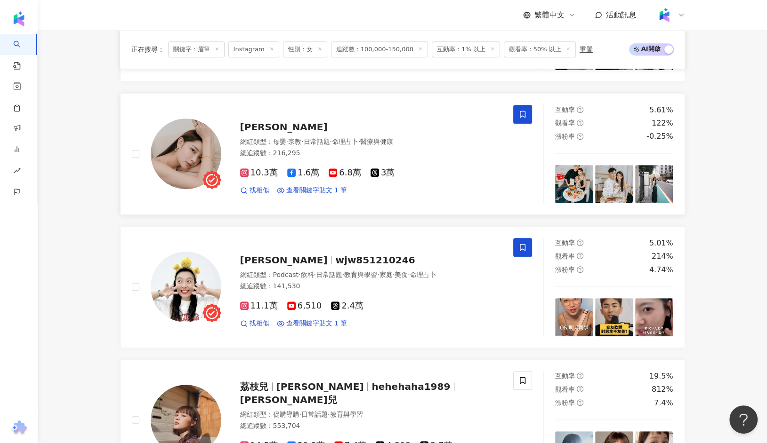
click at [252, 124] on span "[PERSON_NAME]" at bounding box center [284, 126] width 88 height 11
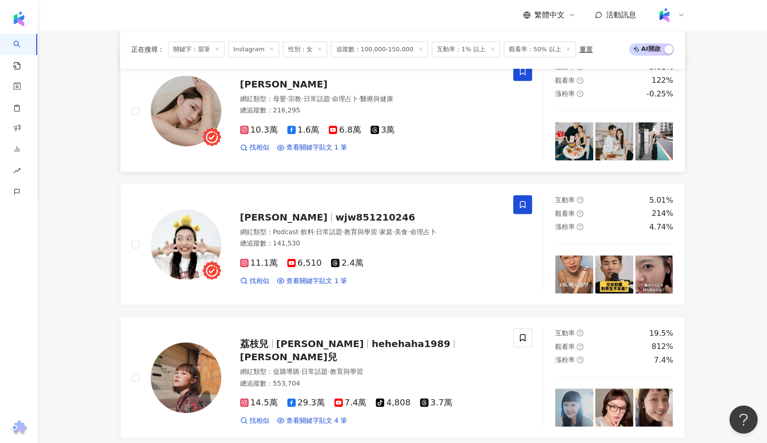
scroll to position [482, 0]
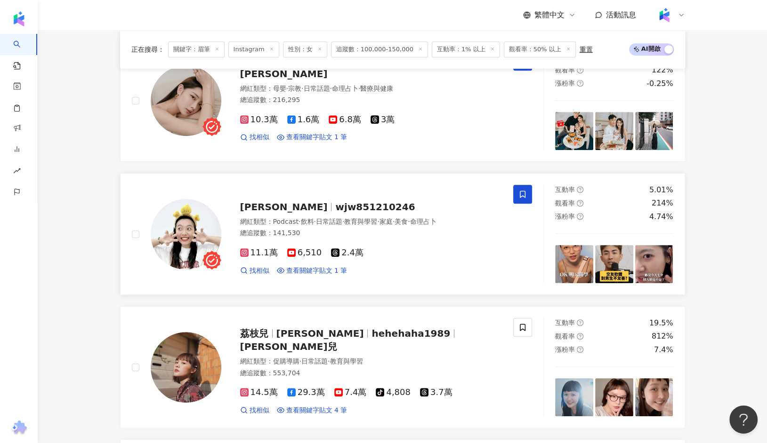
click at [335, 206] on span "wjw851210246" at bounding box center [375, 206] width 80 height 11
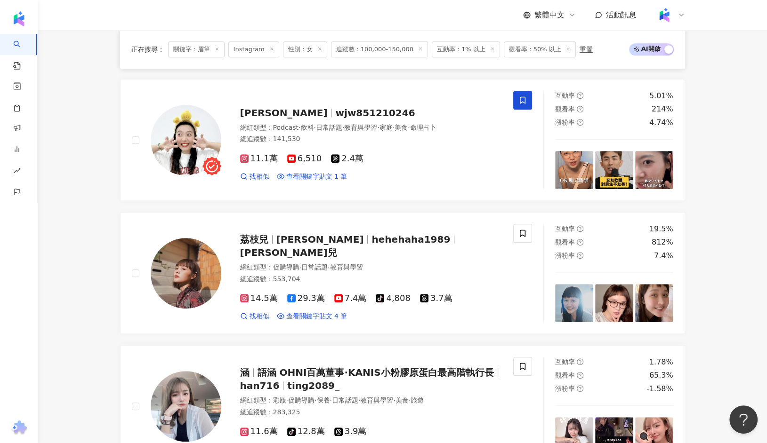
scroll to position [578, 0]
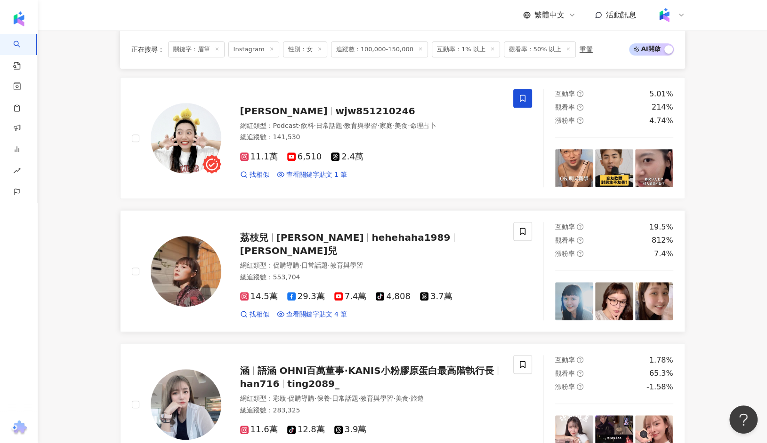
click at [371, 241] on span "hehehaha1989" at bounding box center [410, 237] width 79 height 11
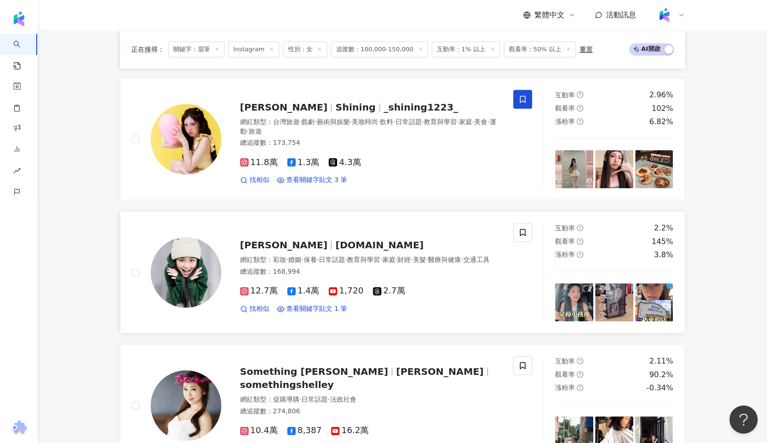
scroll to position [988, 0]
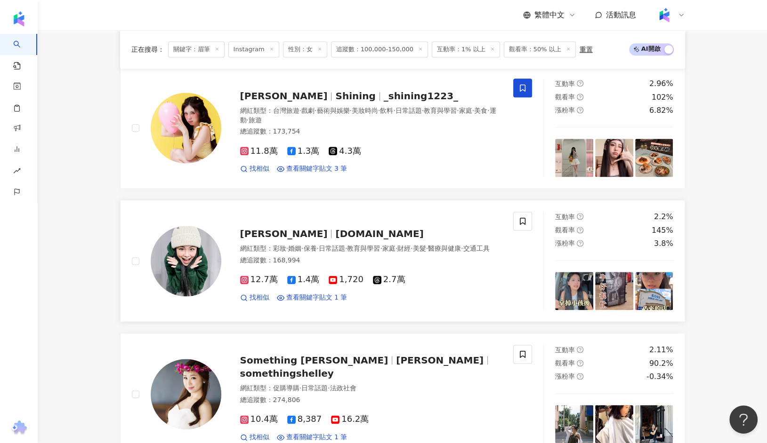
click at [267, 228] on span "Vivi X Chen" at bounding box center [284, 233] width 88 height 11
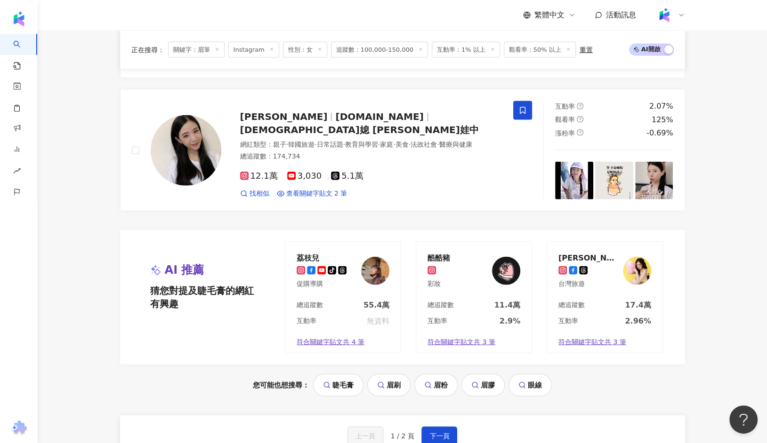
scroll to position [1926, 0]
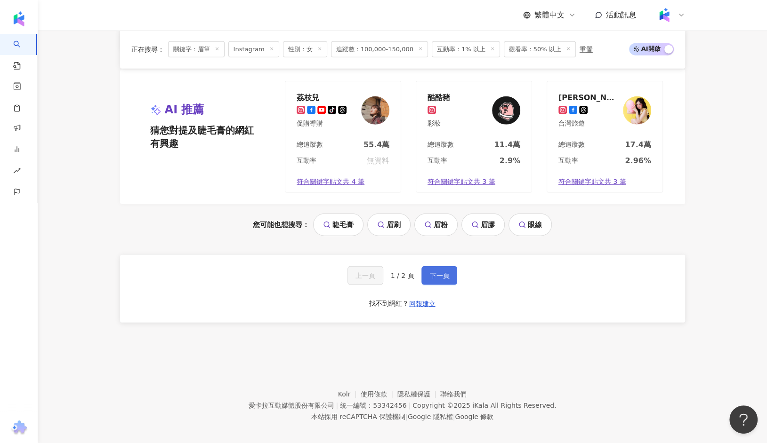
click at [438, 272] on span "下一頁" at bounding box center [439, 276] width 20 height 8
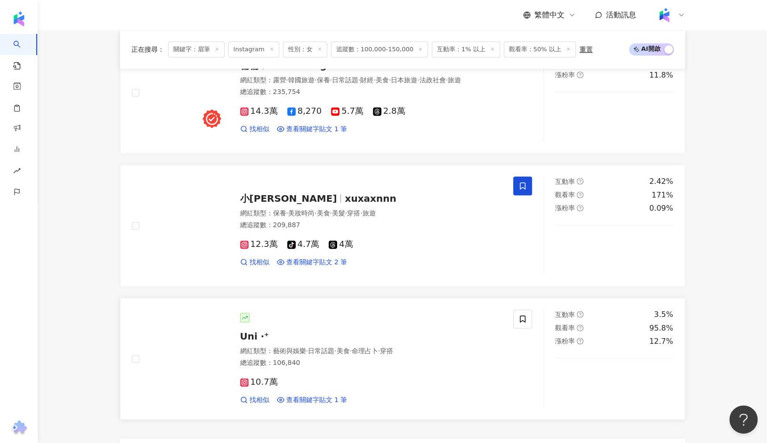
scroll to position [1048, 0]
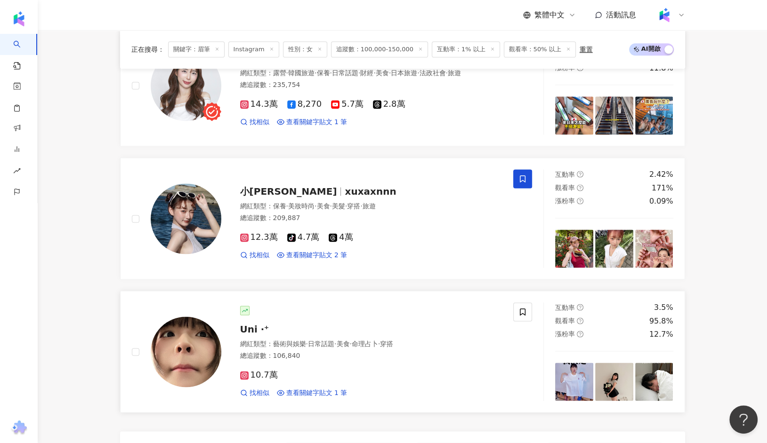
click at [252, 324] on span "Uni ‧⁺" at bounding box center [254, 329] width 29 height 11
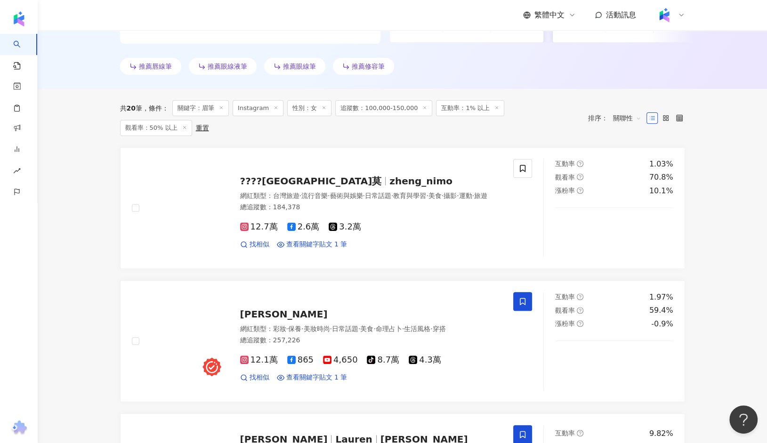
scroll to position [0, 0]
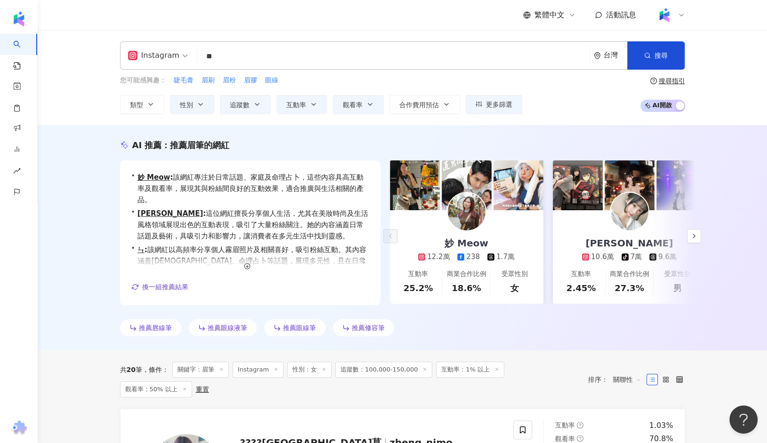
click at [236, 56] on input "**" at bounding box center [393, 57] width 385 height 18
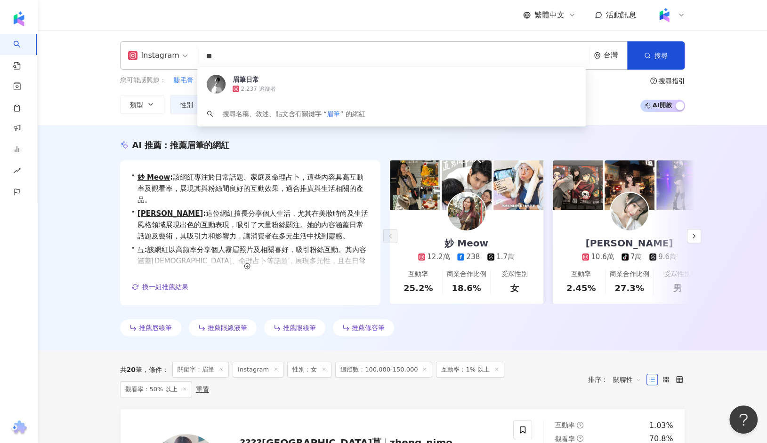
type input "*"
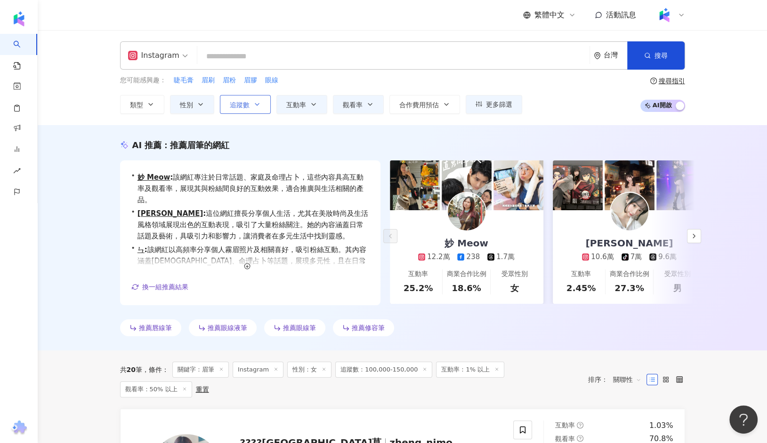
click at [257, 99] on button "追蹤數" at bounding box center [245, 104] width 51 height 19
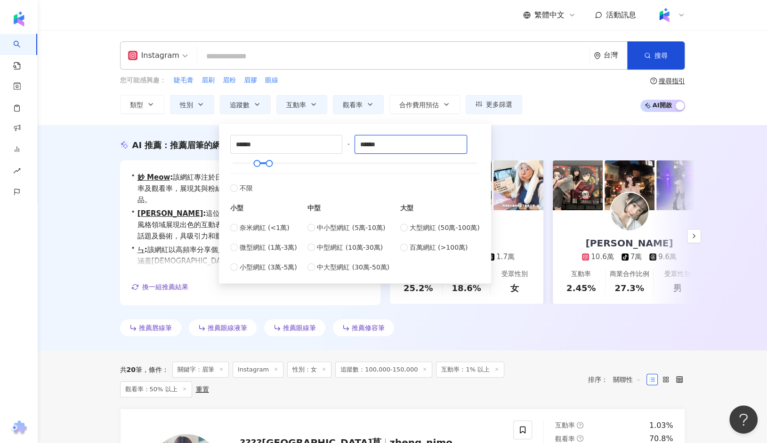
drag, startPoint x: 398, startPoint y: 145, endPoint x: 350, endPoint y: 145, distance: 48.0
click at [350, 145] on div "****** - ****** 不限 小型 奈米網紅 (<1萬) 微型網紅 (1萬-3萬) 小型網紅 (3萬-5萬) 中型 中小型網紅 (5萬-10萬) 中型…" at bounding box center [354, 203] width 249 height 137
type input "*"
type input "******"
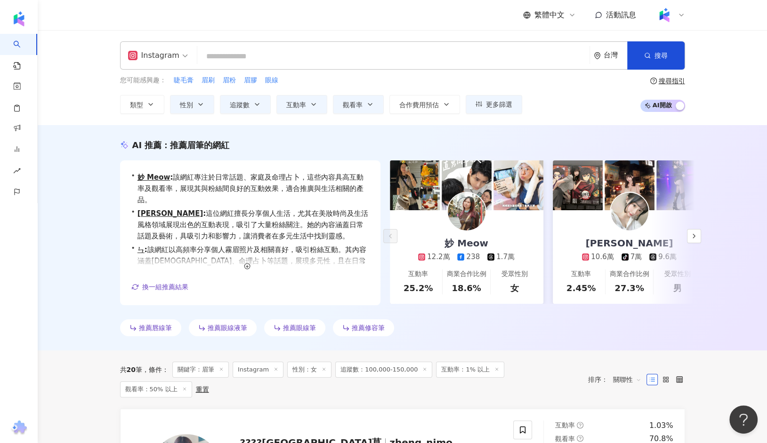
click at [530, 110] on div "您可能感興趣： 睫毛膏 眉刷 眉粉 眉膠 眼線 類型 性別 追蹤數 互動率 觀看率 合作費用預估 更多篩選 ****** - ****** 不限 小型 奈米網…" at bounding box center [402, 94] width 565 height 39
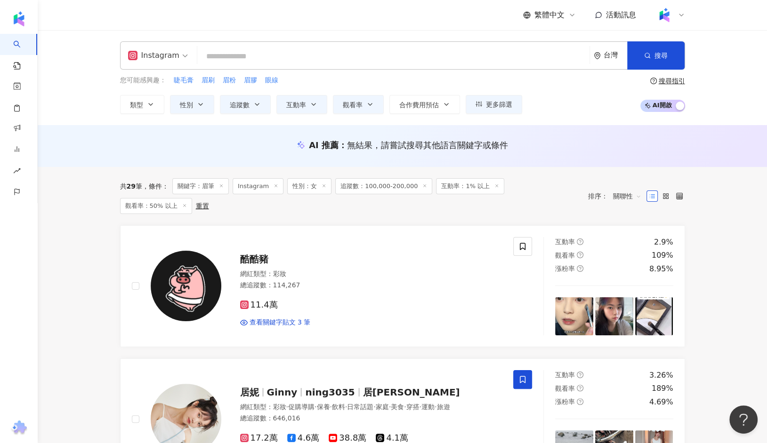
click at [274, 53] on input "search" at bounding box center [393, 57] width 385 height 18
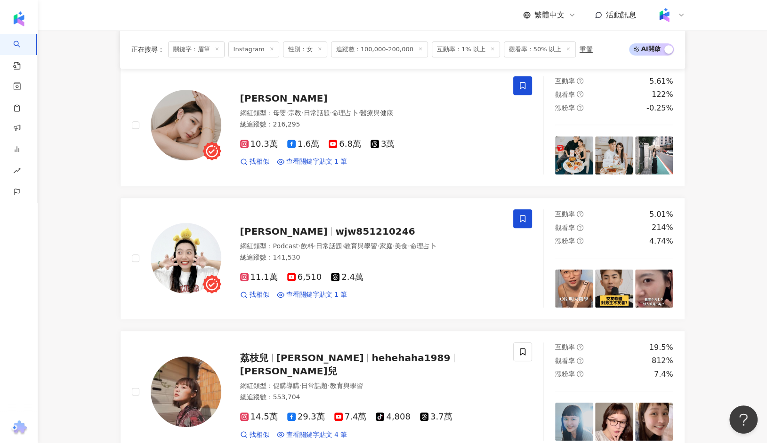
scroll to position [348, 0]
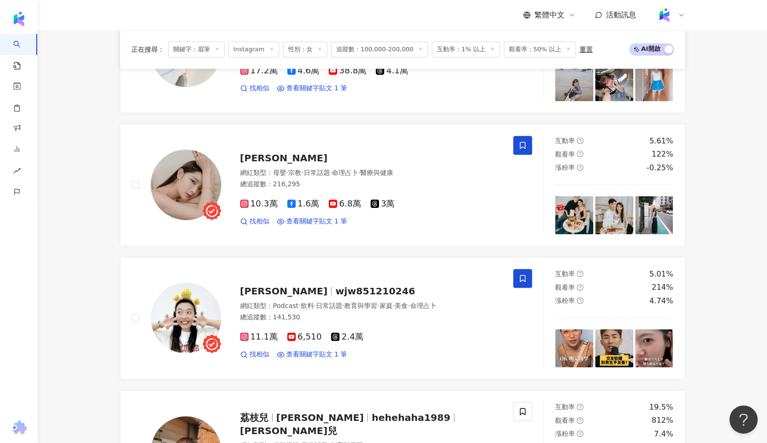
click at [219, 48] on span "關鍵字：眉筆" at bounding box center [196, 49] width 56 height 16
click at [217, 48] on line at bounding box center [217, 49] width 2 height 2
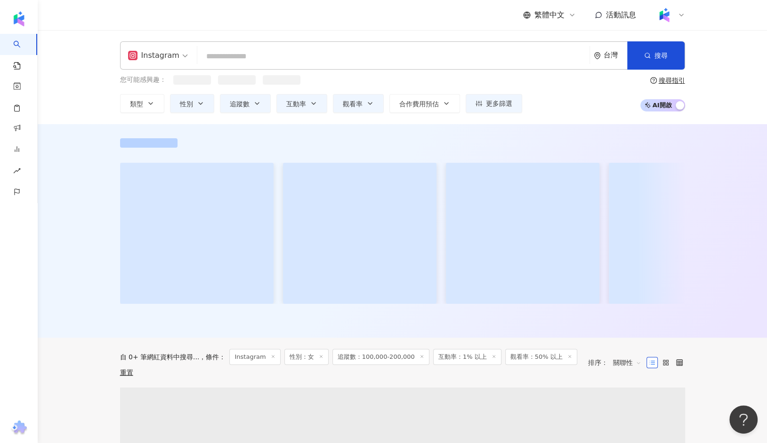
click at [223, 53] on input "search" at bounding box center [393, 57] width 385 height 18
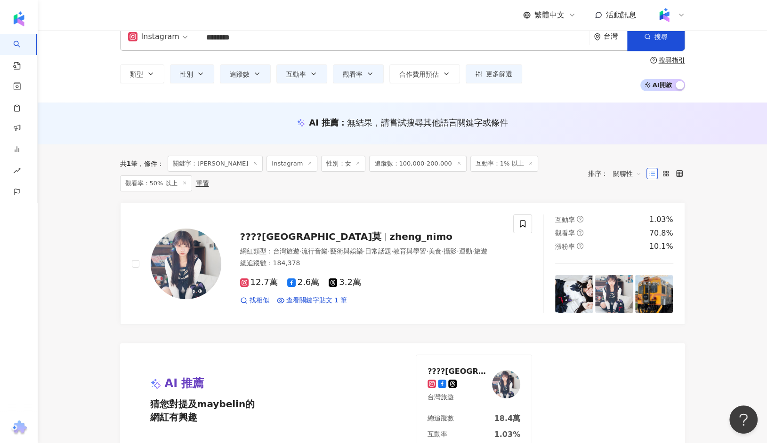
scroll to position [21, 0]
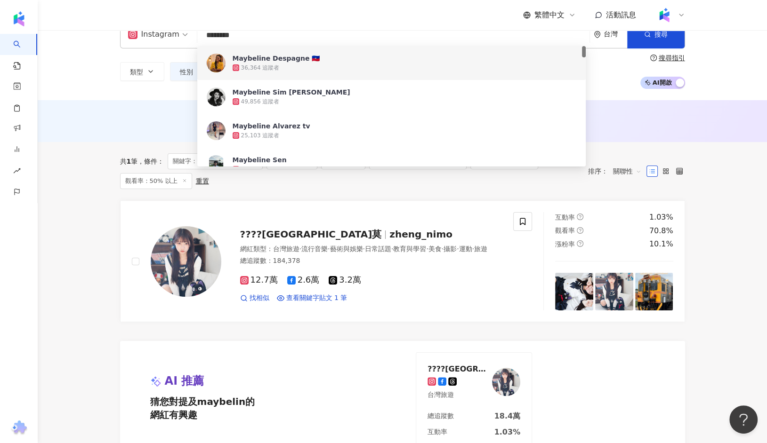
click at [227, 34] on input "********" at bounding box center [393, 35] width 385 height 18
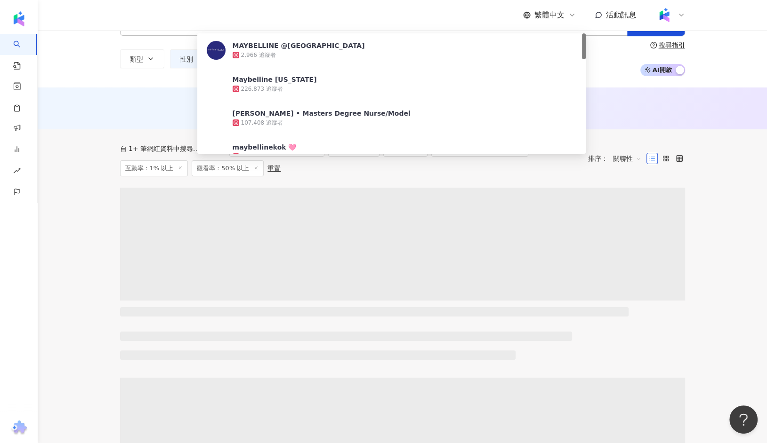
scroll to position [67, 0]
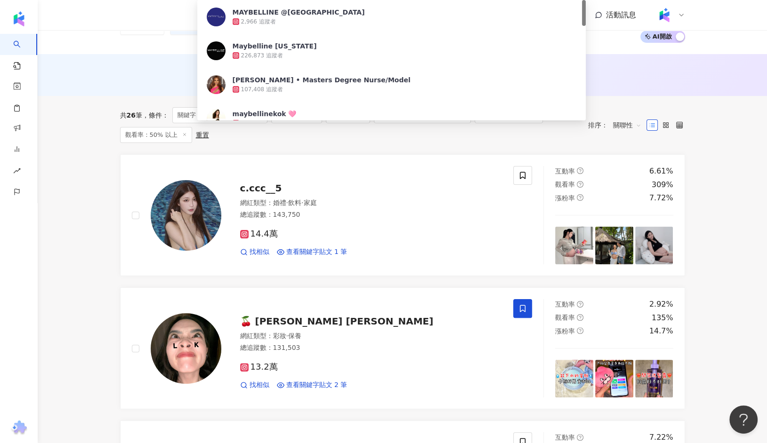
type input "*********"
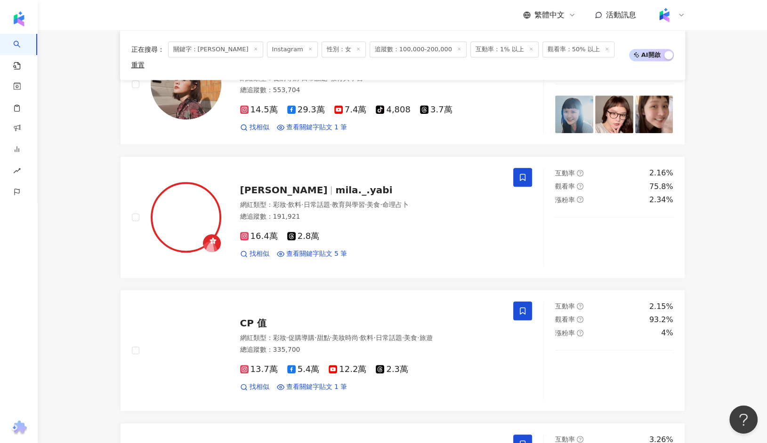
scroll to position [594, 0]
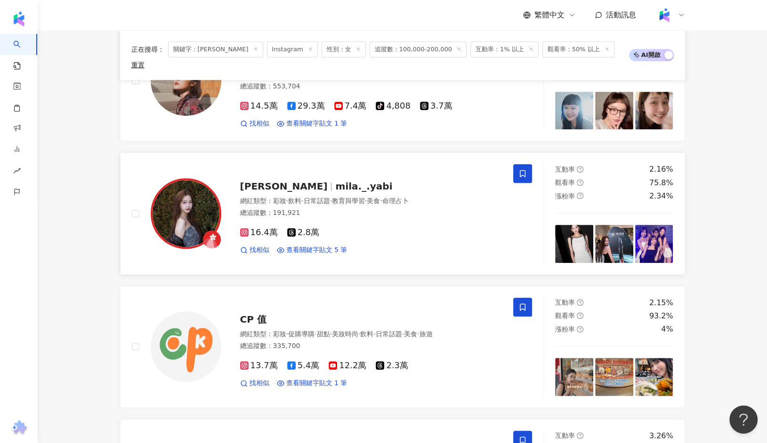
click at [286, 181] on span "林采婕 Mila" at bounding box center [284, 186] width 88 height 11
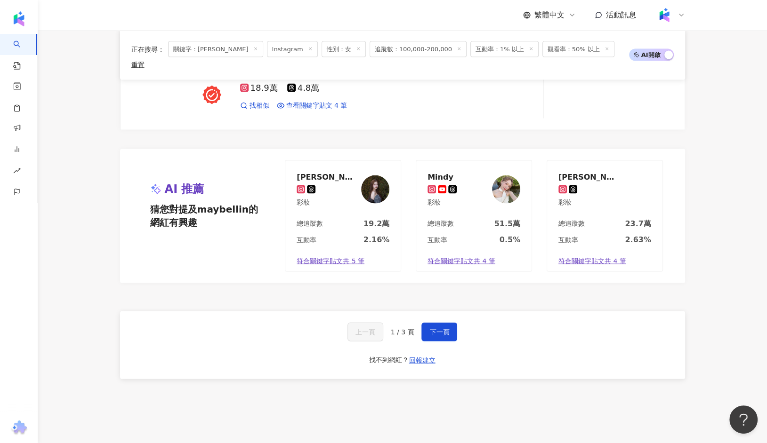
scroll to position [1561, 0]
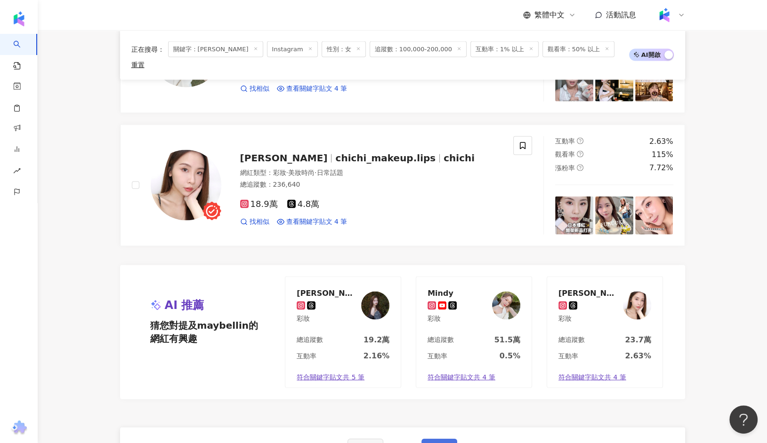
click at [432, 439] on button "下一頁" at bounding box center [439, 448] width 36 height 19
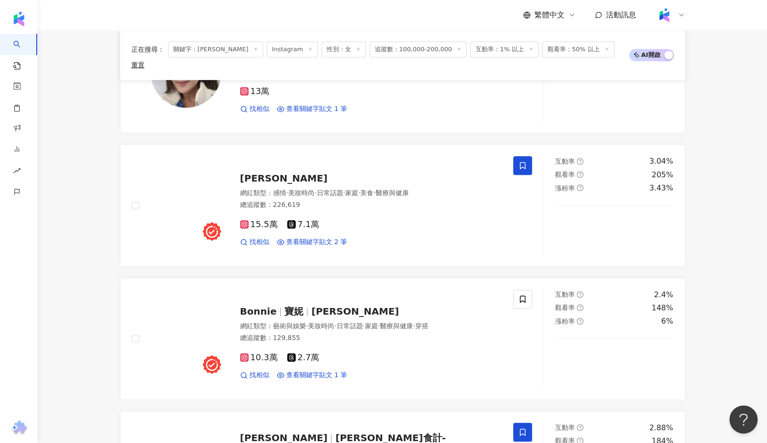
scroll to position [593, 0]
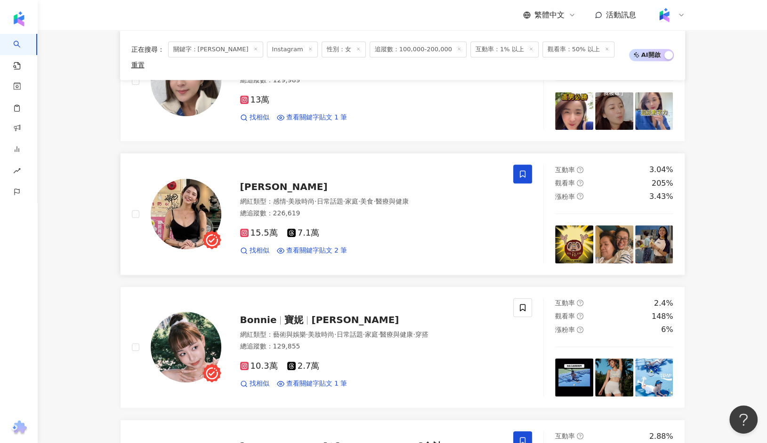
click at [268, 181] on span "[PERSON_NAME]" at bounding box center [284, 186] width 88 height 11
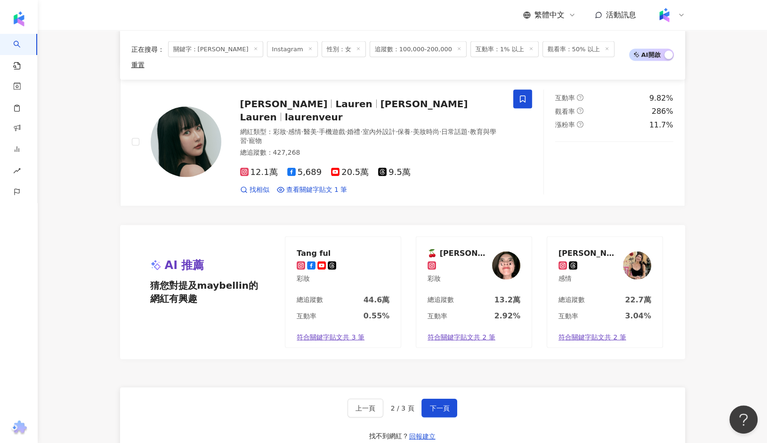
scroll to position [1717, 0]
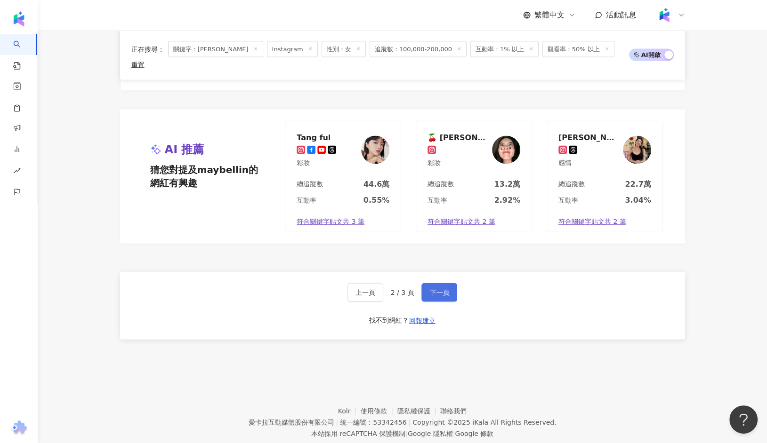
click at [443, 289] on span "下一頁" at bounding box center [439, 293] width 20 height 8
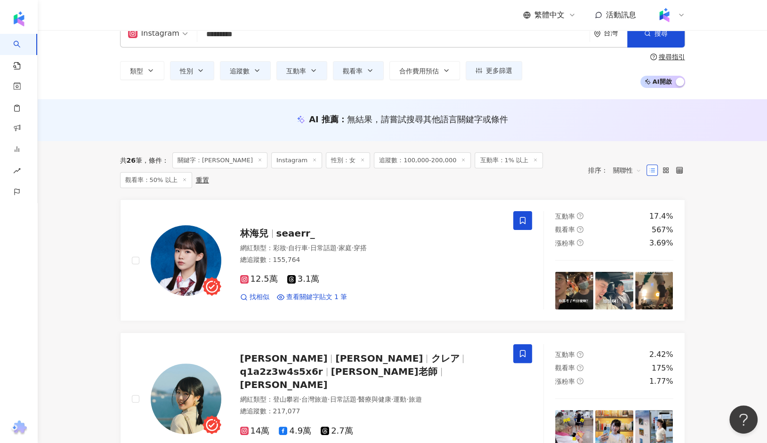
scroll to position [60, 0]
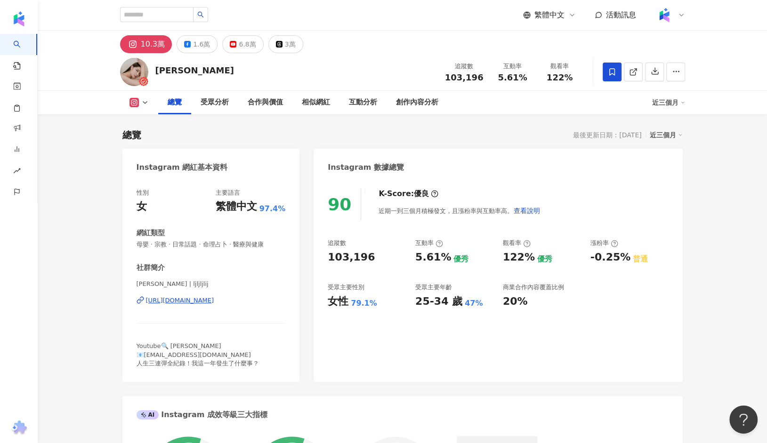
click at [182, 301] on div "[URL][DOMAIN_NAME]" at bounding box center [180, 301] width 68 height 8
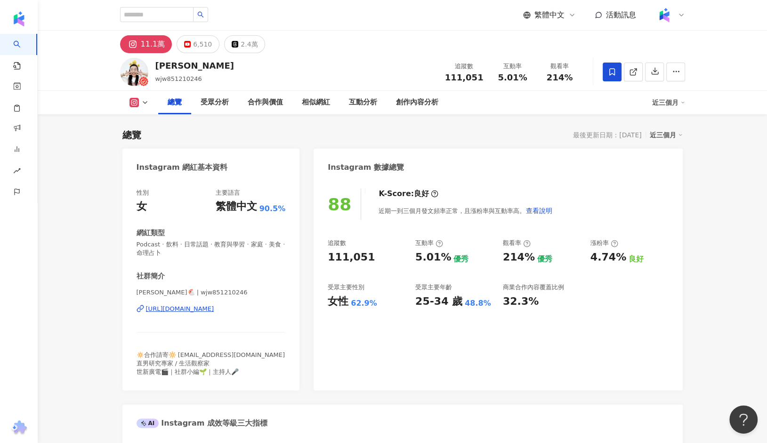
click at [214, 307] on div "https://www.instagram.com/wjw851210246/" at bounding box center [180, 309] width 68 height 8
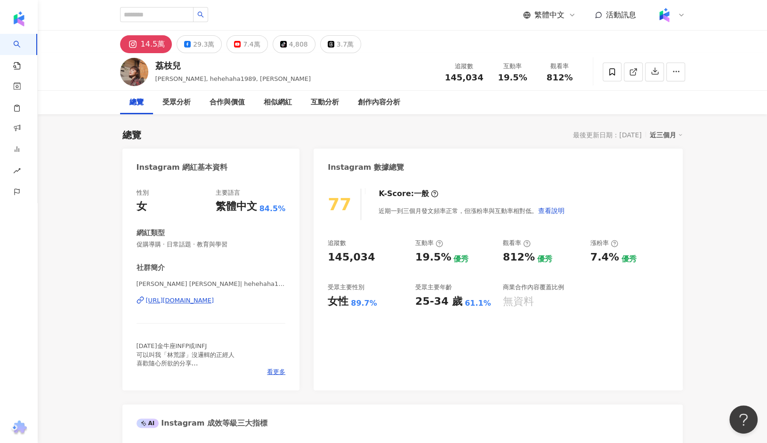
click at [210, 300] on div "[URL][DOMAIN_NAME]" at bounding box center [180, 301] width 68 height 8
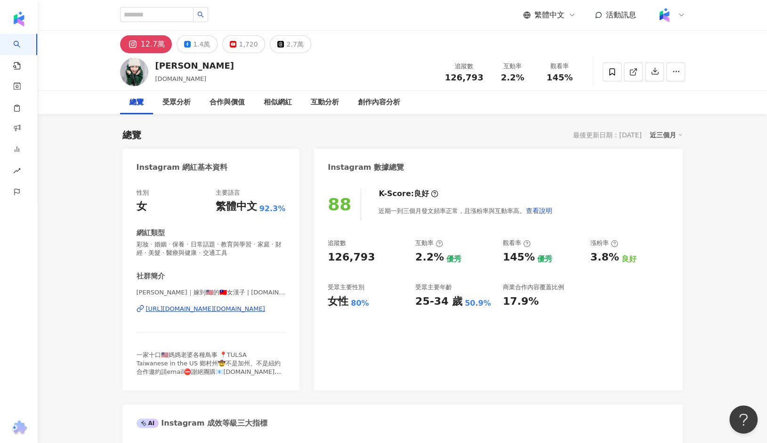
click at [204, 312] on div "https://www.instagram.com/vxctw.co/" at bounding box center [205, 309] width 119 height 8
drag, startPoint x: 209, startPoint y: 62, endPoint x: 153, endPoint y: 64, distance: 56.5
click at [153, 64] on div "Vivi X Chen vxctw.co 追蹤數 126,793 互動率 2.2% 觀看率 145%" at bounding box center [402, 71] width 602 height 37
copy div "Vivi X Chen"
click at [211, 72] on div "Vivi X Chen vxctw.co 追蹤數 126,793 互動率 2.2% 觀看率 145%" at bounding box center [402, 71] width 602 height 37
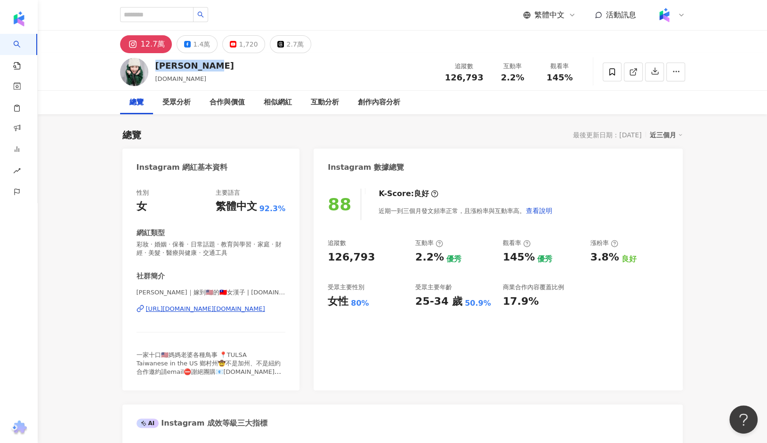
drag, startPoint x: 209, startPoint y: 66, endPoint x: 157, endPoint y: 66, distance: 51.3
click at [157, 66] on div "Vivi X Chen vxctw.co 追蹤數 126,793 互動率 2.2% 觀看率 145%" at bounding box center [402, 71] width 602 height 37
copy div "Vivi X Chen"
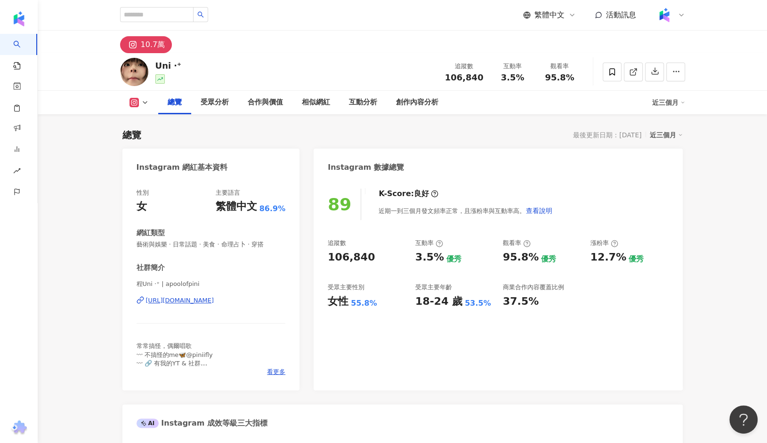
click at [214, 297] on div "[URL][DOMAIN_NAME]" at bounding box center [180, 301] width 68 height 8
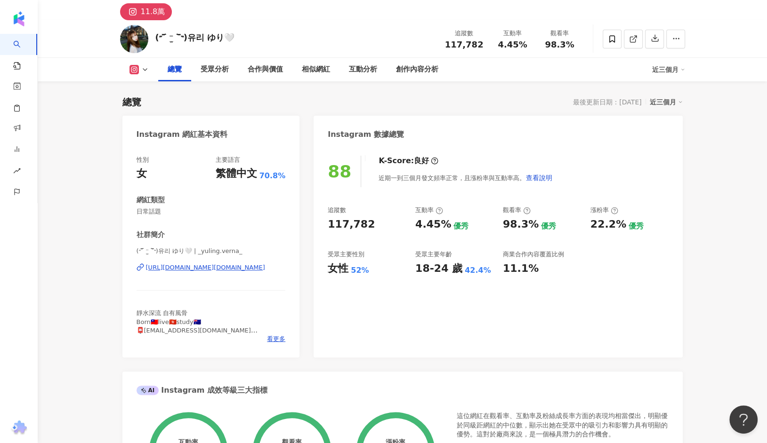
scroll to position [62, 0]
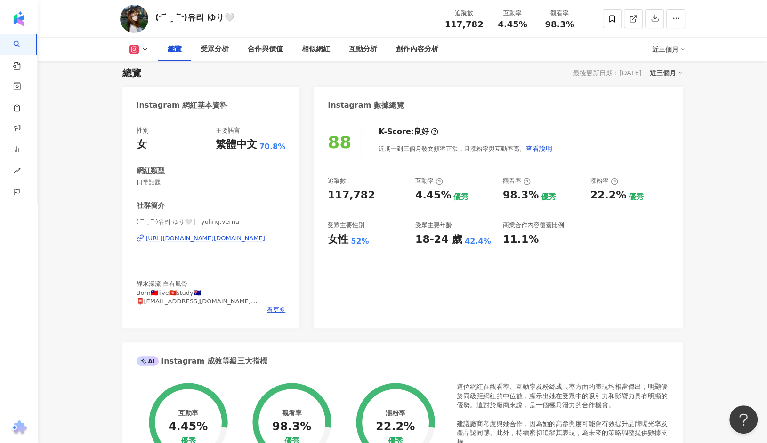
click at [193, 233] on div "(˶‾᷄ ⁻̫ ‾᷅˵)유리 ゆり🤍 | _yuling.verna_ [URL][DOMAIN_NAME][DOMAIN_NAME]" at bounding box center [210, 245] width 149 height 55
click at [193, 239] on div "[URL][DOMAIN_NAME][DOMAIN_NAME]" at bounding box center [205, 238] width 119 height 8
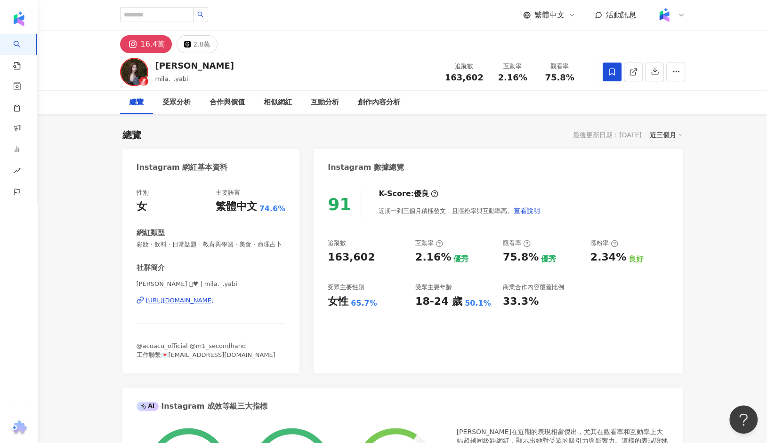
click at [197, 301] on div "https://www.instagram.com/mila._.yabi/" at bounding box center [180, 301] width 68 height 8
drag, startPoint x: 207, startPoint y: 64, endPoint x: 153, endPoint y: 65, distance: 53.2
click at [153, 65] on div "林采婕 Mila mila._.yabi 追蹤數 163,602 互動率 2.16% 觀看率 75.8%" at bounding box center [402, 71] width 602 height 37
copy div "林采婕 Mila"
click at [214, 297] on div "https://www.instagram.com/mila._.yabi/" at bounding box center [180, 301] width 68 height 8
